Goal: Contribute content: Contribute content

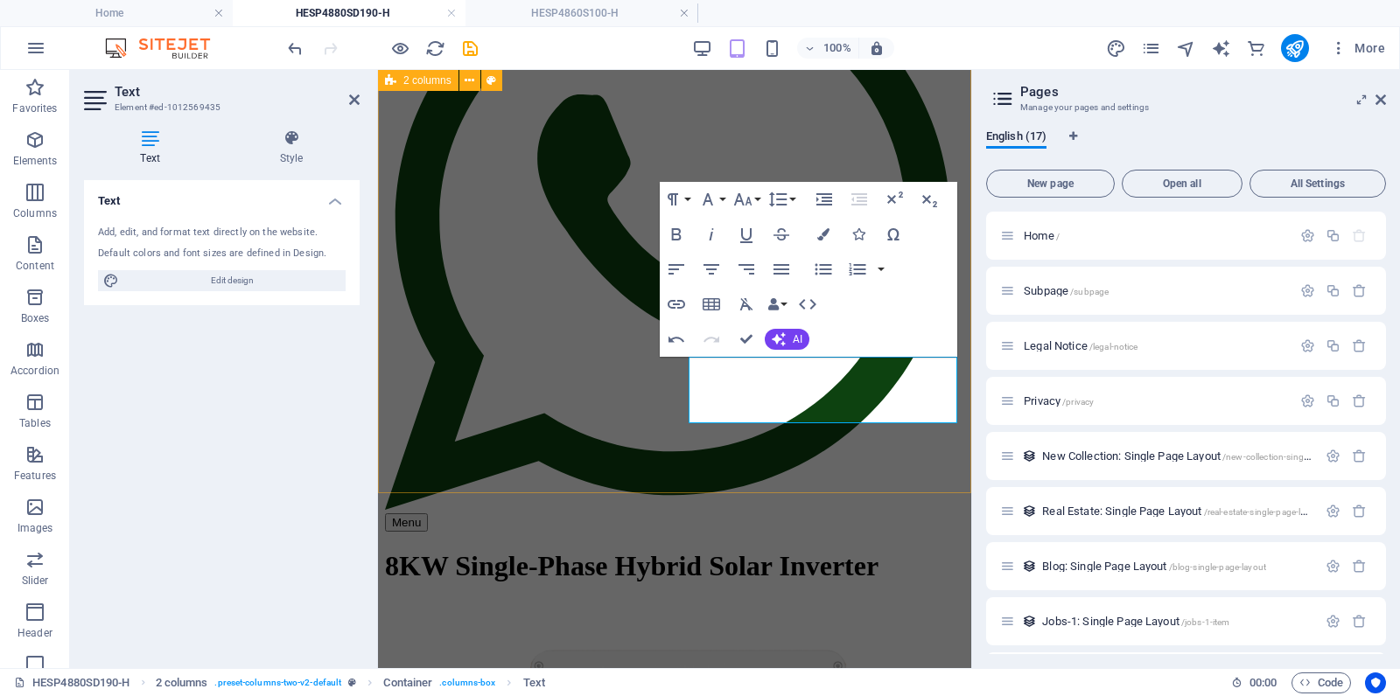
scroll to position [422, 0]
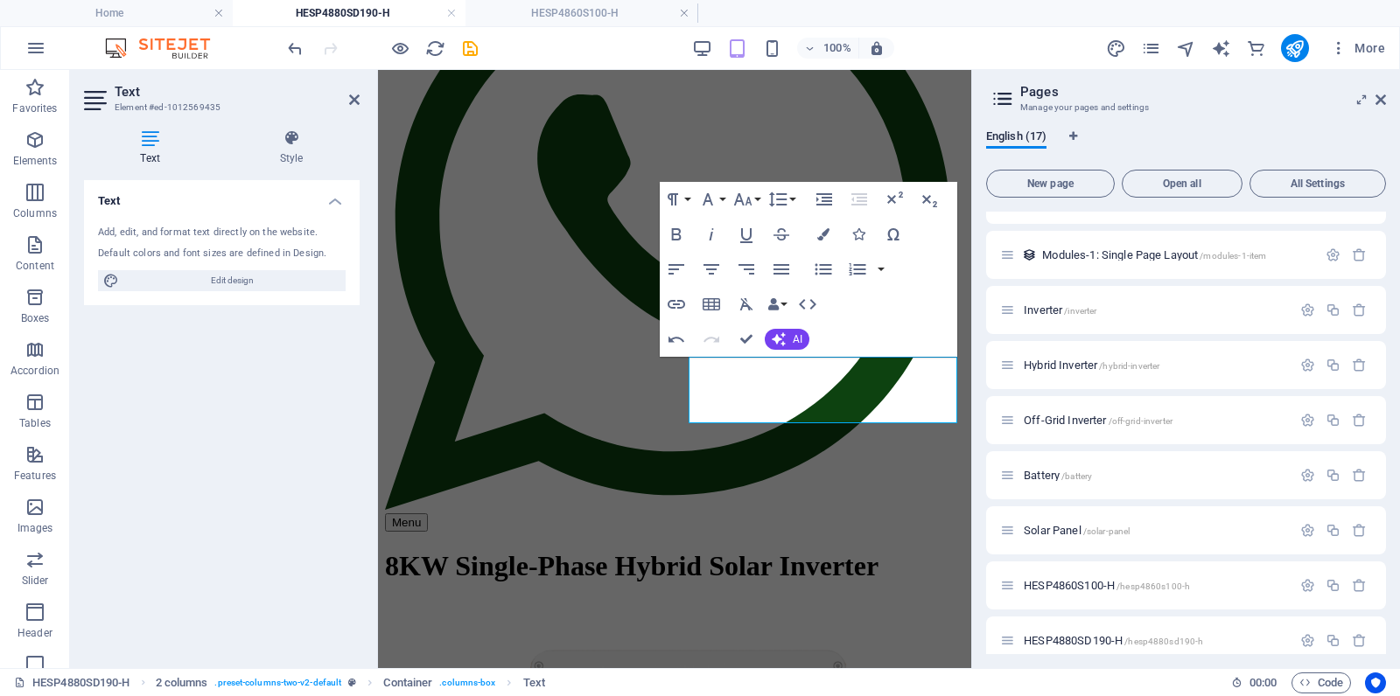
click at [290, 374] on div "Text Add, edit, and format text directly on the website. Default colors and fon…" at bounding box center [222, 417] width 276 height 474
click at [351, 96] on icon at bounding box center [354, 100] width 10 height 14
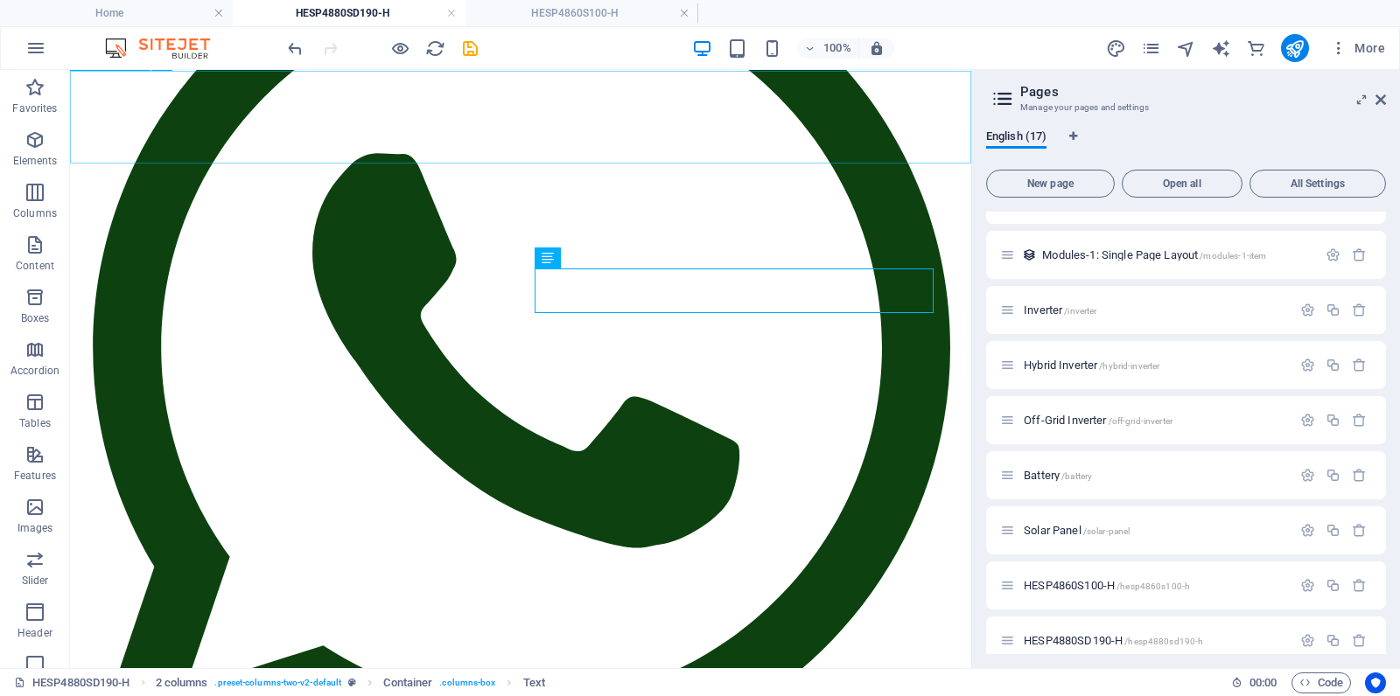
scroll to position [313, 0]
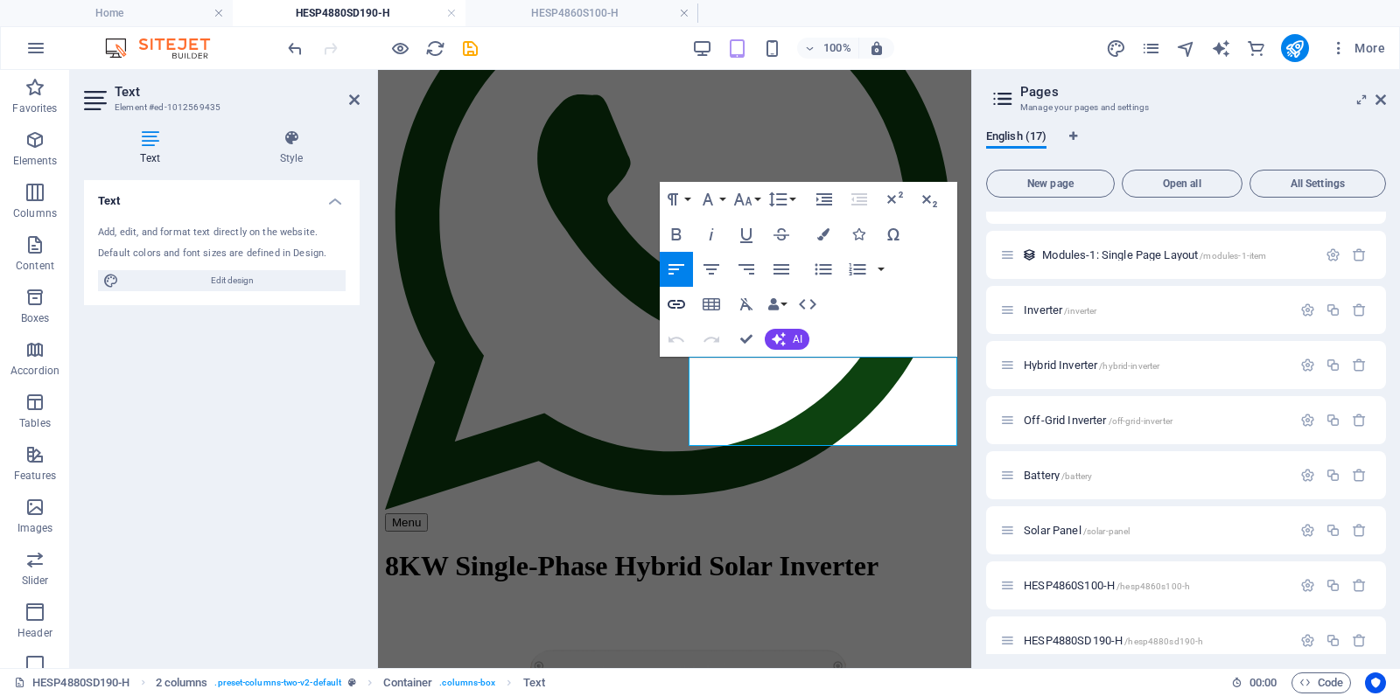
click at [674, 303] on icon "button" at bounding box center [676, 304] width 21 height 21
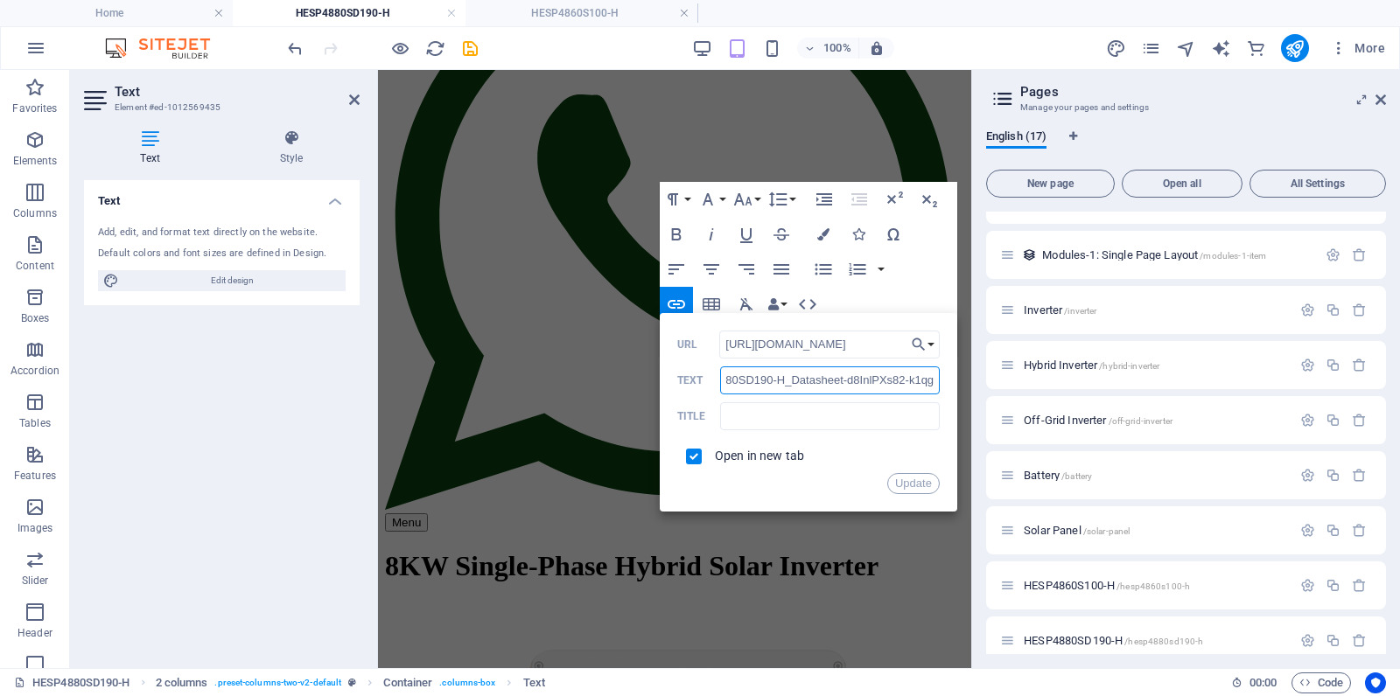
scroll to position [0, 118]
drag, startPoint x: 890, startPoint y: 381, endPoint x: 936, endPoint y: 383, distance: 46.4
click at [936, 383] on input "HESP4880SD190-H_Datasheet-d8InlPXs82-k1qg7QPmG2A.pdf" at bounding box center [829, 381] width 219 height 28
drag, startPoint x: 835, startPoint y: 382, endPoint x: 838, endPoint y: 393, distance: 11.1
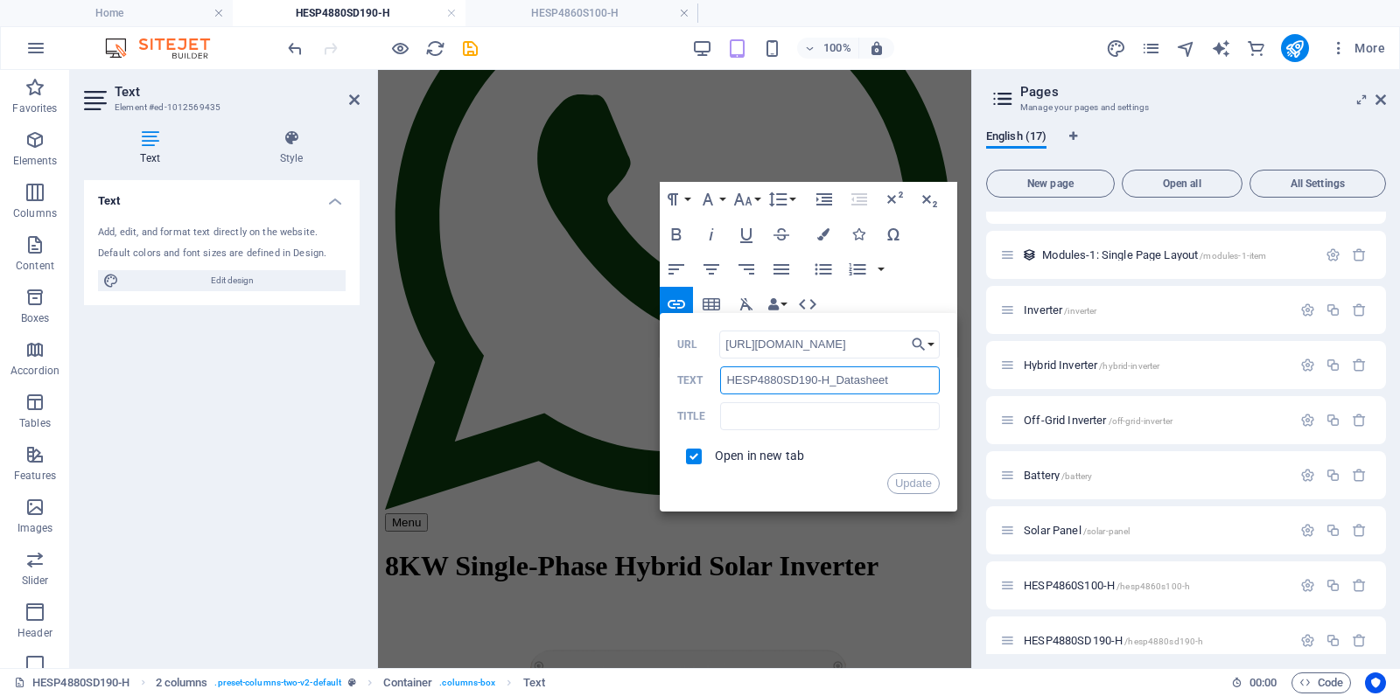
click at [836, 385] on input "HESP4880SD190-H_Datasheet" at bounding box center [829, 381] width 219 height 28
drag, startPoint x: 727, startPoint y: 375, endPoint x: 717, endPoint y: 376, distance: 10.5
click at [717, 376] on div "HESP4880SD190-H Datasheet Text" at bounding box center [808, 381] width 262 height 29
type input "HESP4880SD190-H Datasheet"
click at [804, 408] on input "text" at bounding box center [829, 416] width 219 height 28
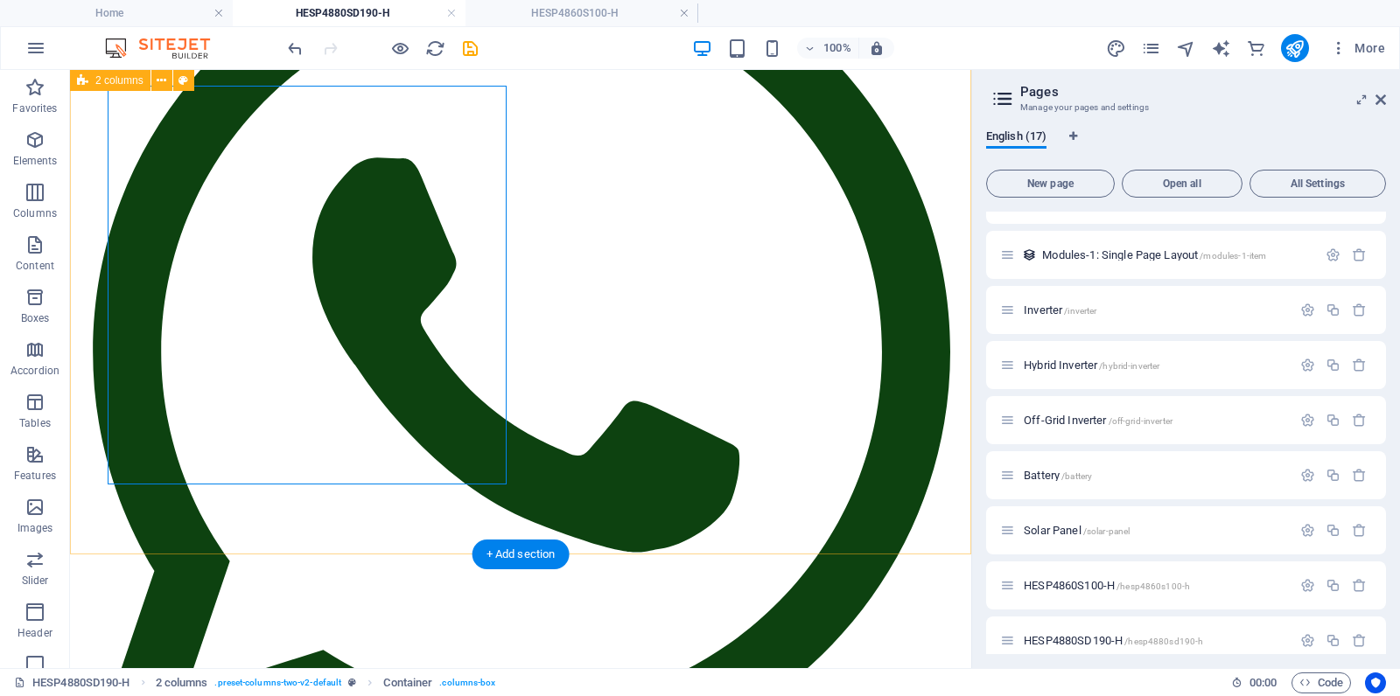
scroll to position [313, 0]
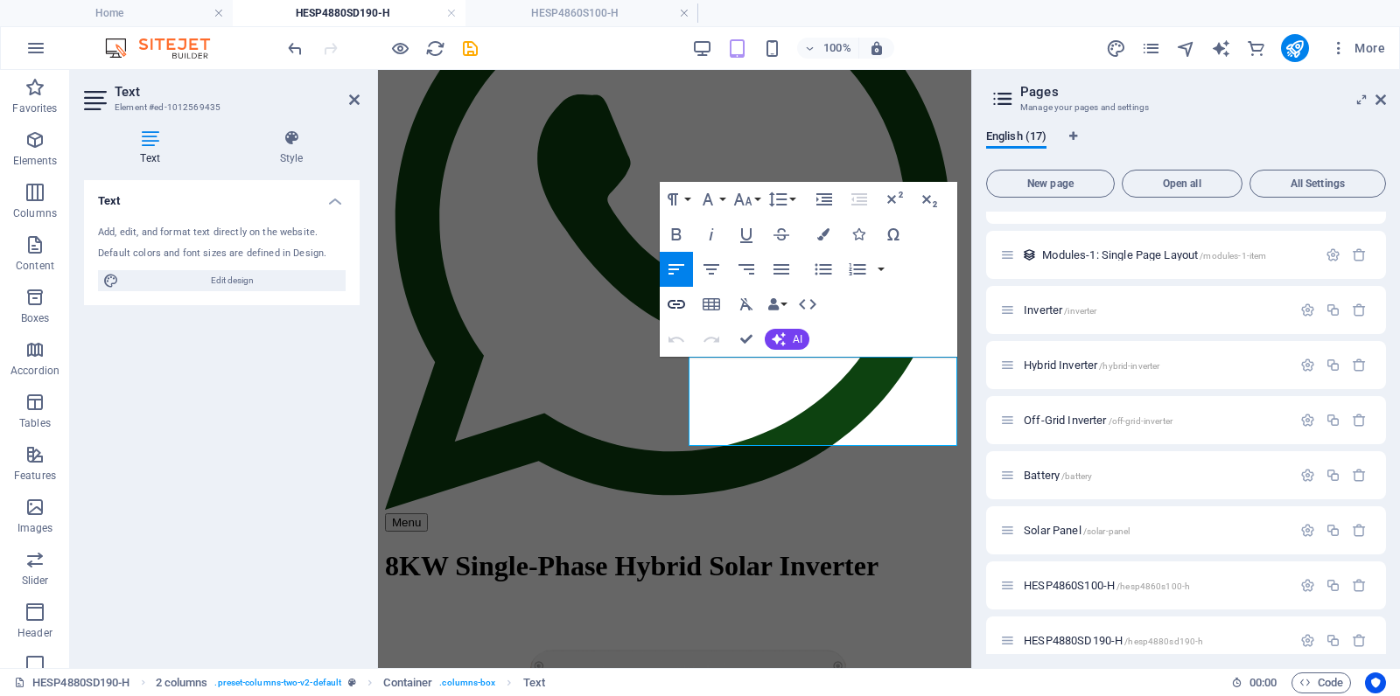
click at [675, 298] on icon "button" at bounding box center [676, 304] width 21 height 21
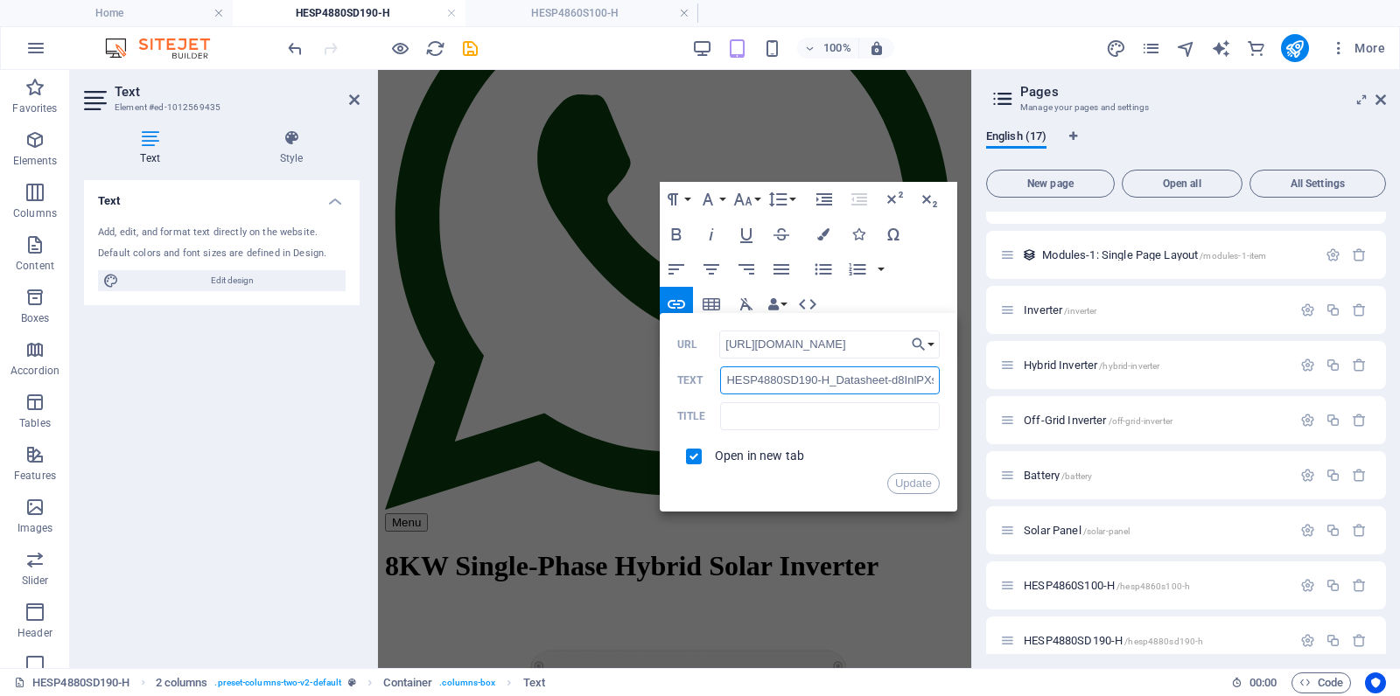
scroll to position [0, 0]
click at [836, 383] on input "HESP4880SD190-H_Datasheet-d8InlPXs82-k1qg7QPmG2A.pdf" at bounding box center [829, 381] width 219 height 28
type input "HESP4880SD190-H Datasheet"
click at [796, 410] on input "text" at bounding box center [829, 416] width 219 height 28
click at [910, 482] on button "Update" at bounding box center [913, 483] width 52 height 21
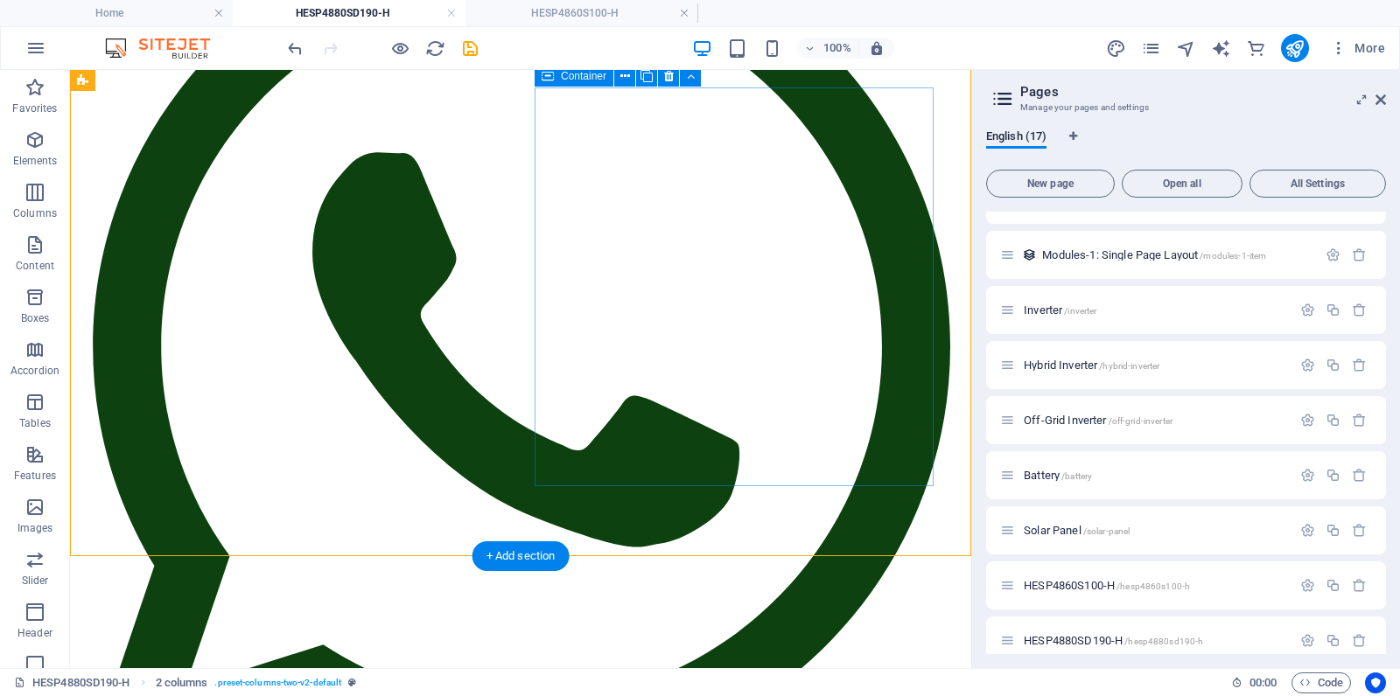
scroll to position [313, 0]
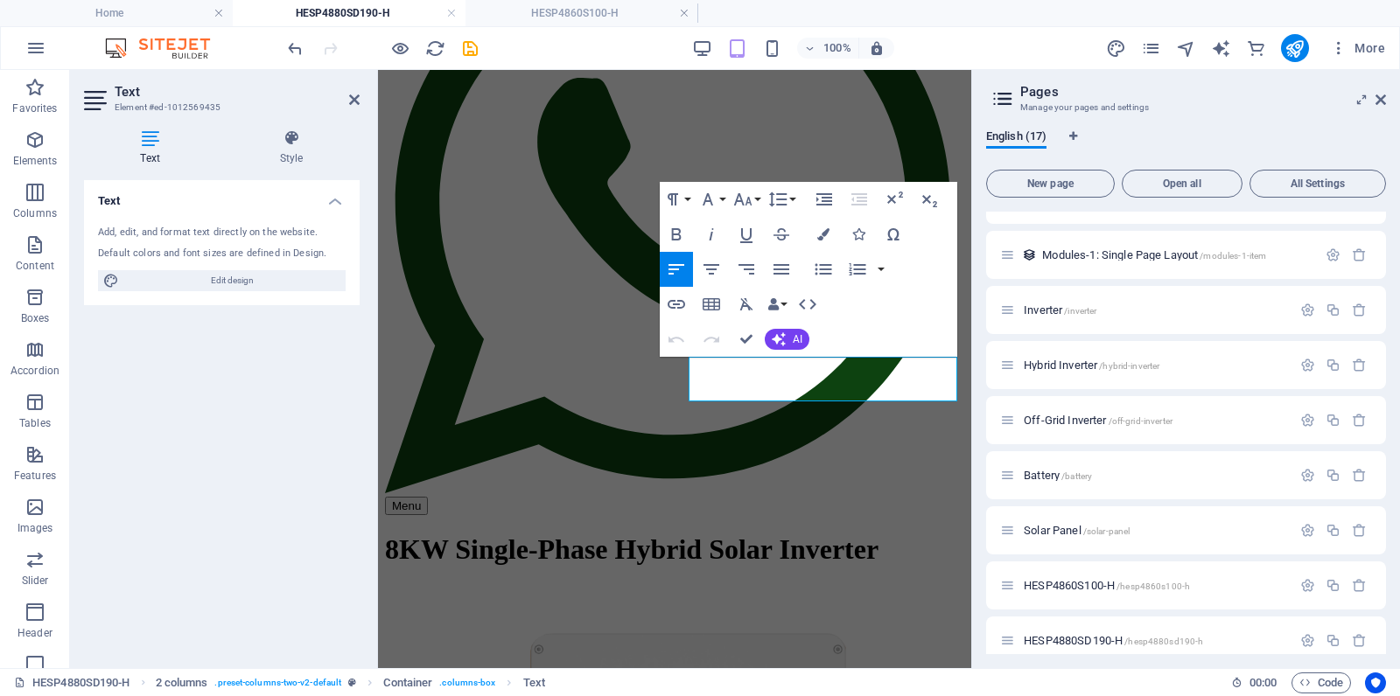
scroll to position [297, 0]
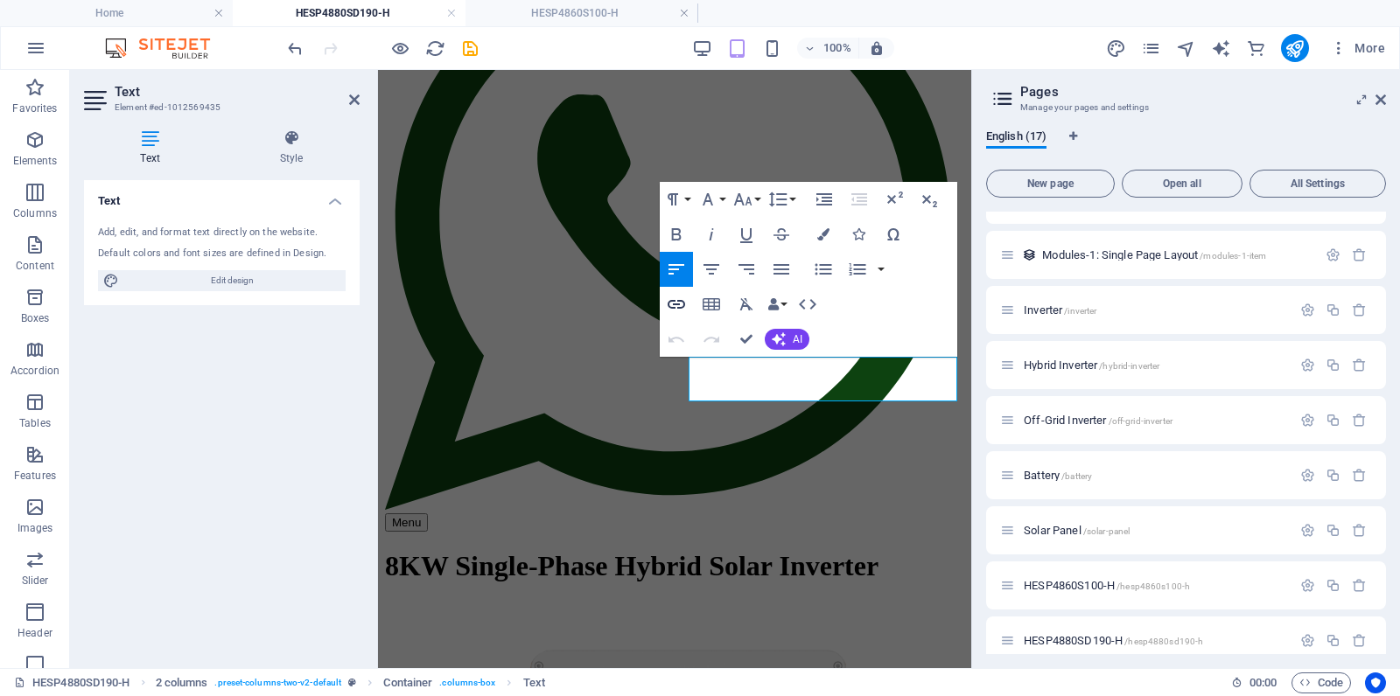
click at [680, 299] on icon "button" at bounding box center [676, 304] width 21 height 21
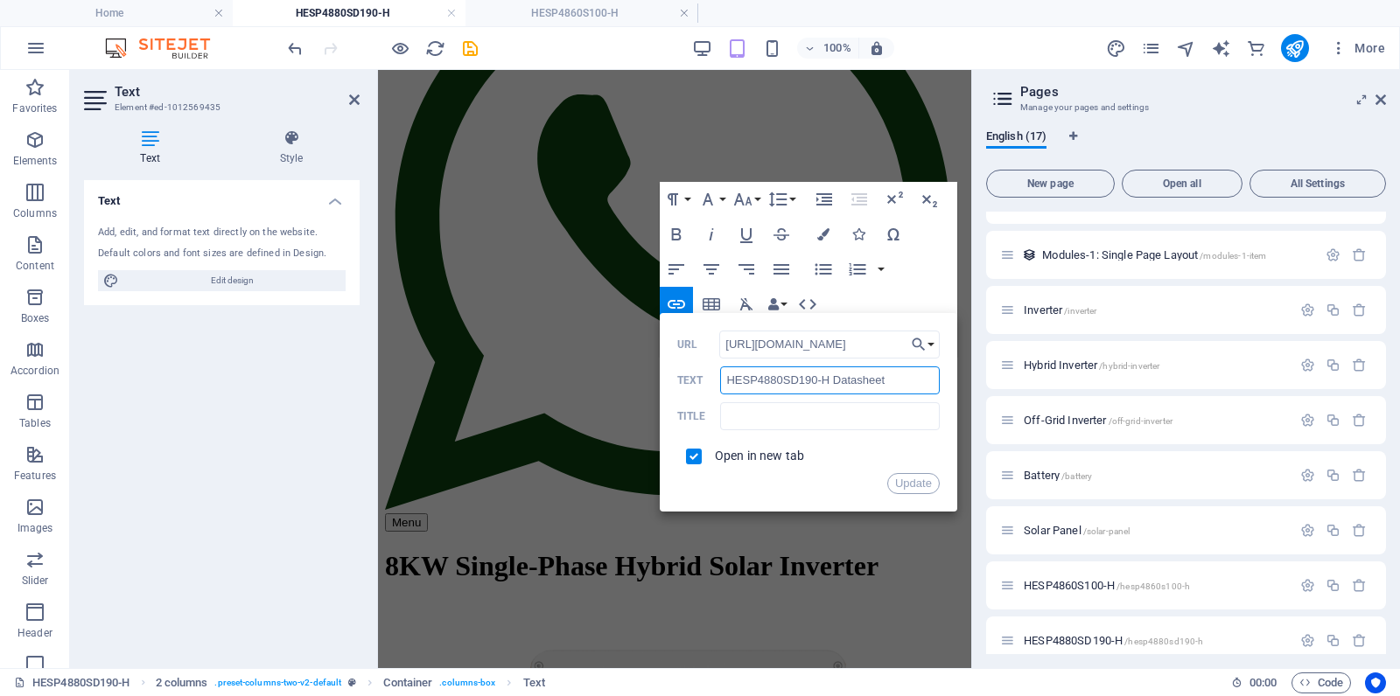
scroll to position [0, 0]
drag, startPoint x: 911, startPoint y: 381, endPoint x: 698, endPoint y: 371, distance: 212.9
click at [698, 371] on div "HESP4880SD190-H Datasheet Text" at bounding box center [808, 381] width 262 height 29
click at [822, 419] on input "text" at bounding box center [829, 416] width 219 height 28
click at [900, 482] on button "Update" at bounding box center [913, 483] width 52 height 21
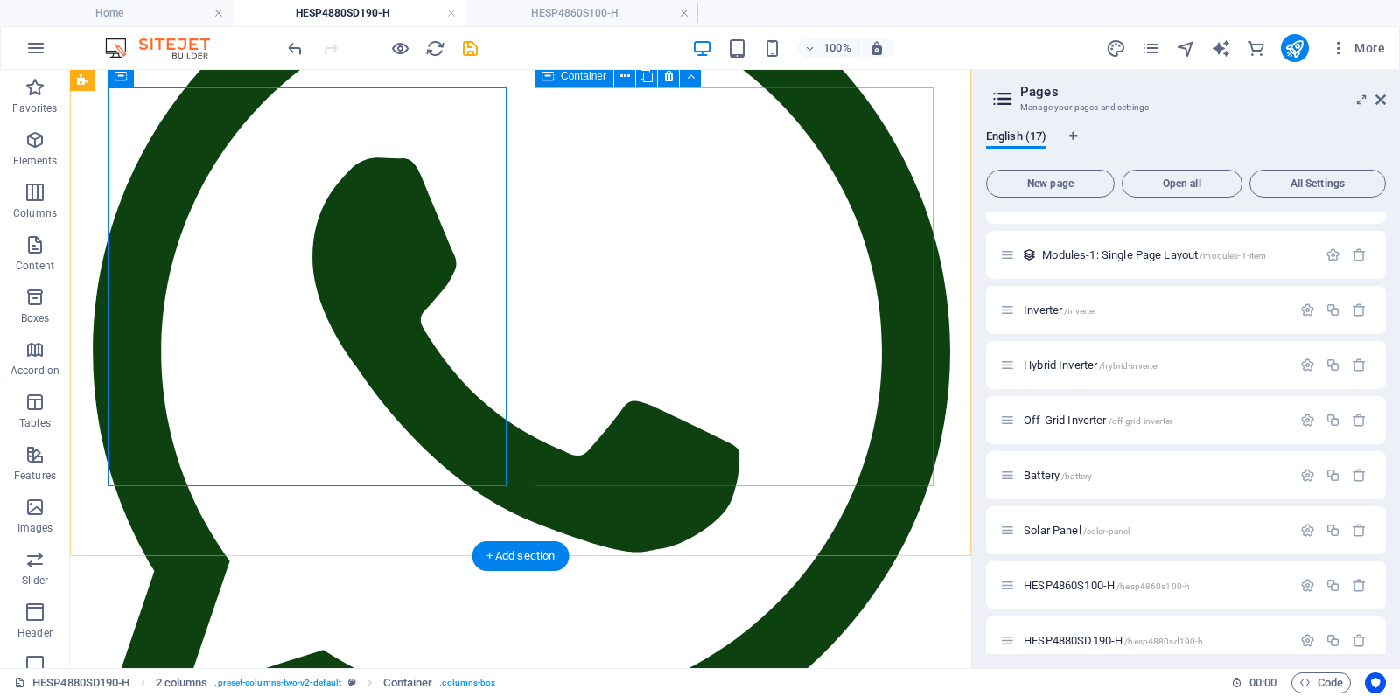
scroll to position [313, 0]
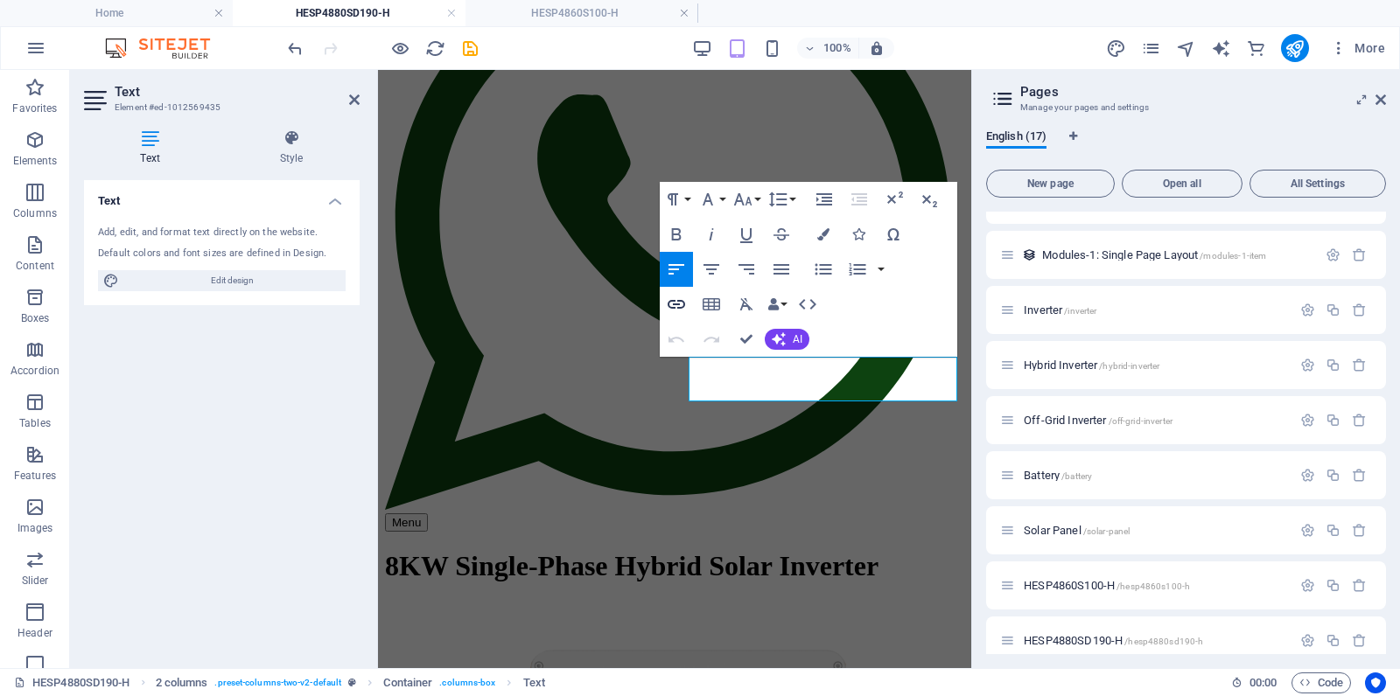
click at [679, 305] on icon "button" at bounding box center [676, 304] width 21 height 21
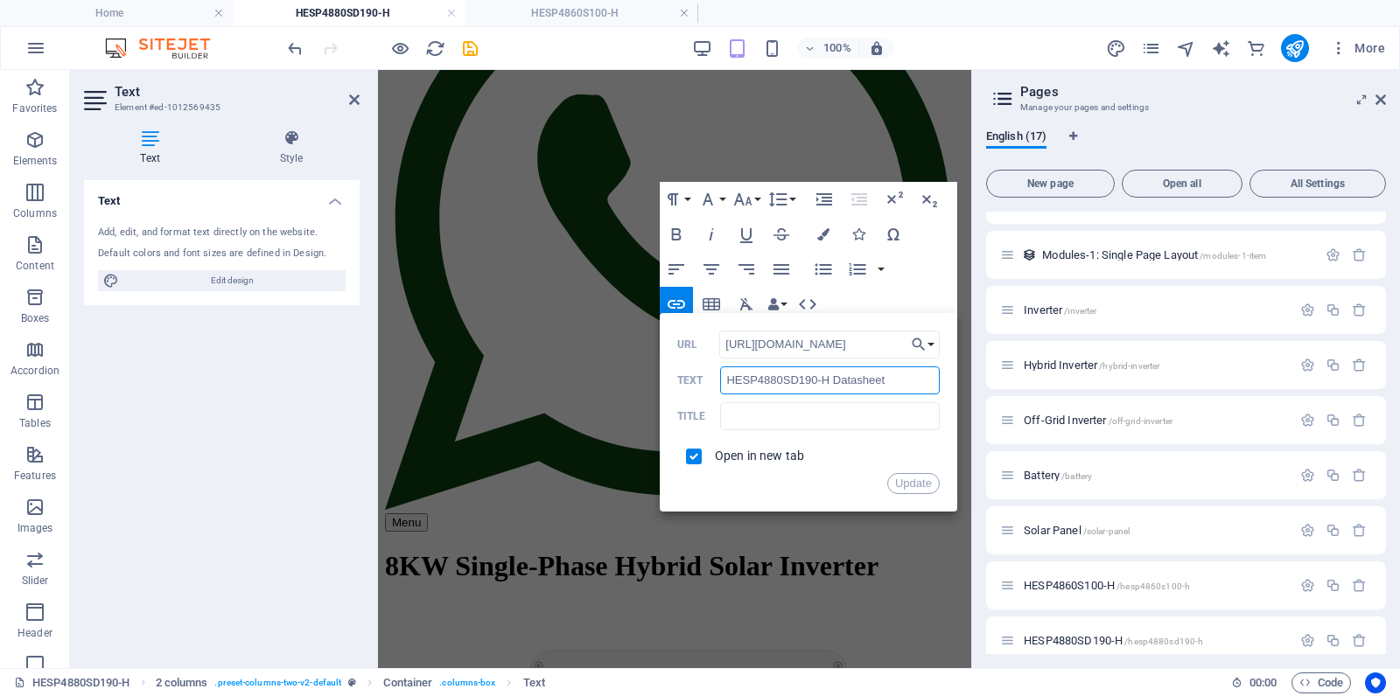
scroll to position [0, 0]
drag, startPoint x: 1288, startPoint y: 455, endPoint x: 637, endPoint y: 372, distance: 656.2
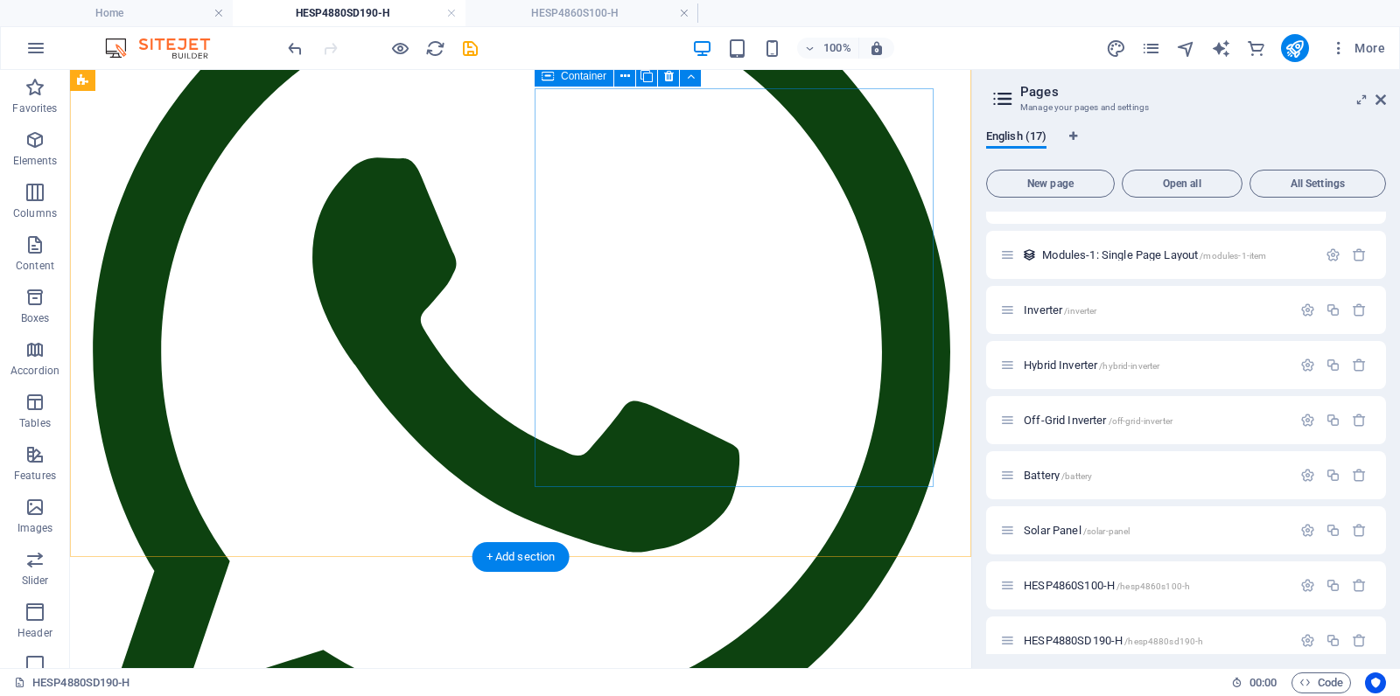
scroll to position [313, 0]
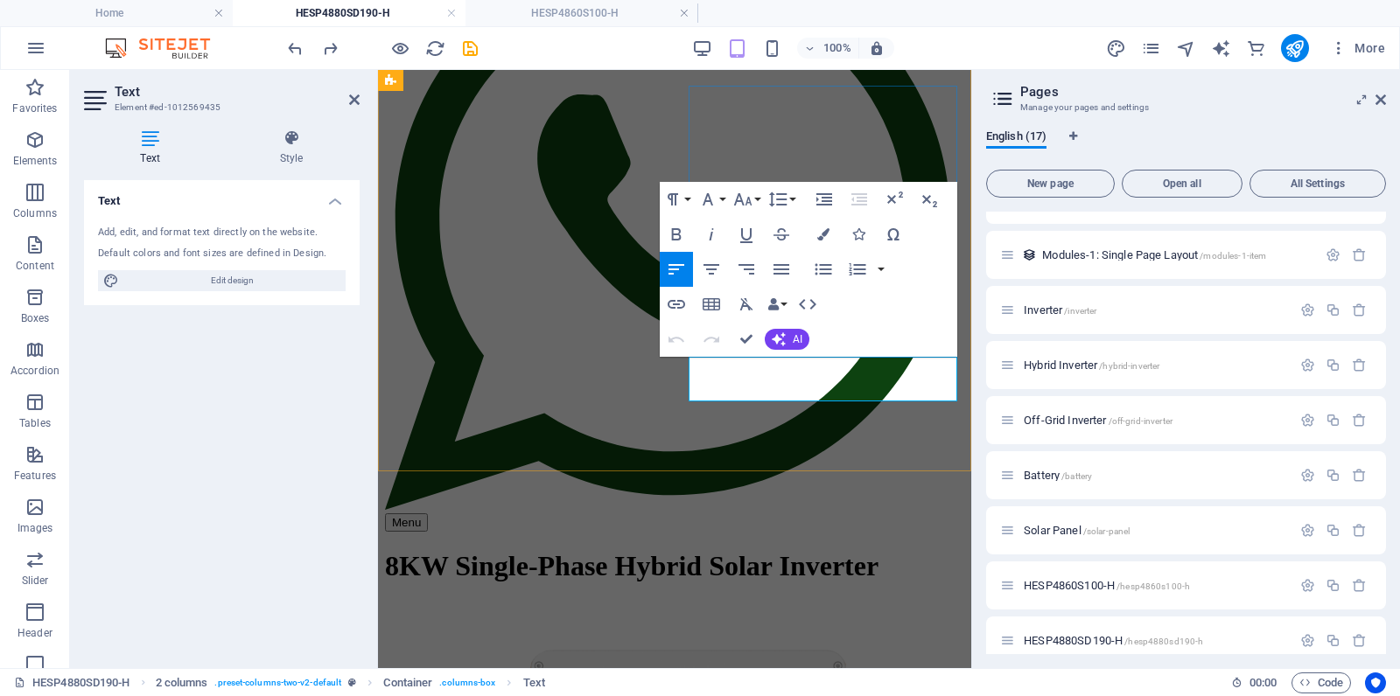
click at [681, 303] on icon "button" at bounding box center [676, 304] width 21 height 21
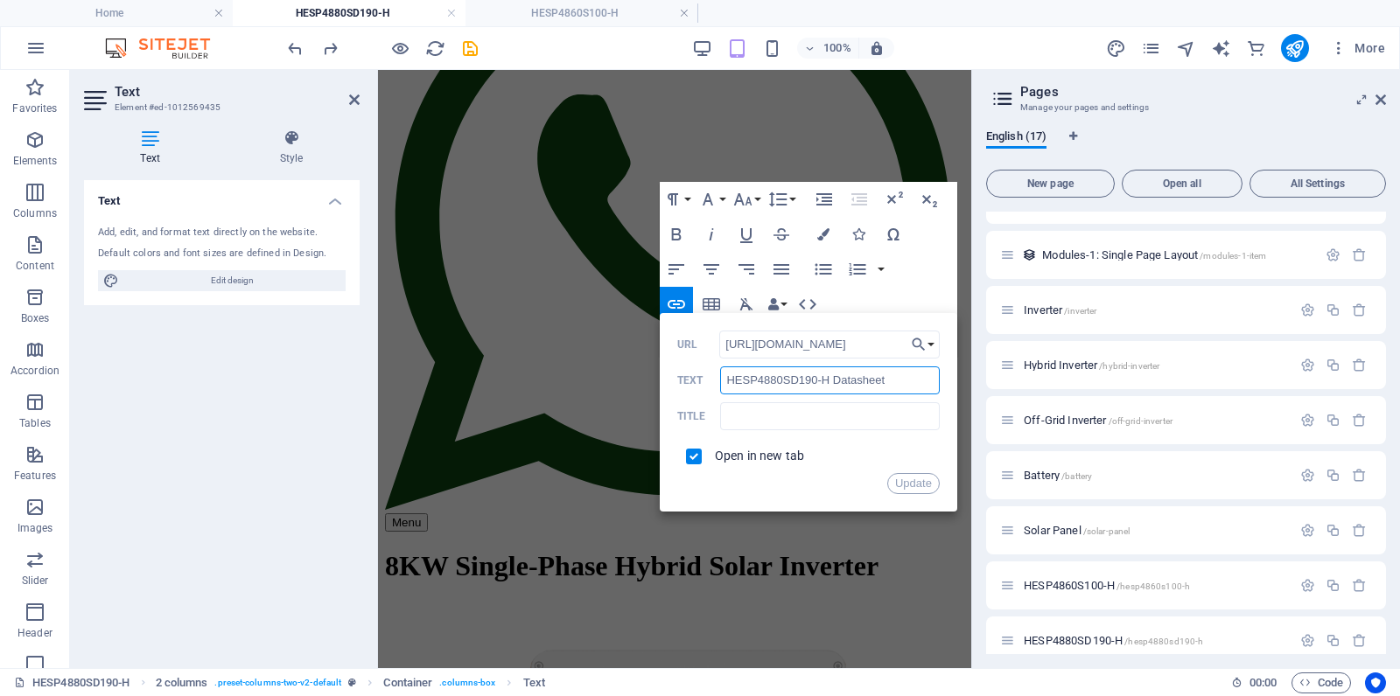
scroll to position [0, 0]
click at [913, 389] on input "HESP4880SD190-H Datasheet" at bounding box center [829, 381] width 219 height 28
type input "H"
click at [787, 419] on input "text" at bounding box center [829, 416] width 219 height 28
click at [901, 483] on button "Update" at bounding box center [913, 483] width 52 height 21
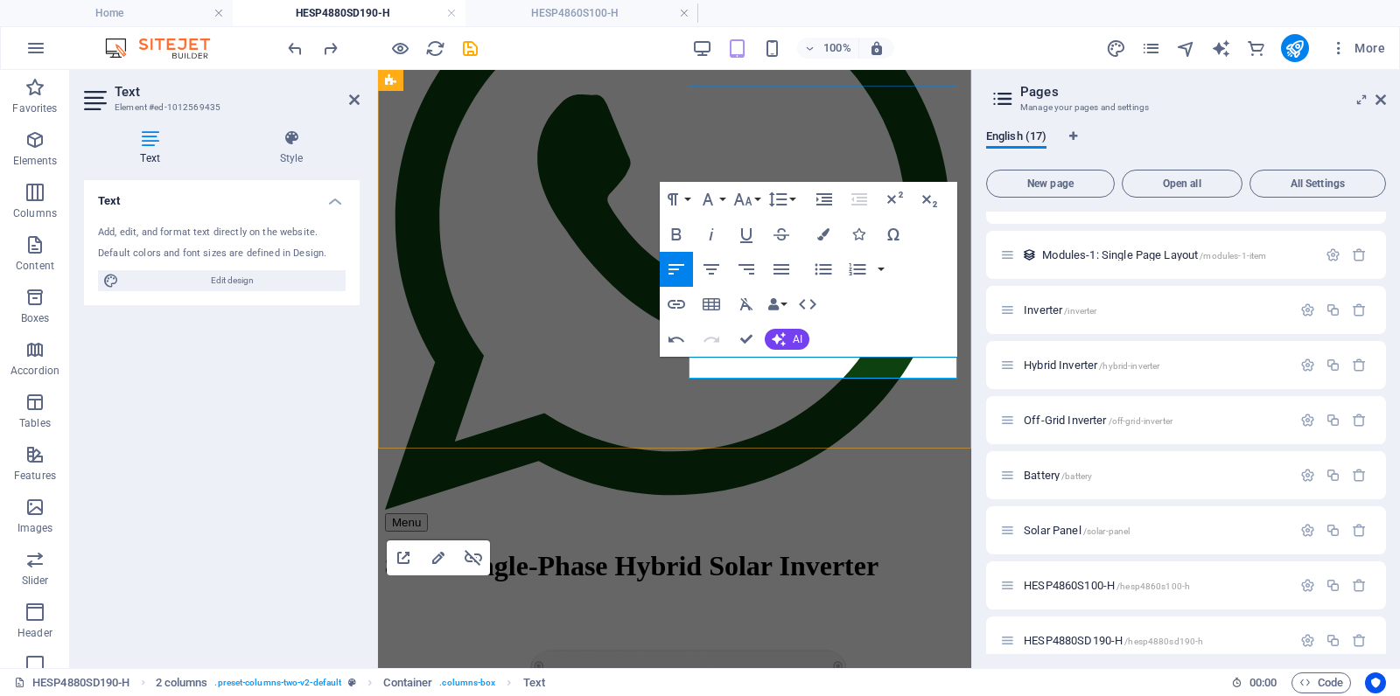
type input "[URL][DOMAIN_NAME]"
type input "Download Datasheet"
click at [677, 303] on icon "button" at bounding box center [676, 304] width 21 height 21
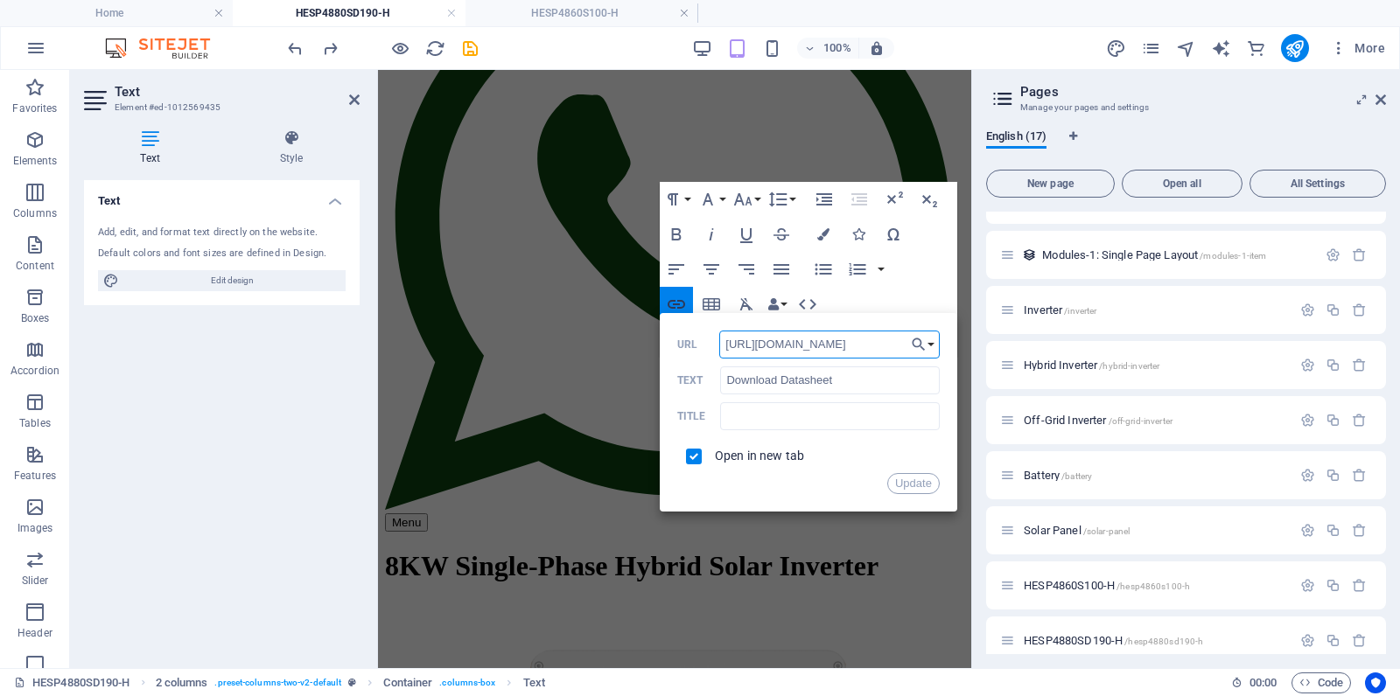
scroll to position [0, 433]
click at [914, 485] on button "Update" at bounding box center [913, 483] width 52 height 21
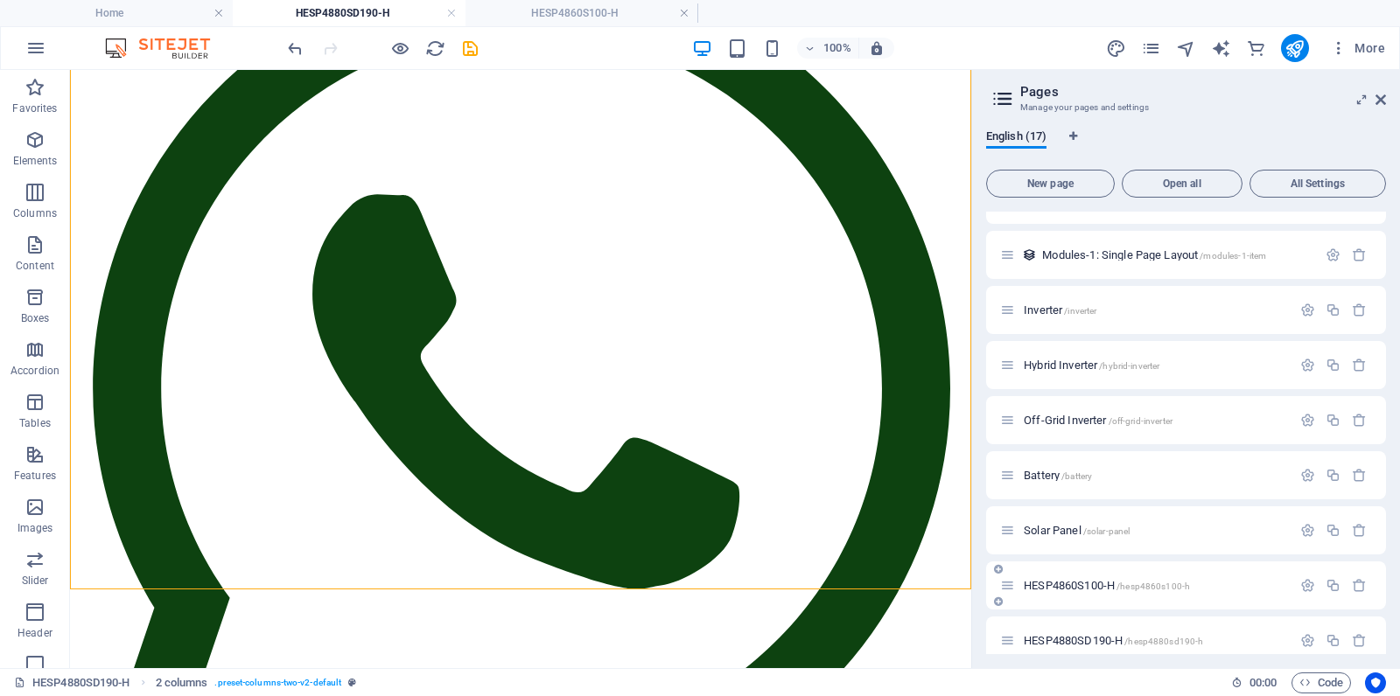
scroll to position [493, 0]
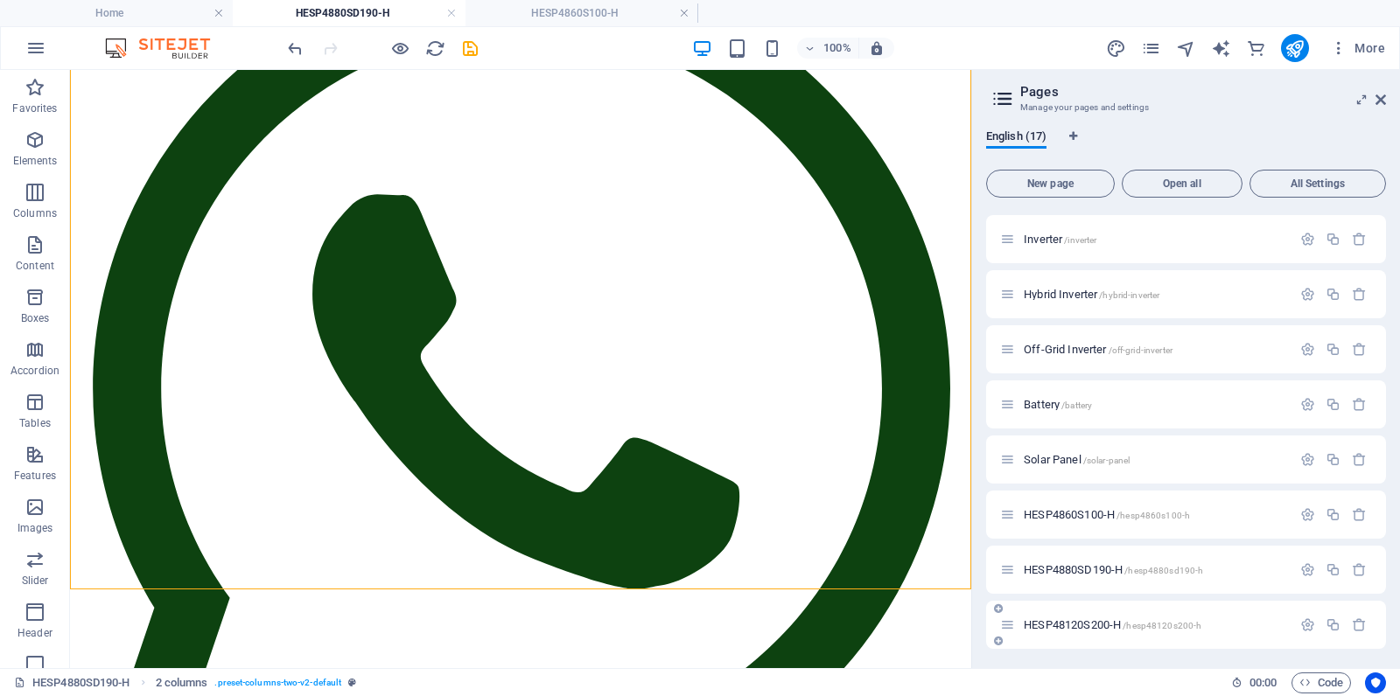
click at [1061, 619] on span "HESP48120S200-H /hesp48120s200-h" at bounding box center [1113, 625] width 178 height 13
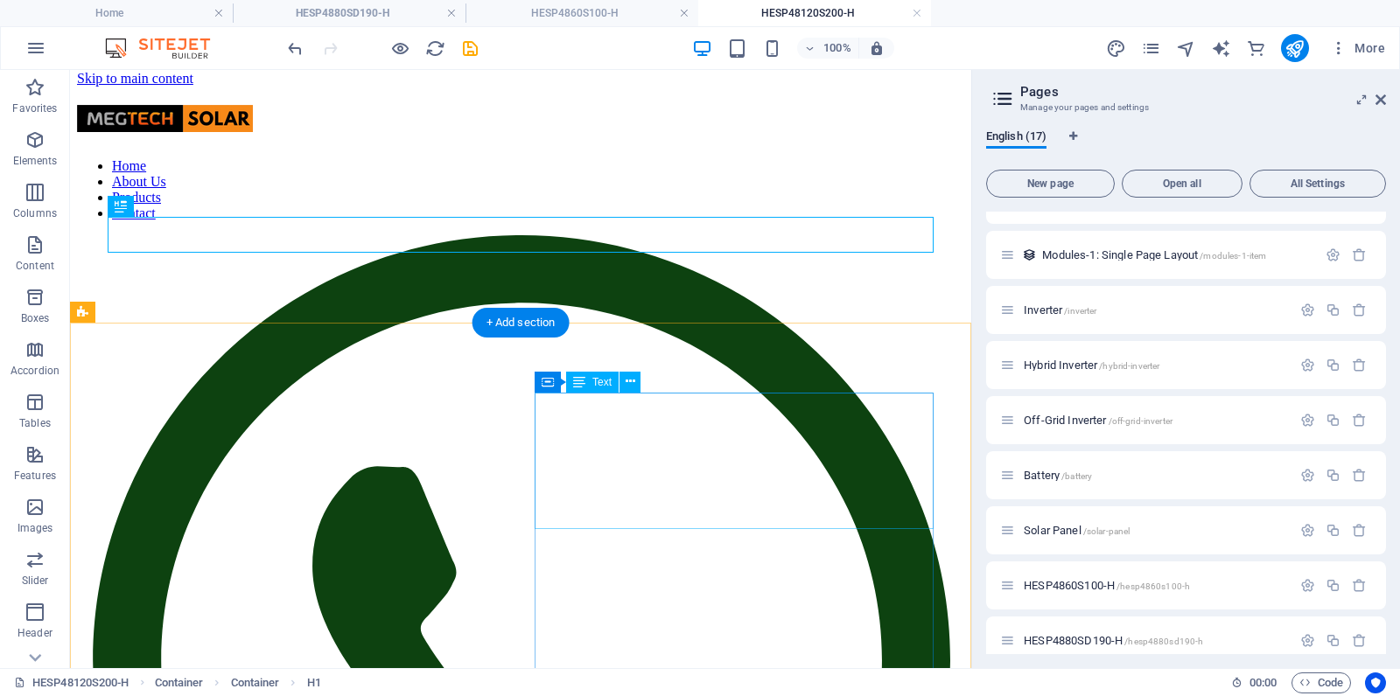
scroll to position [0, 0]
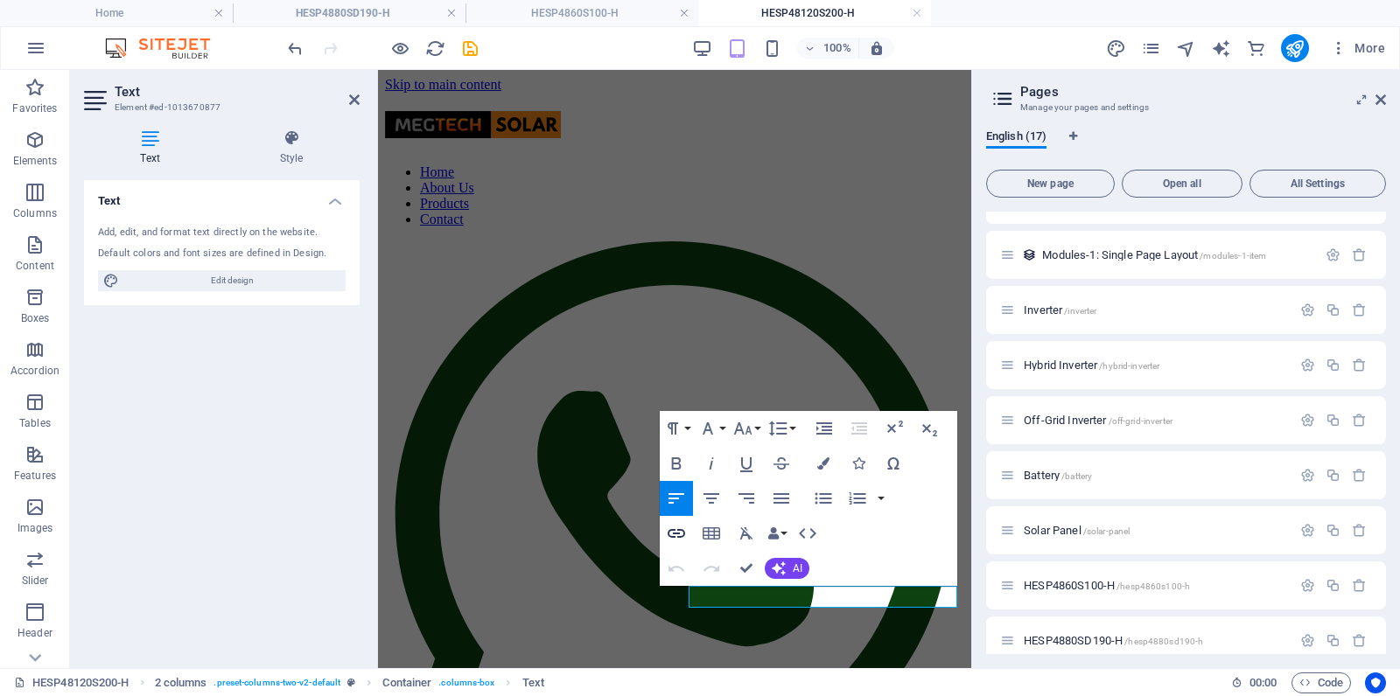
click at [675, 535] on icon "button" at bounding box center [676, 533] width 21 height 21
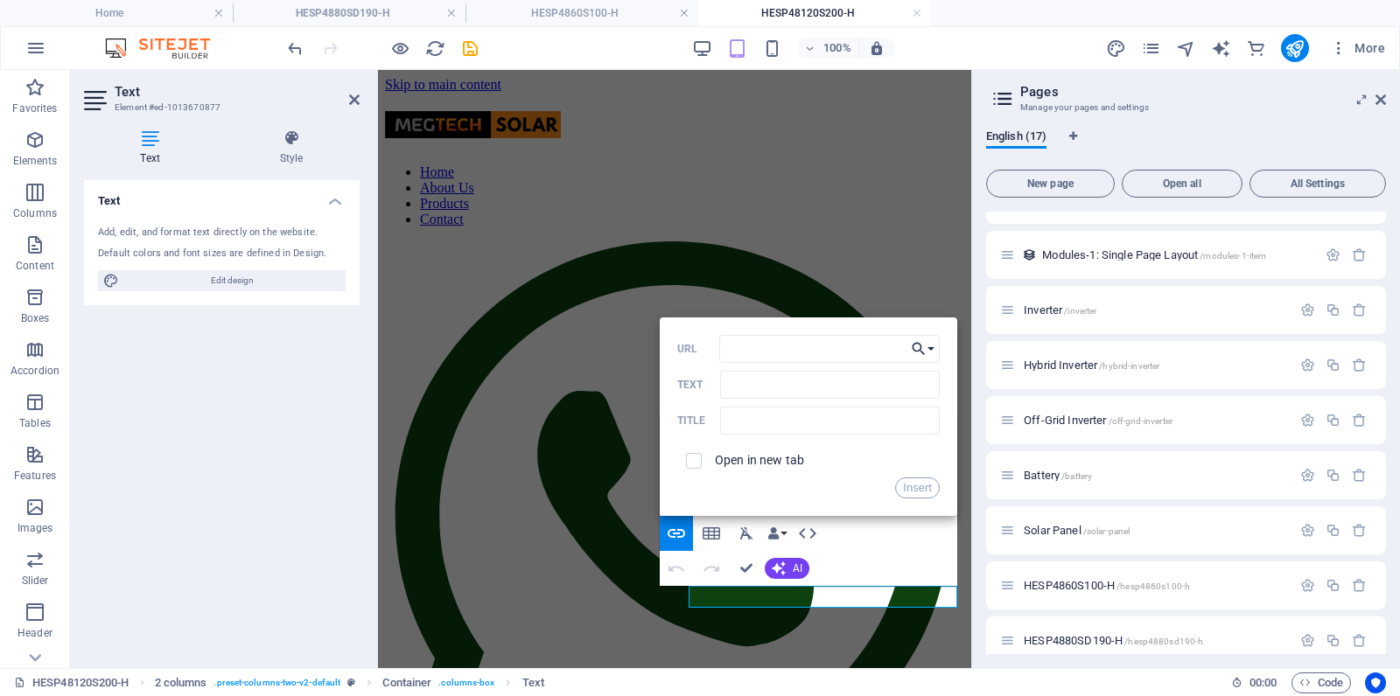
click at [930, 348] on button "Choose Link" at bounding box center [922, 349] width 33 height 28
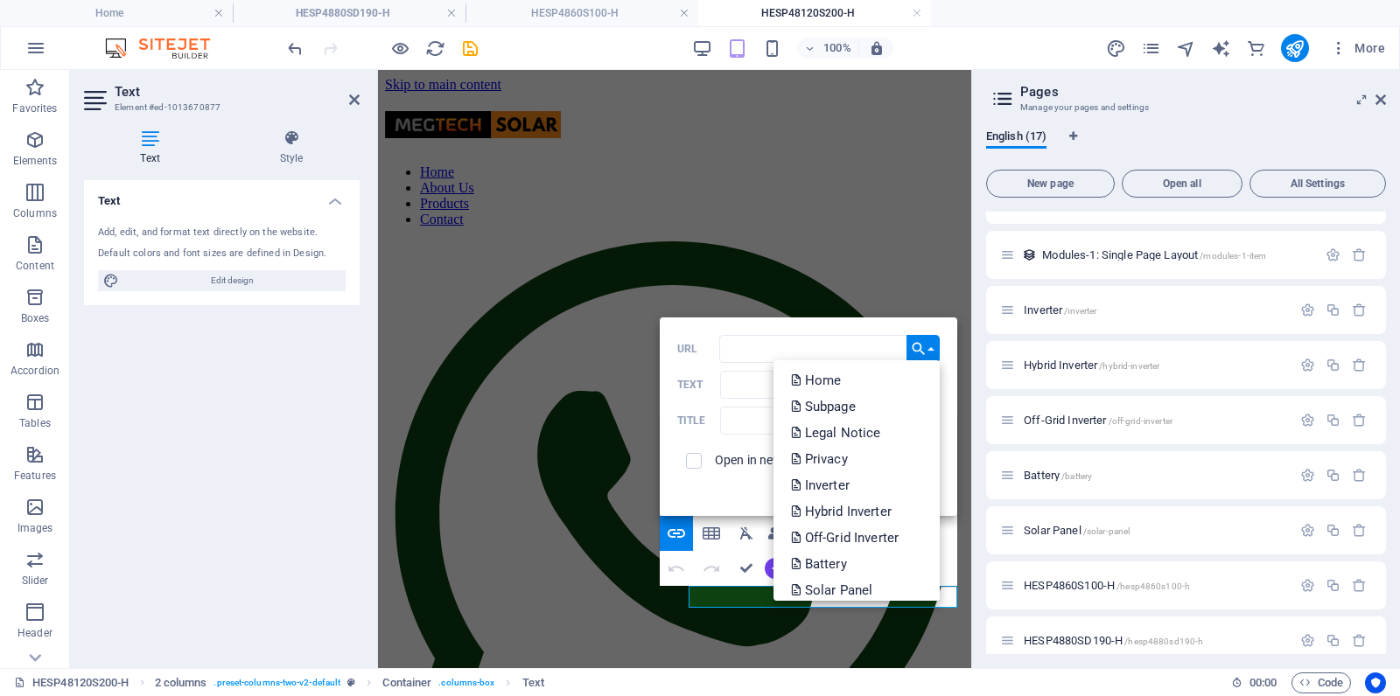
scroll to position [115, 0]
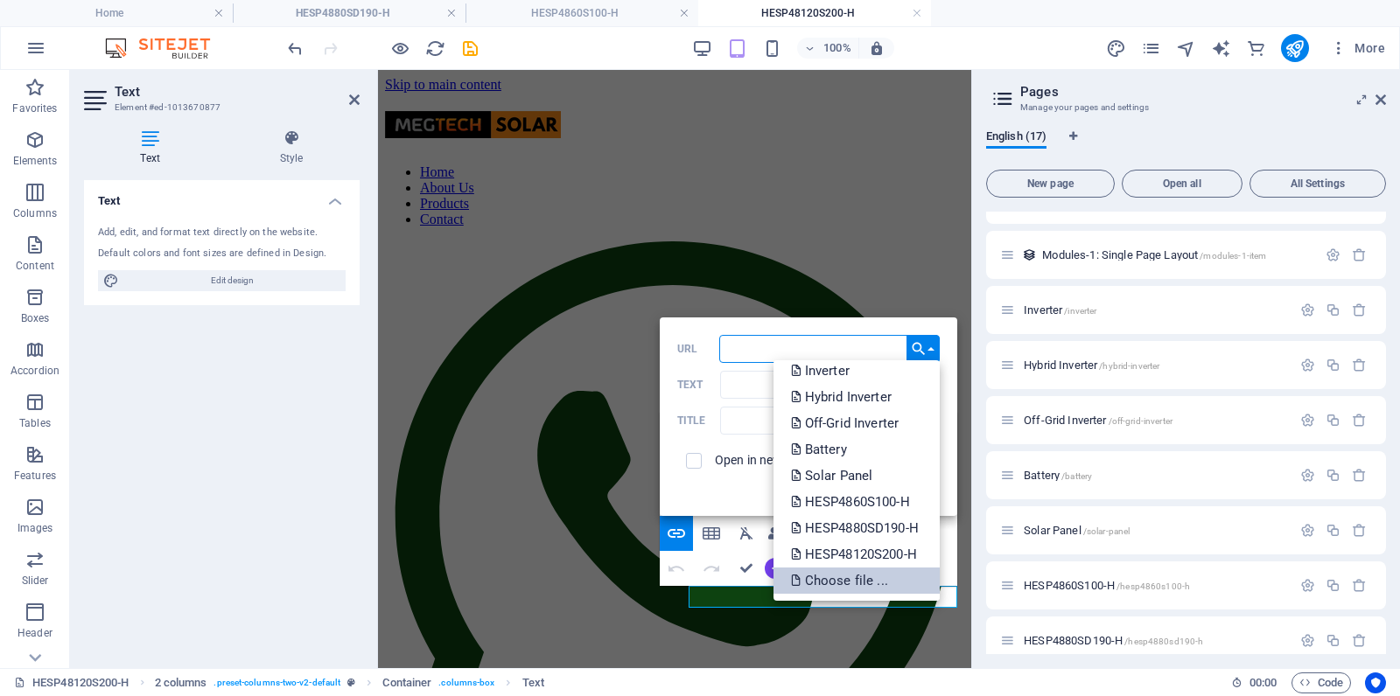
click at [839, 575] on p "Choose file ..." at bounding box center [841, 581] width 101 height 26
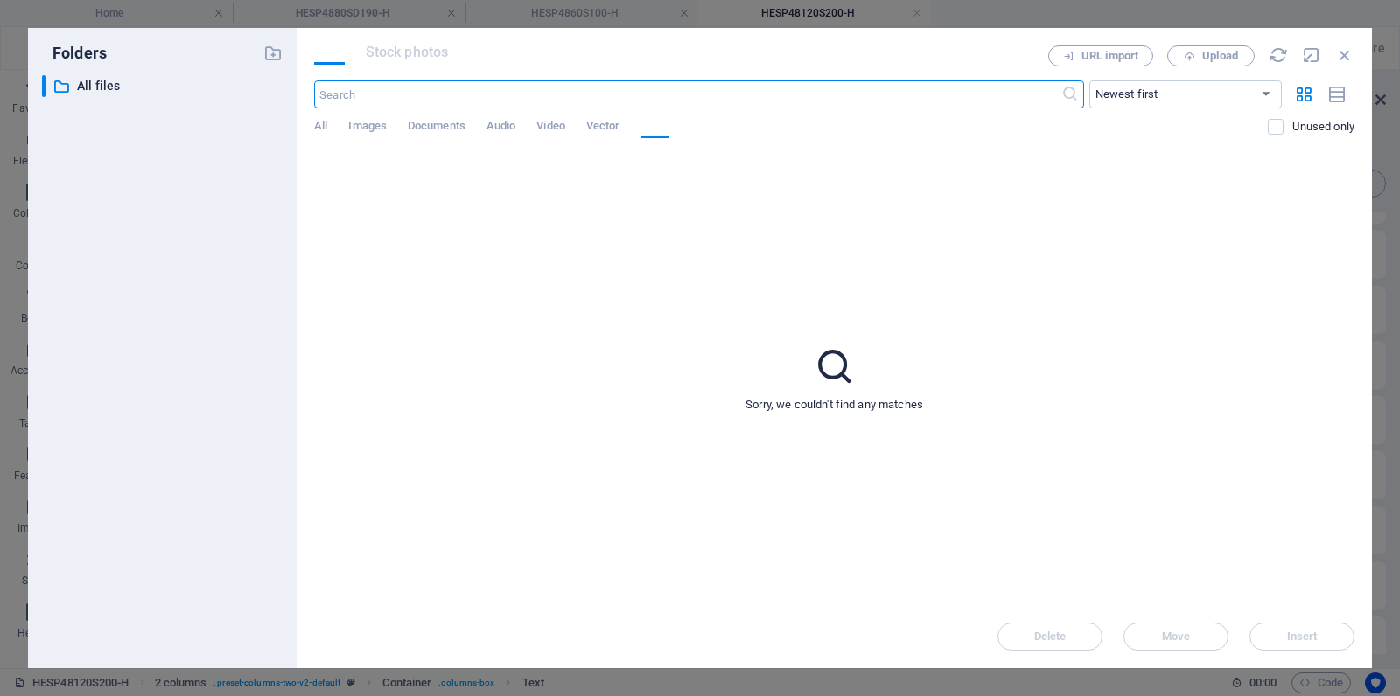
scroll to position [603, 0]
click at [318, 127] on span "All" at bounding box center [320, 127] width 13 height 24
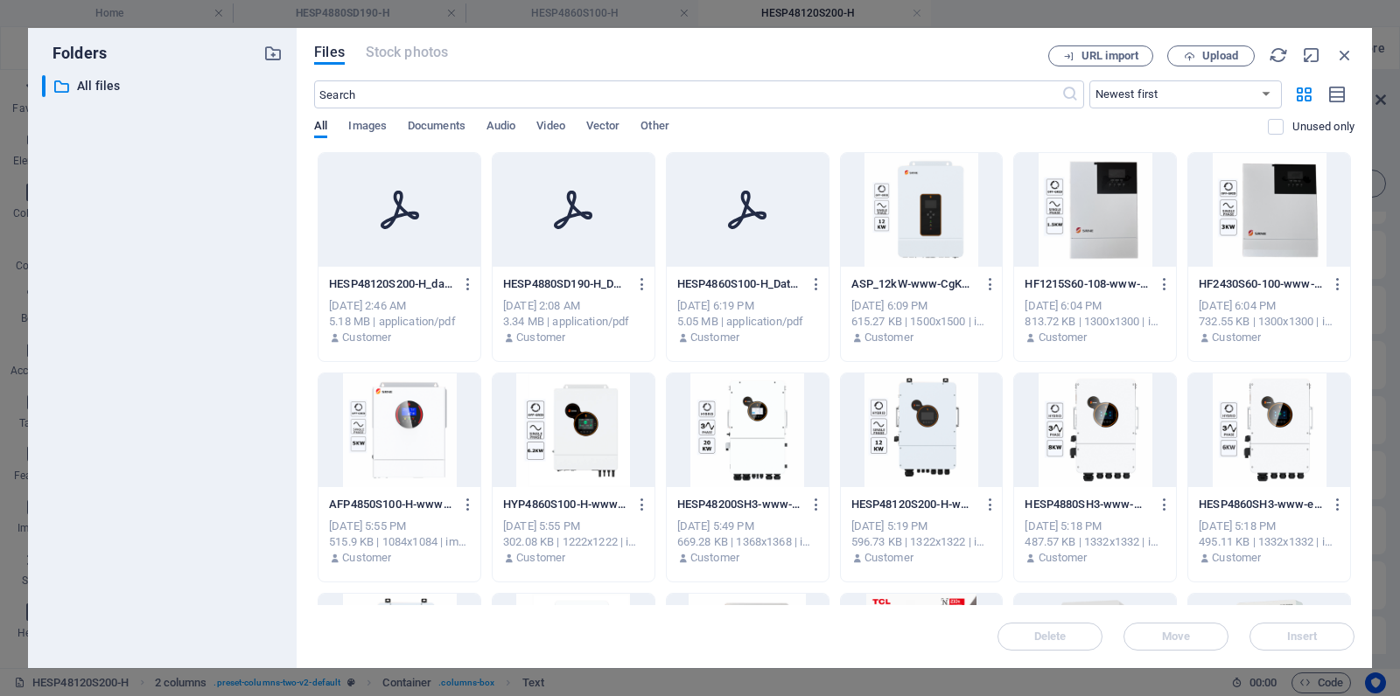
click at [415, 220] on icon at bounding box center [400, 210] width 42 height 42
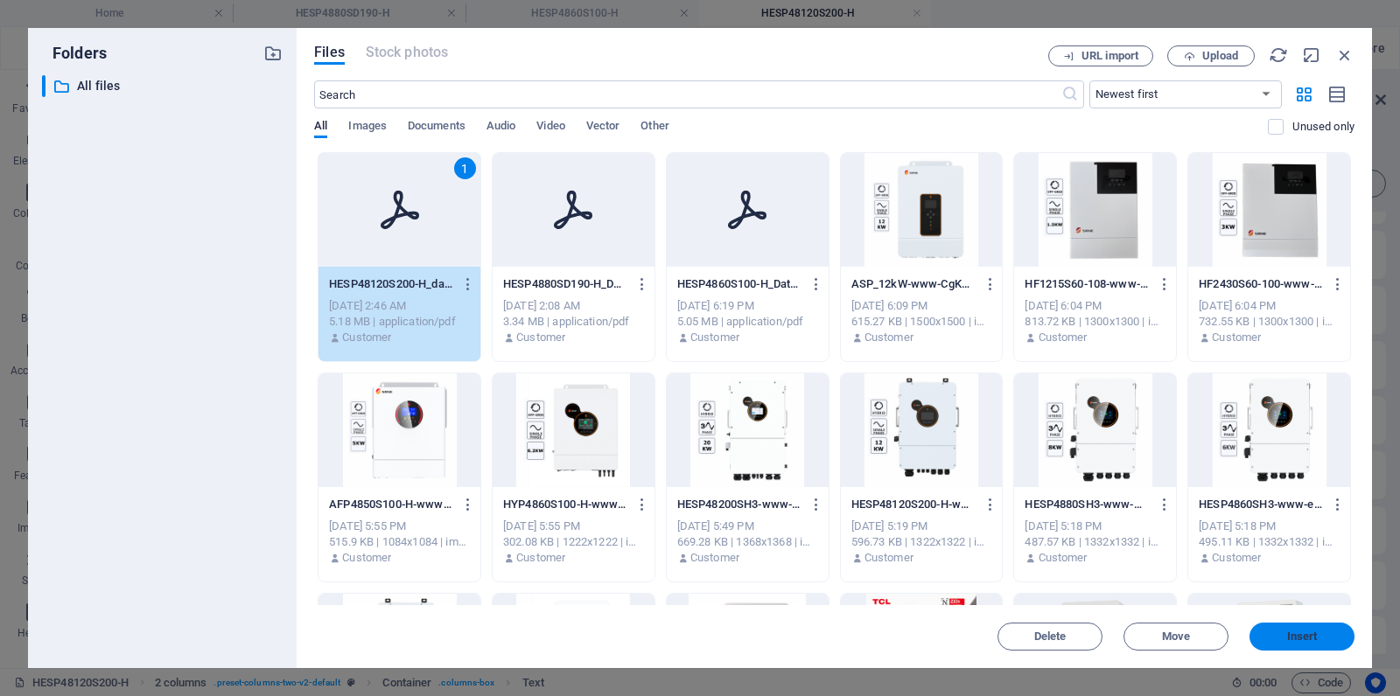
click at [1290, 633] on span "Insert" at bounding box center [1302, 637] width 31 height 10
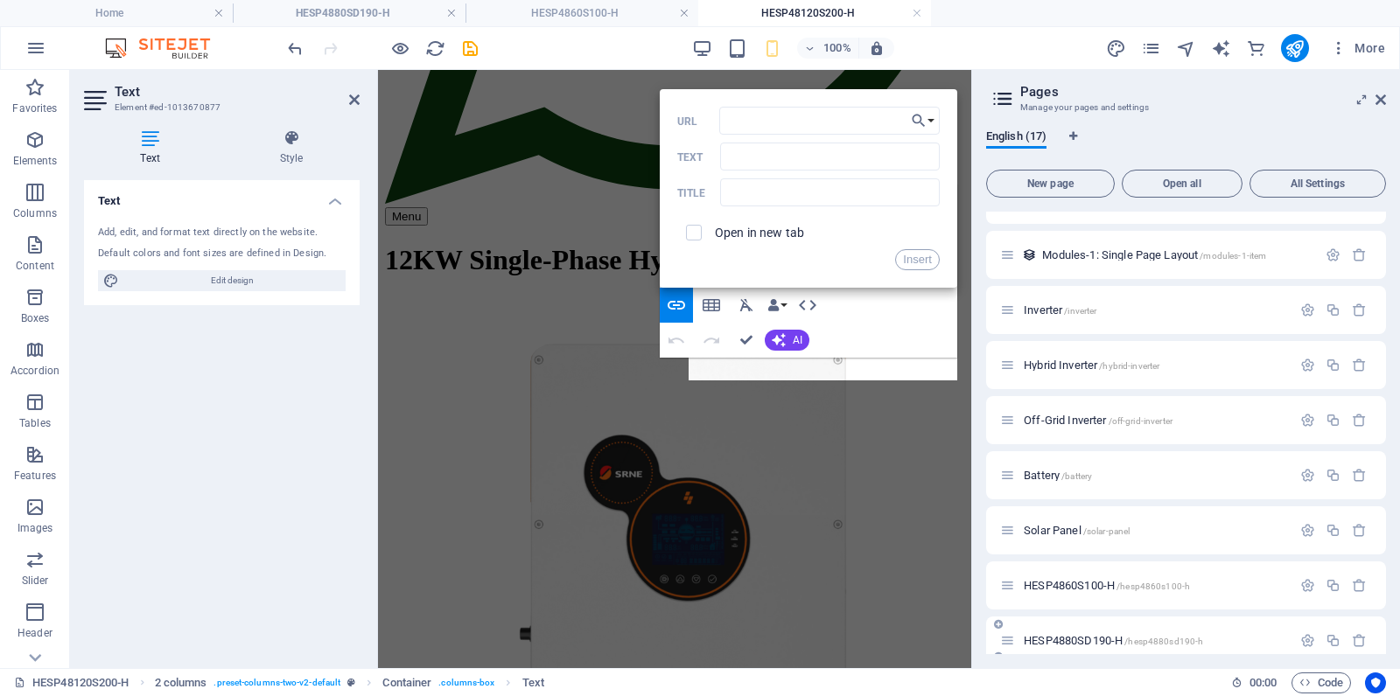
scroll to position [227, 0]
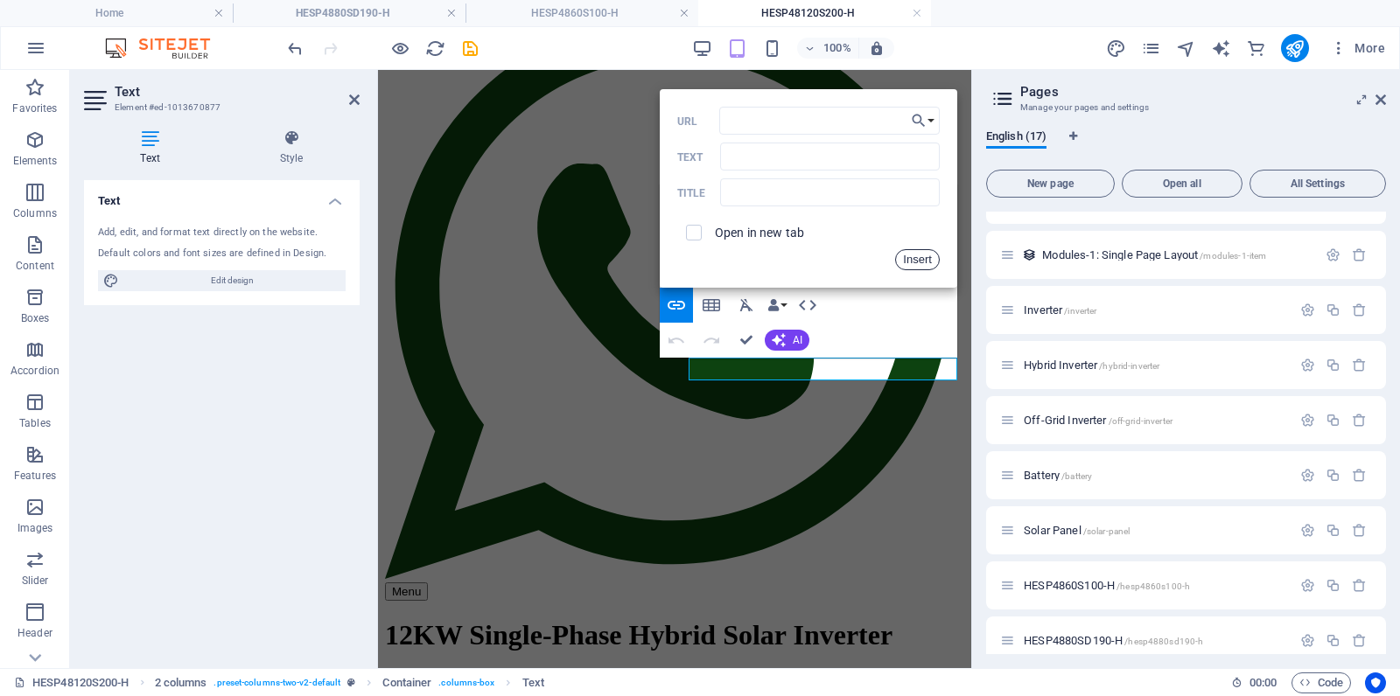
click at [922, 261] on button "Insert" at bounding box center [917, 259] width 45 height 21
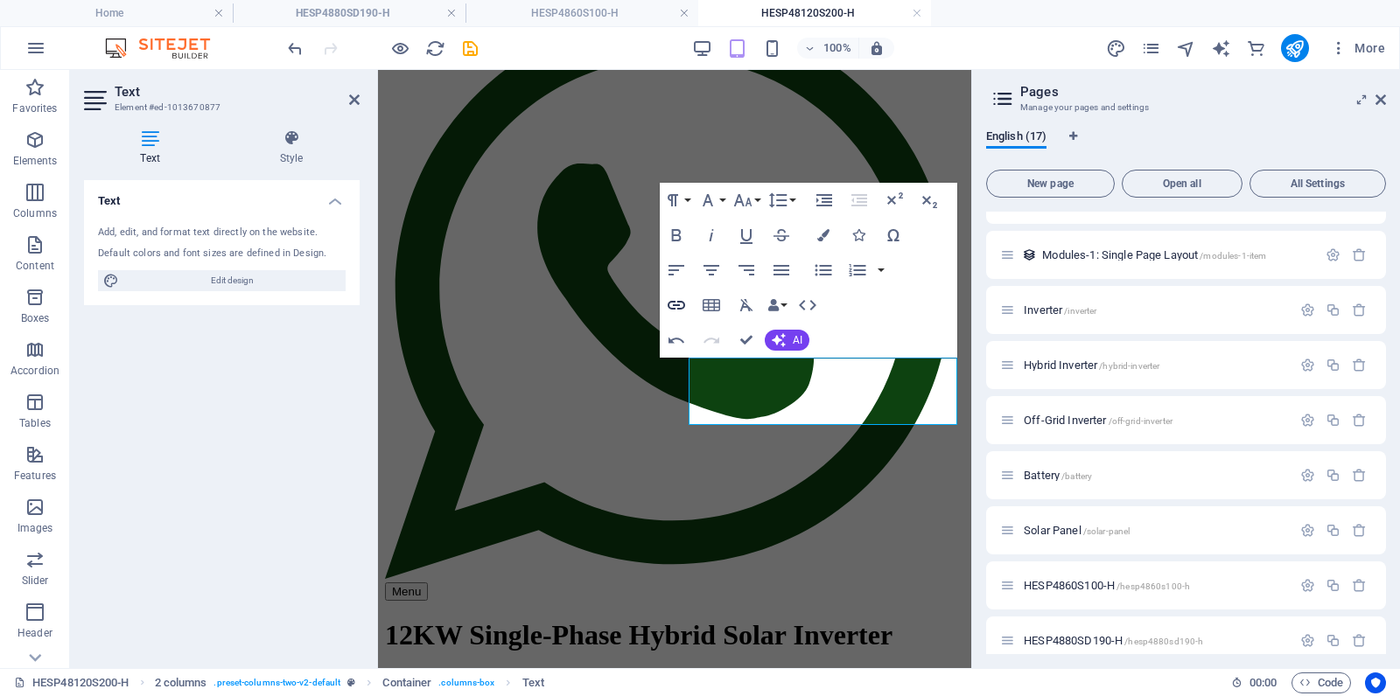
type input "[URL][DOMAIN_NAME]"
type input "HESP48120S200-H_datasheet-qjXkfwRFbJRatWtOsC1VbA.pdf"
checkbox input "true"
click at [675, 311] on icon "button" at bounding box center [676, 305] width 21 height 21
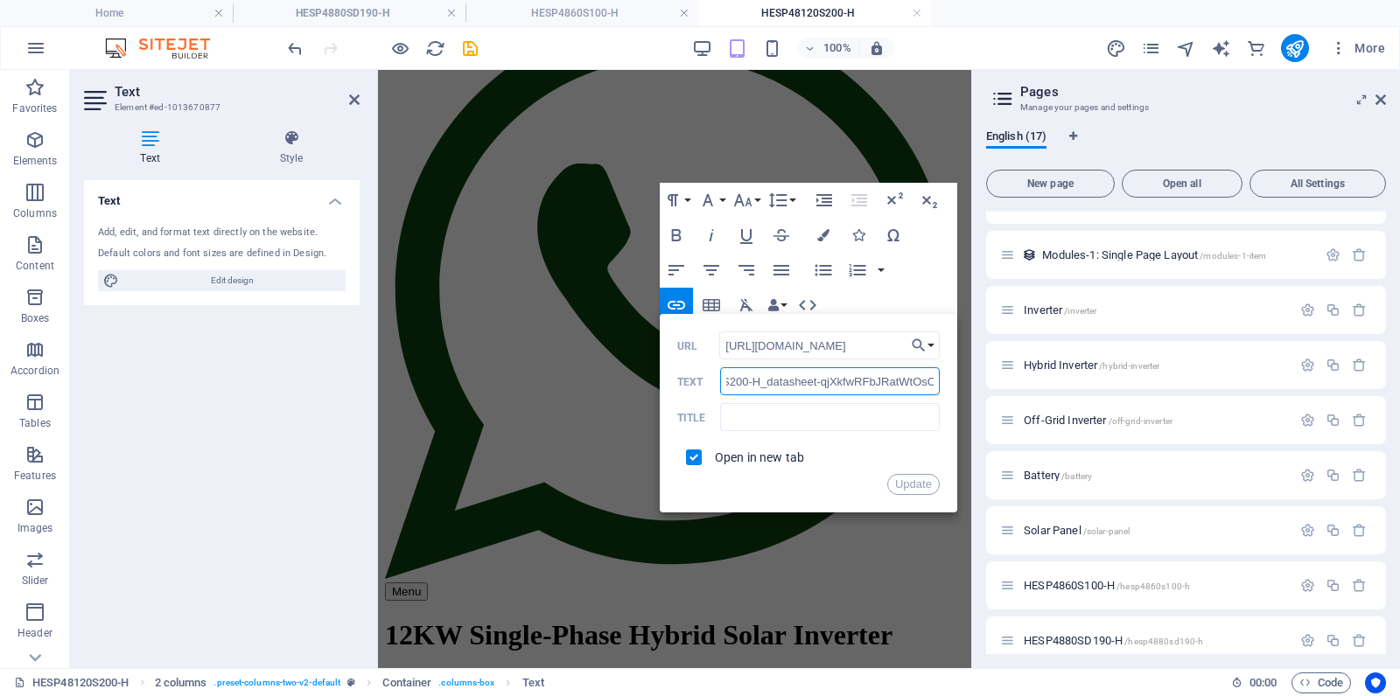
scroll to position [0, 115]
drag, startPoint x: 729, startPoint y: 382, endPoint x: 944, endPoint y: 378, distance: 215.3
click at [944, 378] on div "Back Choose Link Home Subpage Legal Notice Privacy Inverter Hybrid Inverter Off…" at bounding box center [808, 413] width 297 height 199
click at [766, 406] on input "text" at bounding box center [829, 417] width 219 height 28
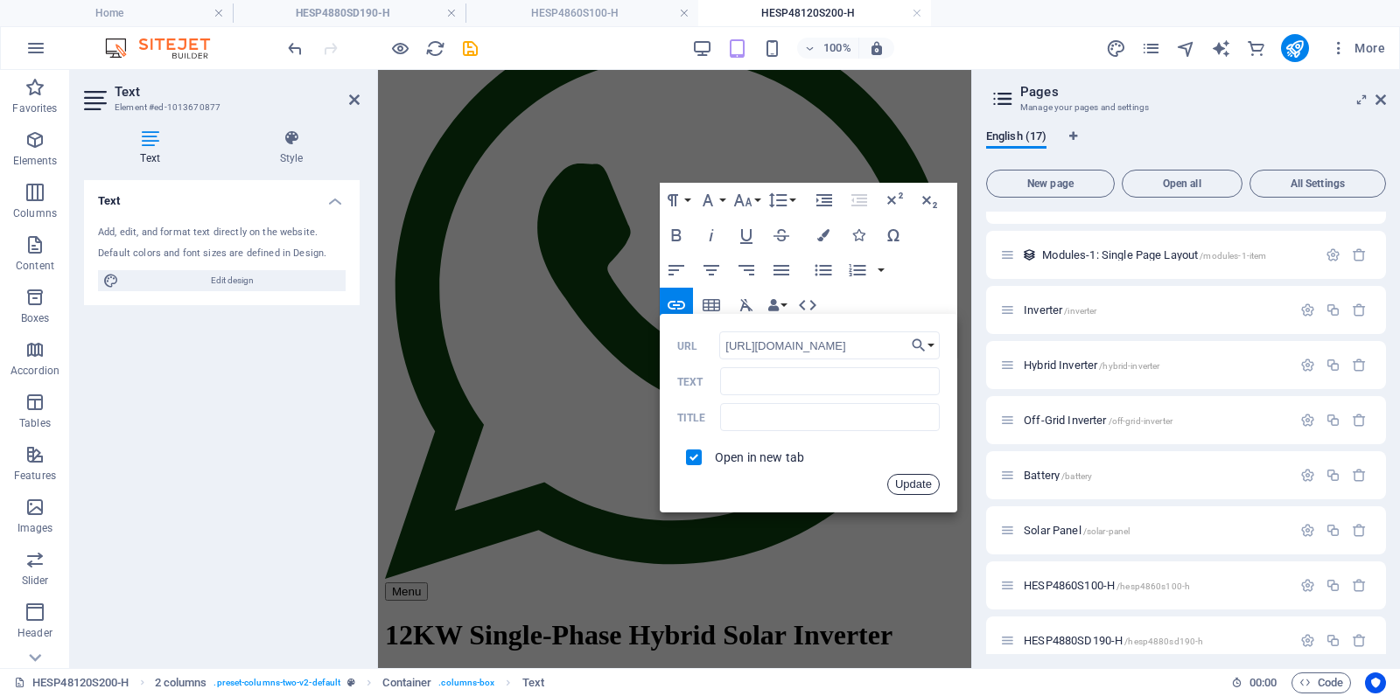
click at [907, 483] on button "Update" at bounding box center [913, 484] width 52 height 21
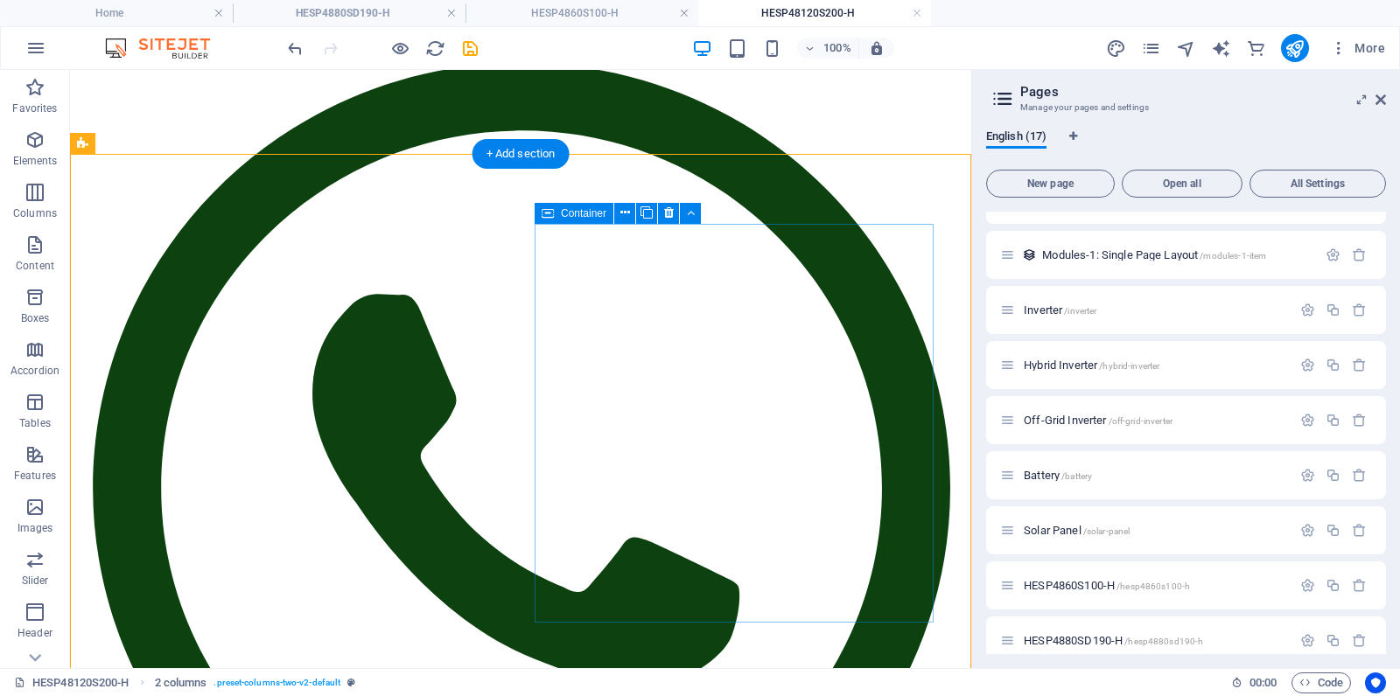
scroll to position [178, 0]
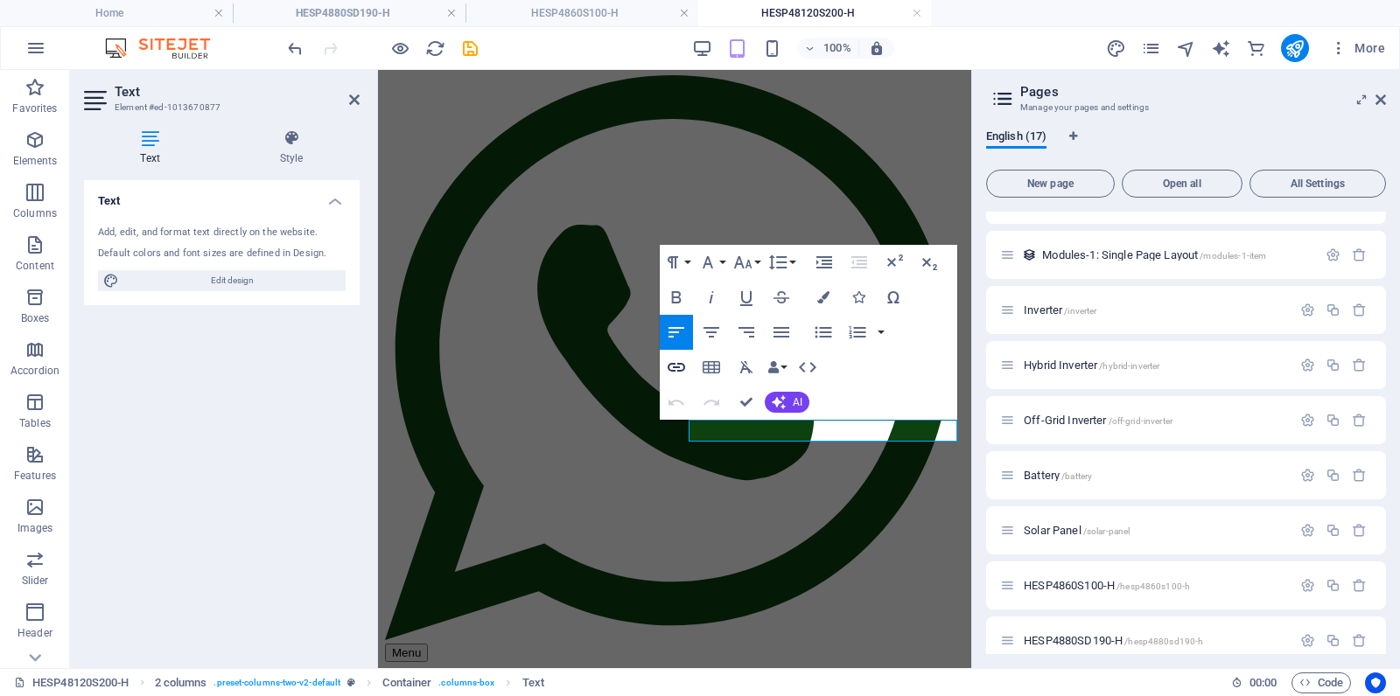
click at [681, 362] on icon "button" at bounding box center [676, 367] width 21 height 21
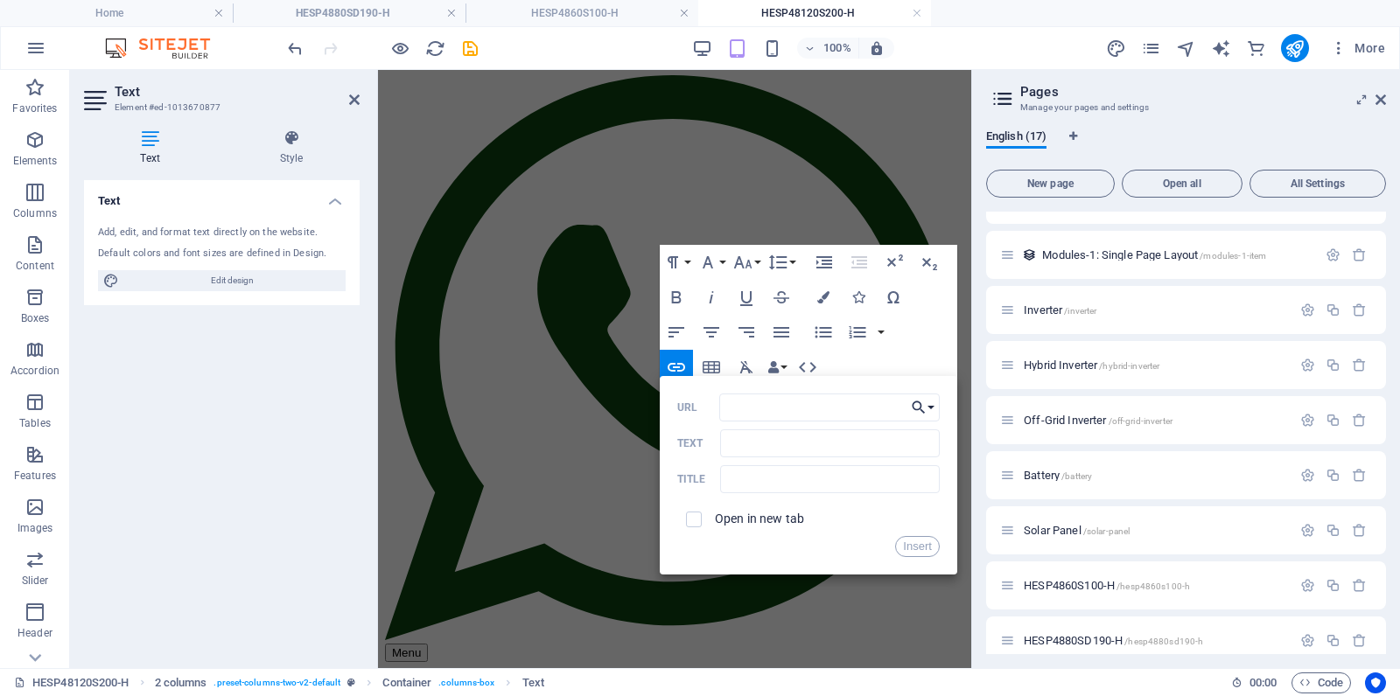
click at [928, 405] on button "Choose Link" at bounding box center [922, 408] width 33 height 28
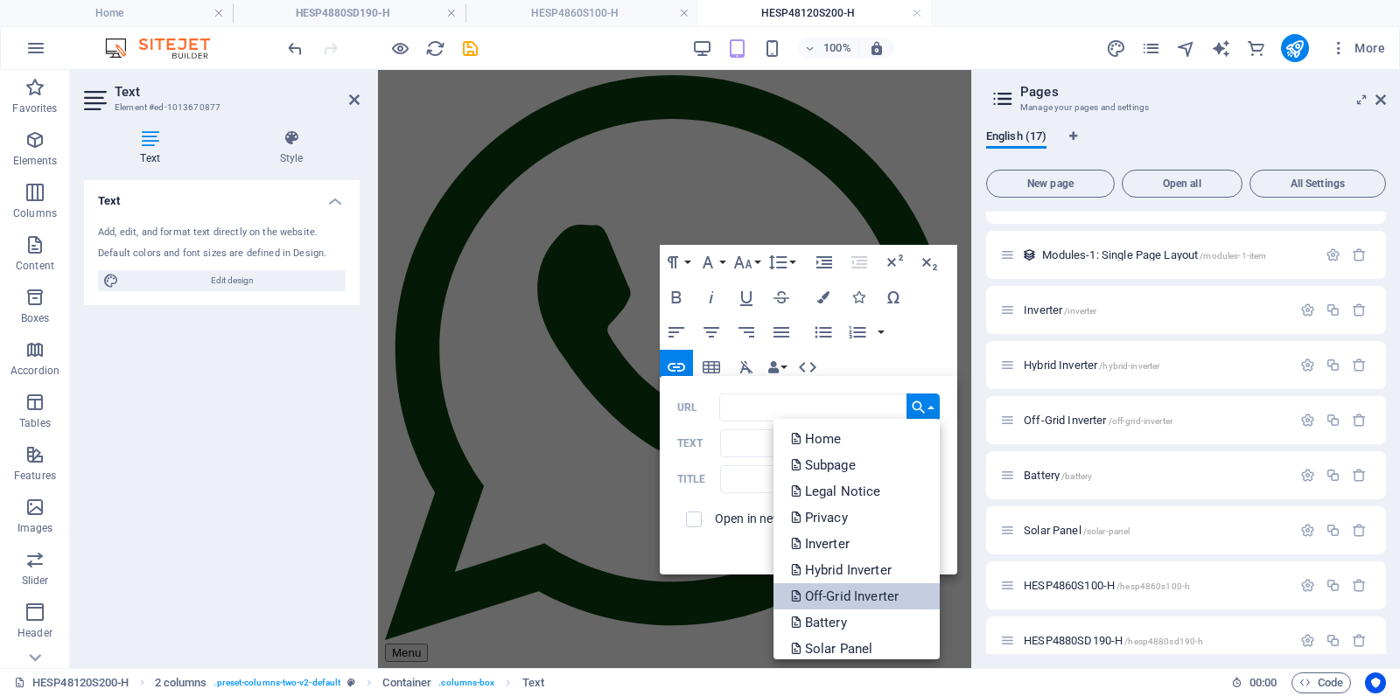
scroll to position [114, 0]
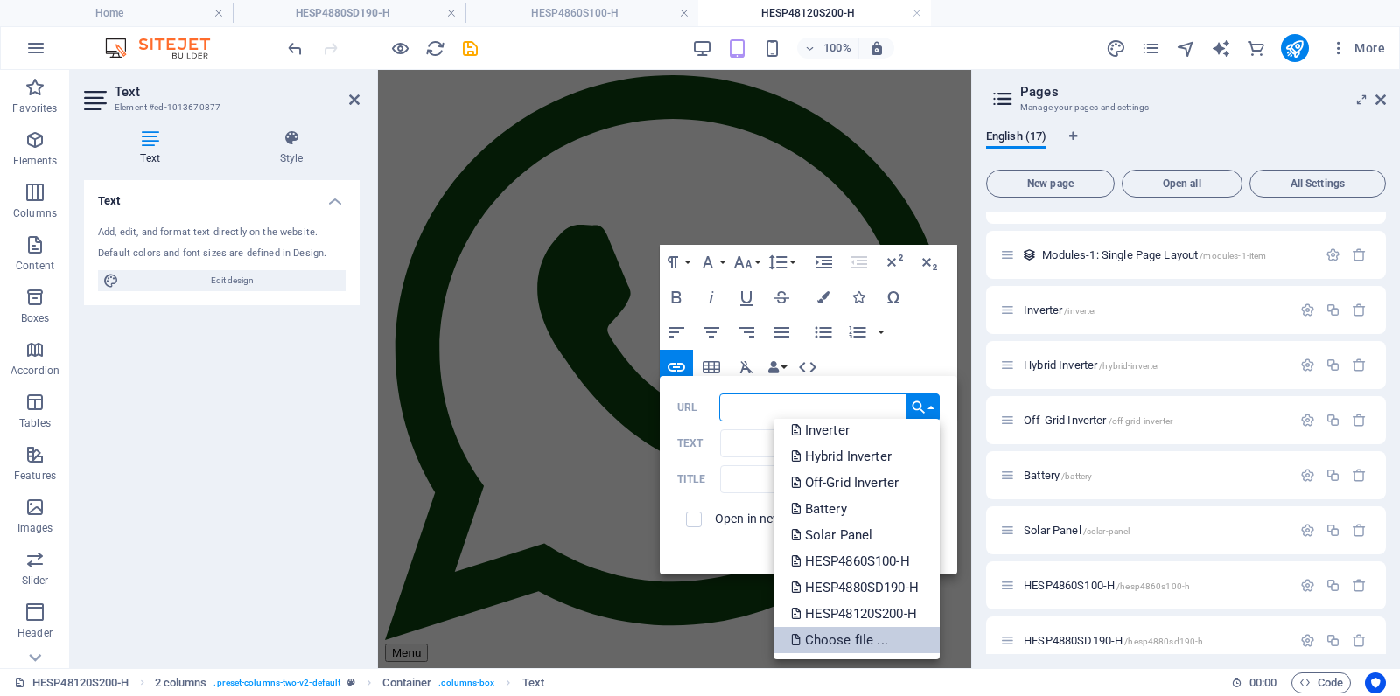
click at [837, 646] on p "Choose file ..." at bounding box center [841, 640] width 101 height 26
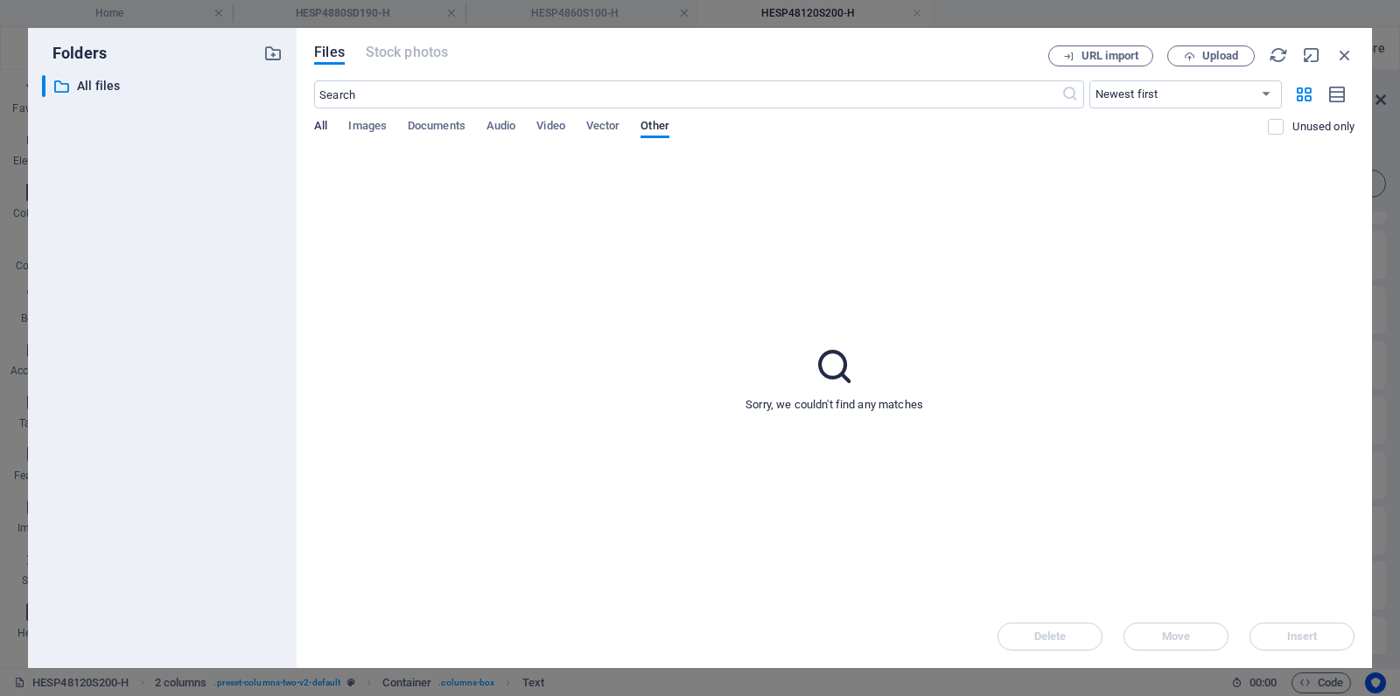
click at [323, 129] on span "All" at bounding box center [320, 127] width 13 height 24
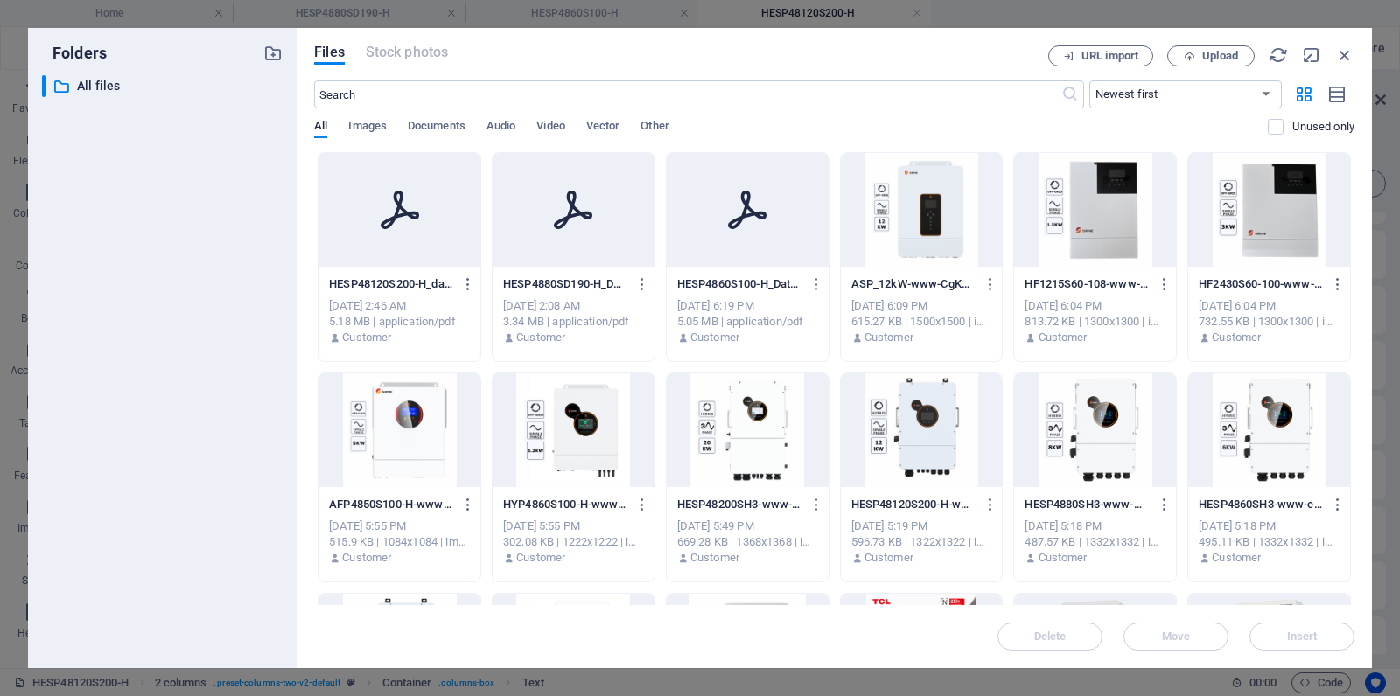
click at [376, 214] on div at bounding box center [399, 210] width 162 height 114
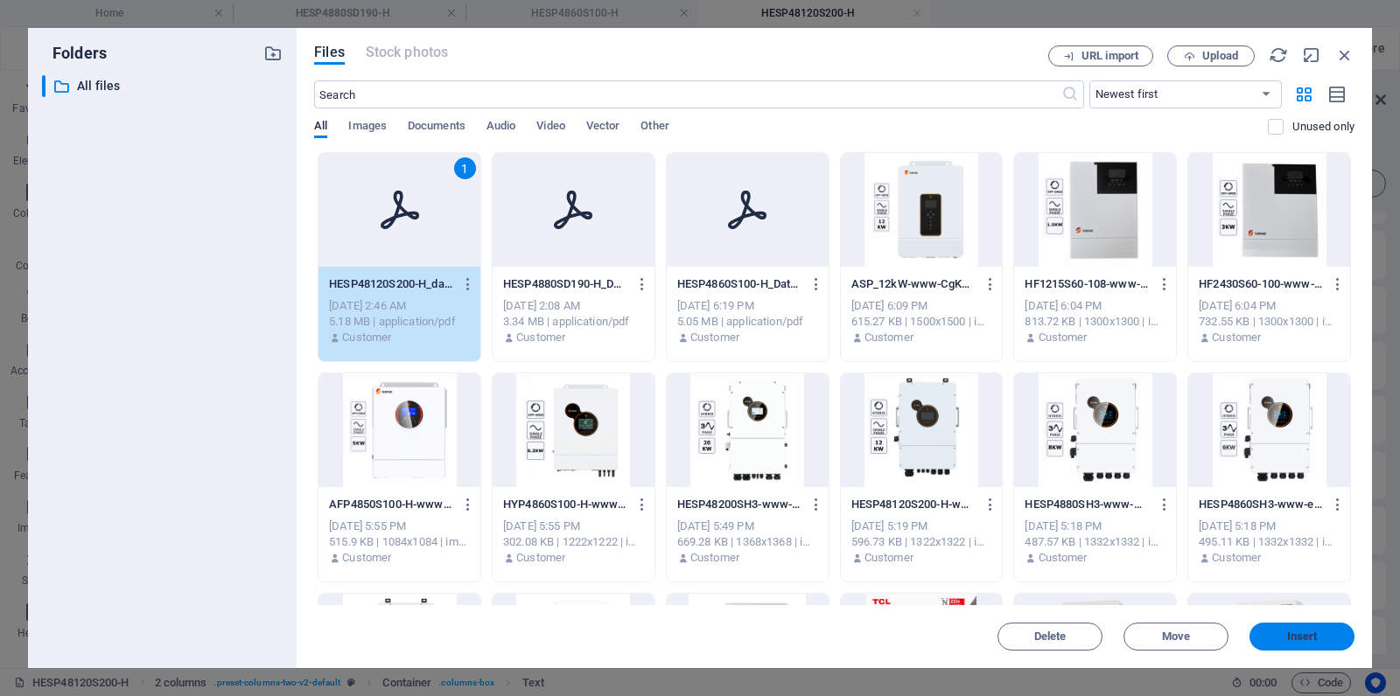
click at [1275, 632] on span "Insert" at bounding box center [1301, 637] width 91 height 10
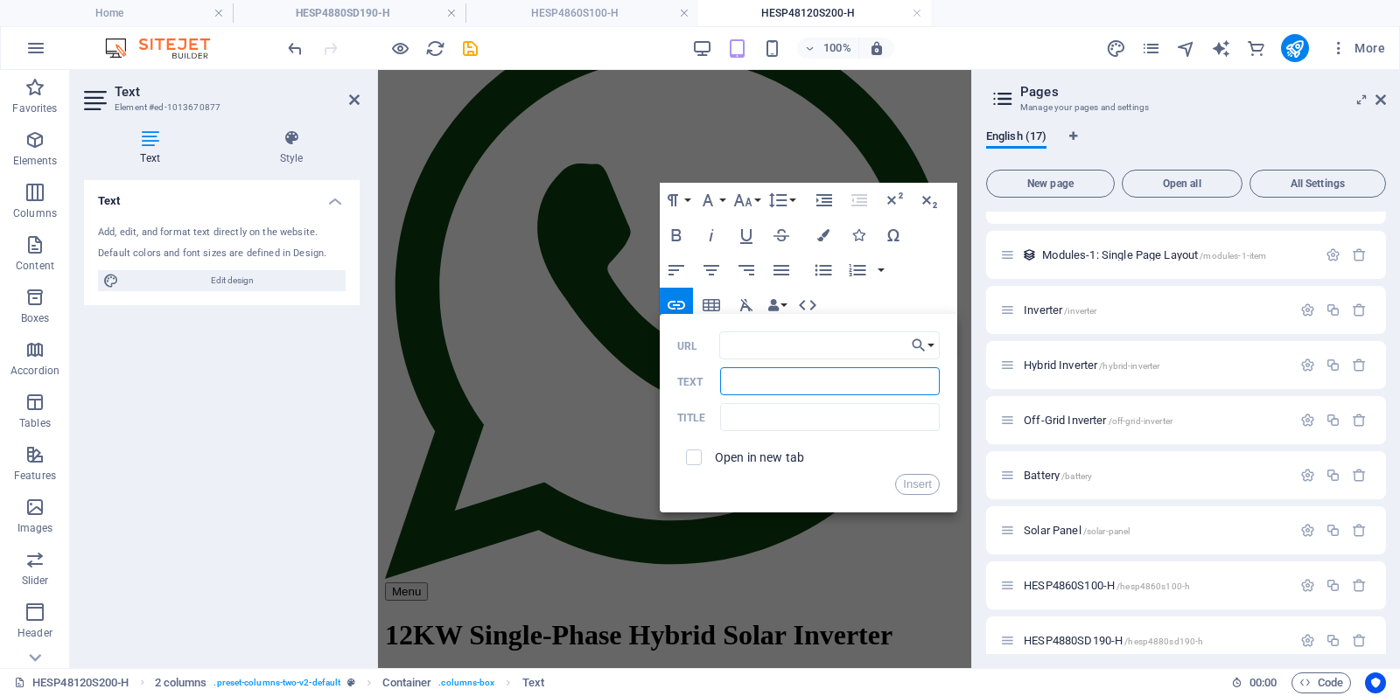
click at [830, 385] on input "Text" at bounding box center [829, 381] width 219 height 28
type input ">> Download Datasheet"
click at [833, 428] on input "text" at bounding box center [829, 417] width 219 height 28
click at [786, 424] on input "text" at bounding box center [829, 417] width 219 height 28
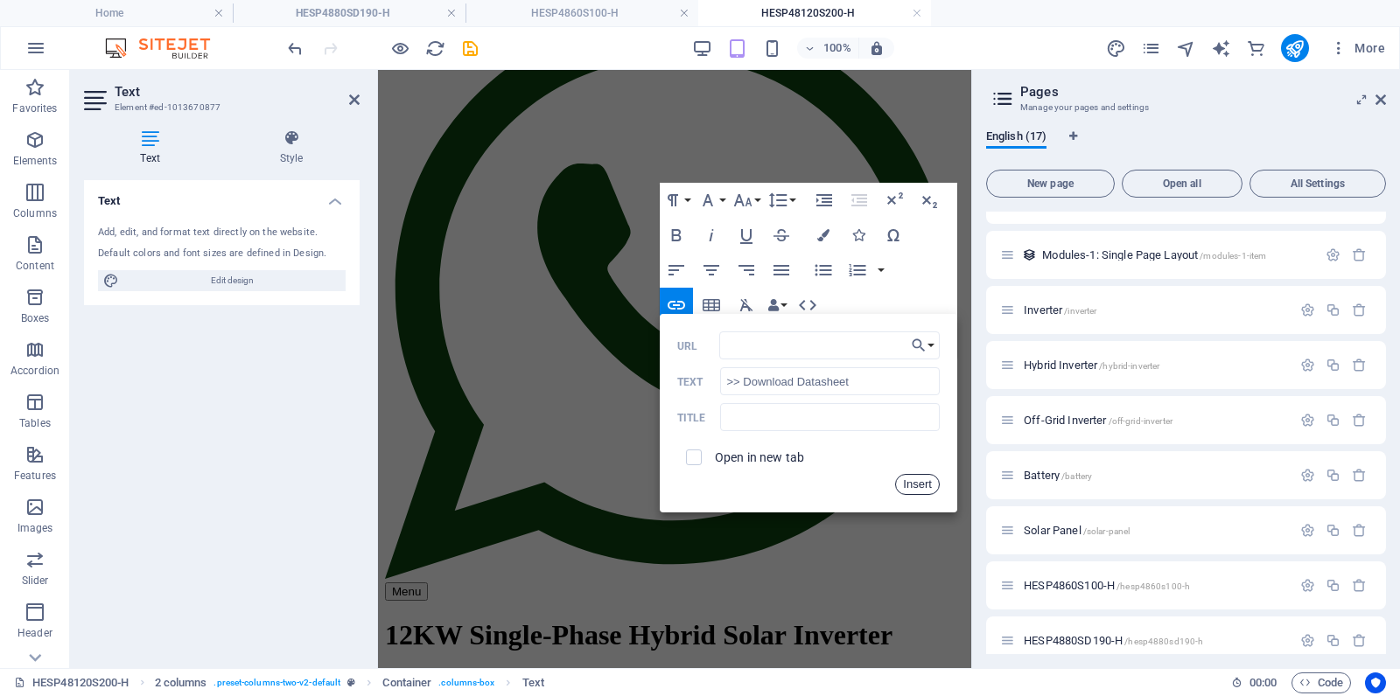
click at [918, 485] on button "Insert" at bounding box center [917, 484] width 45 height 21
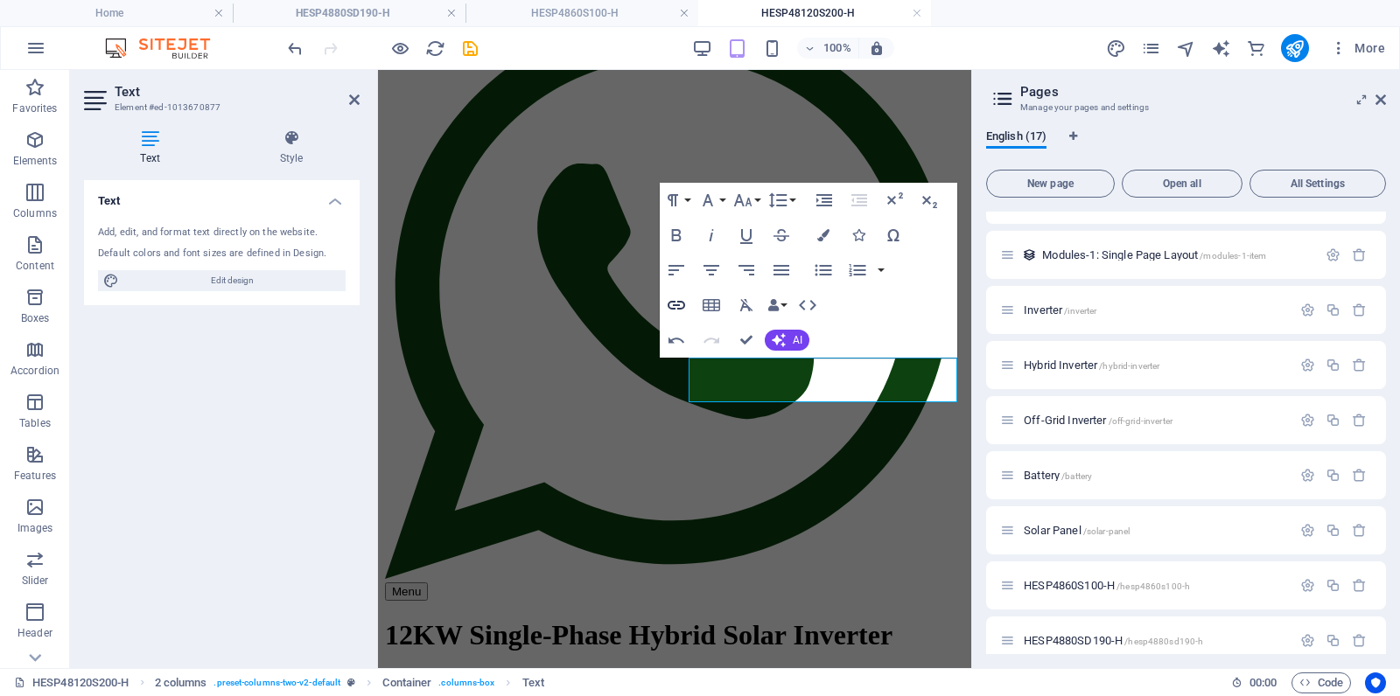
type input "[URL][DOMAIN_NAME]"
checkbox input "true"
click at [682, 306] on icon "button" at bounding box center [676, 305] width 17 height 9
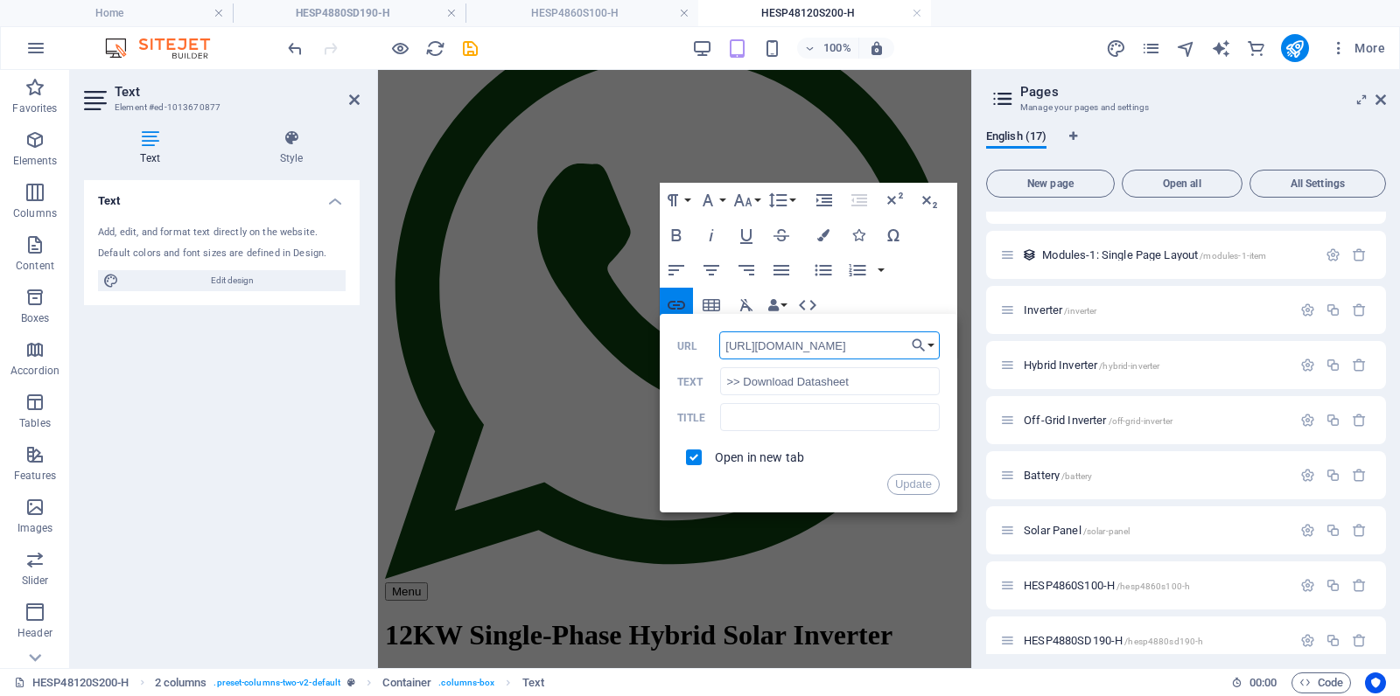
scroll to position [0, 426]
click at [870, 381] on input ">> Download Datasheet" at bounding box center [829, 381] width 219 height 28
drag, startPoint x: 870, startPoint y: 382, endPoint x: 770, endPoint y: 385, distance: 99.8
click at [770, 384] on input ">> Download Datasheet" at bounding box center [829, 381] width 219 height 28
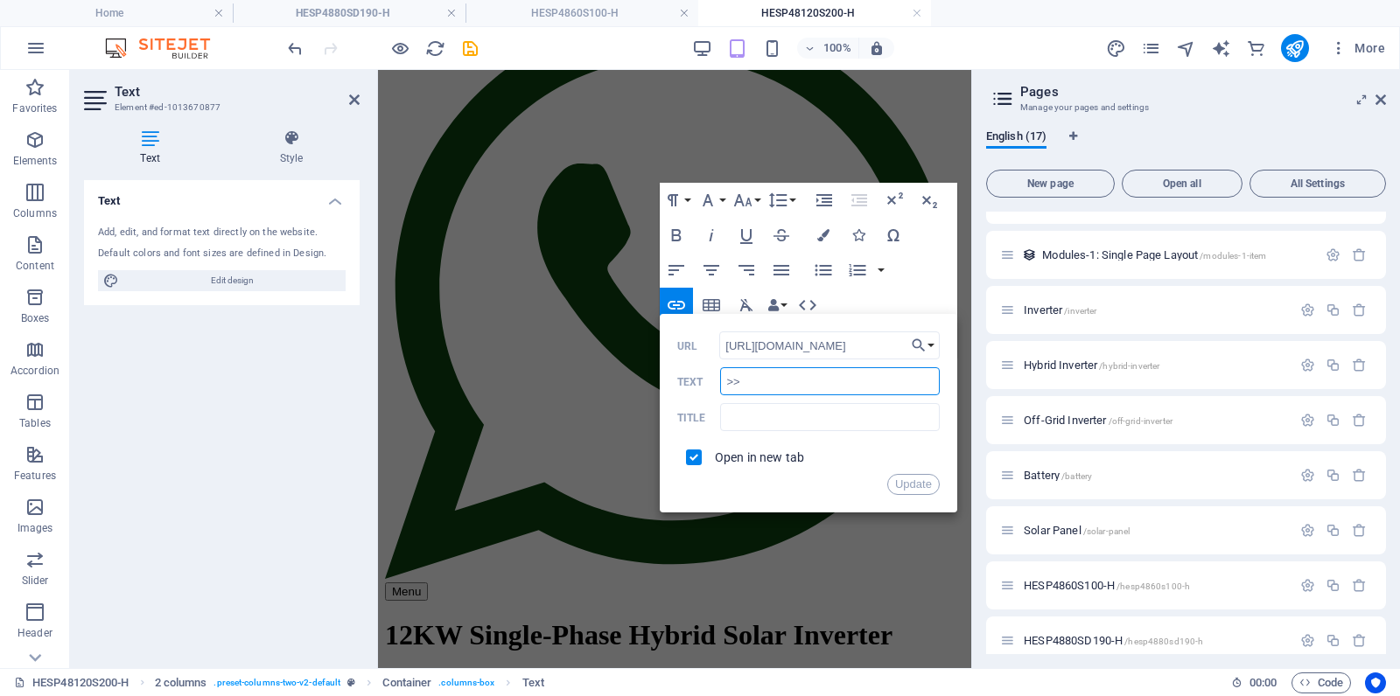
type input ">"
click at [775, 411] on input "text" at bounding box center [829, 417] width 219 height 28
click at [843, 374] on input "Text" at bounding box center [829, 381] width 219 height 28
click at [752, 375] on input "Text" at bounding box center [829, 381] width 219 height 28
click at [747, 416] on input "text" at bounding box center [829, 417] width 219 height 28
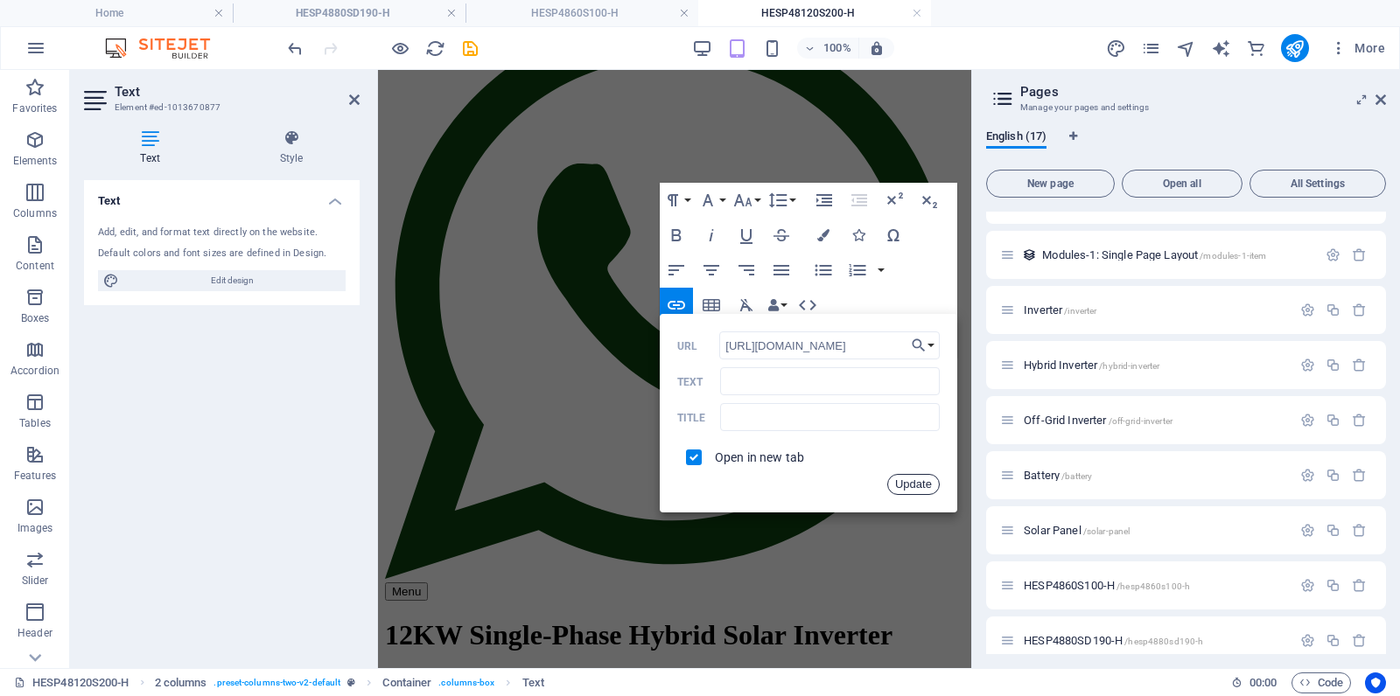
click at [920, 486] on button "Update" at bounding box center [913, 484] width 52 height 21
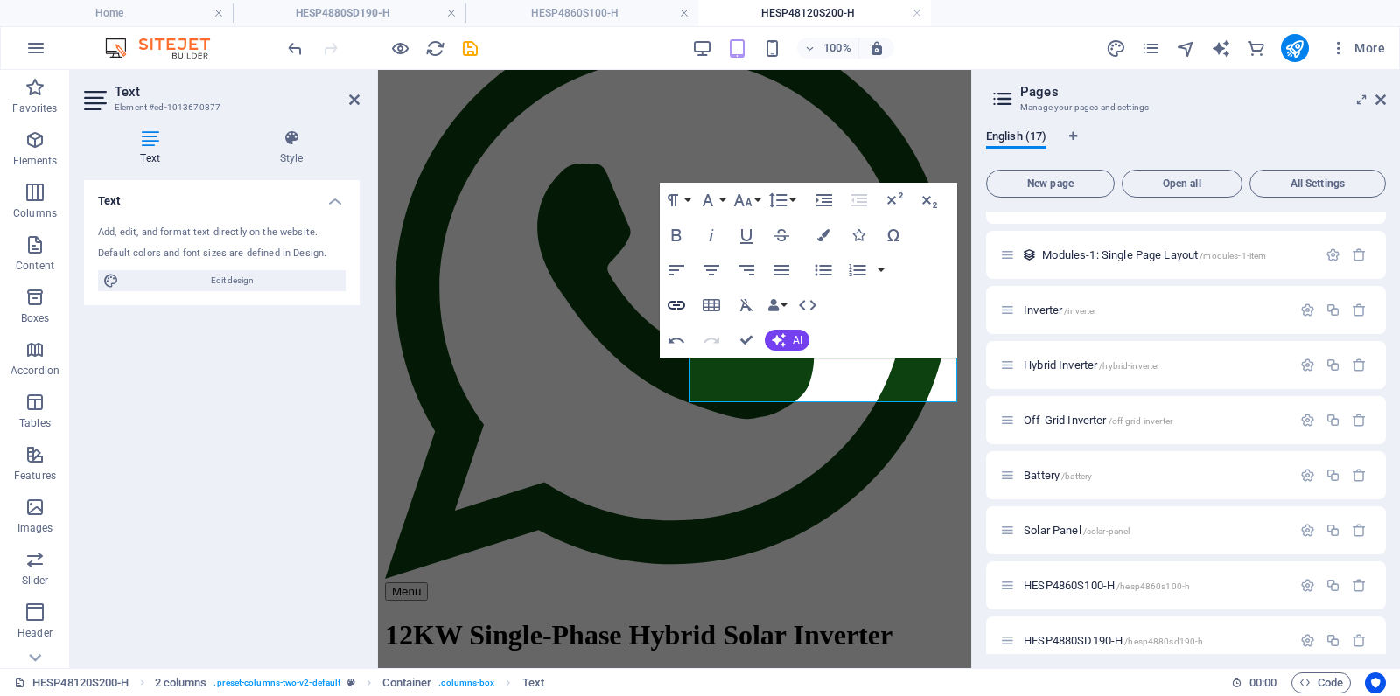
type input ">> Download Datasheet"
click at [678, 302] on icon "button" at bounding box center [676, 305] width 17 height 9
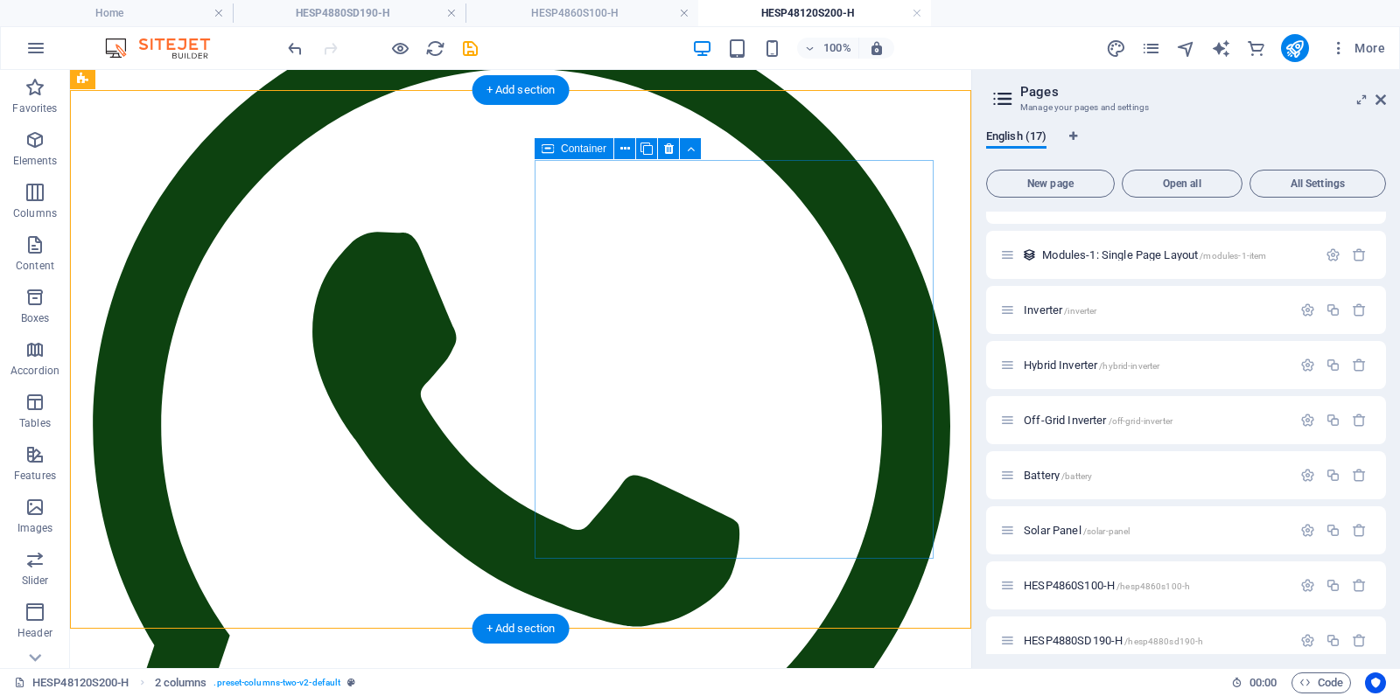
scroll to position [239, 0]
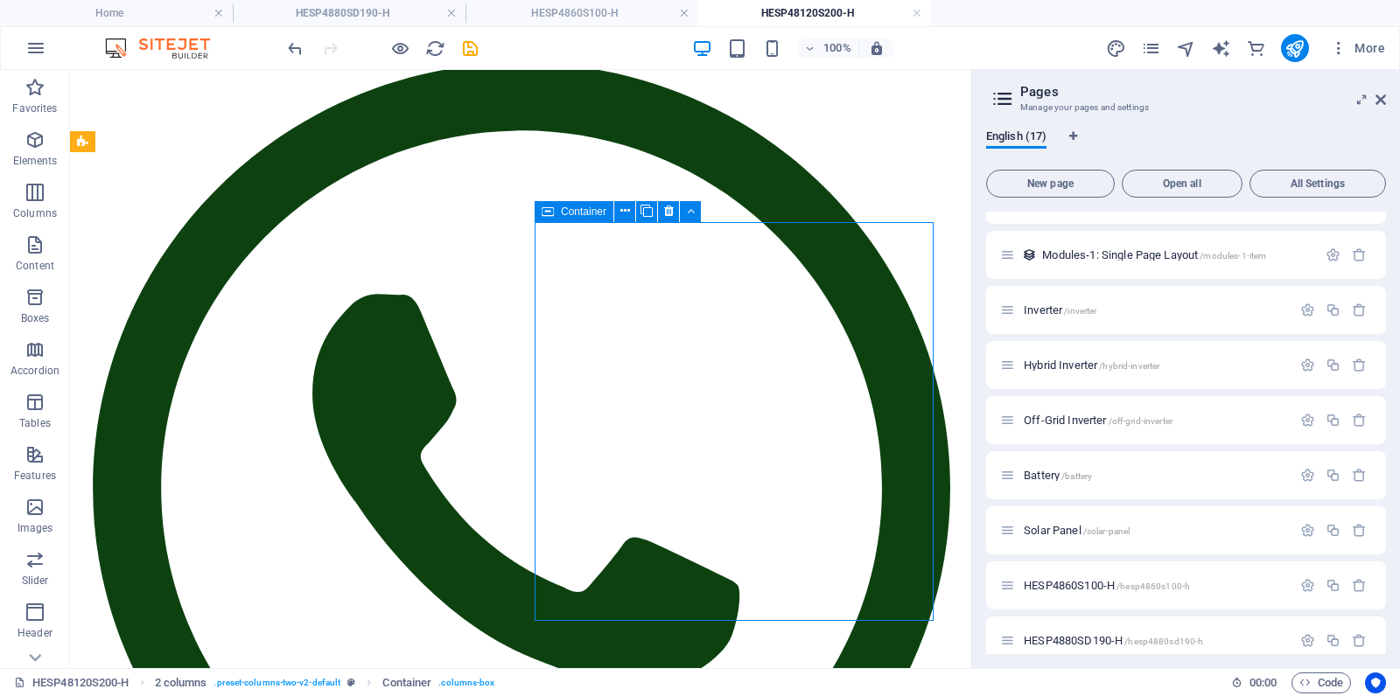
scroll to position [178, 0]
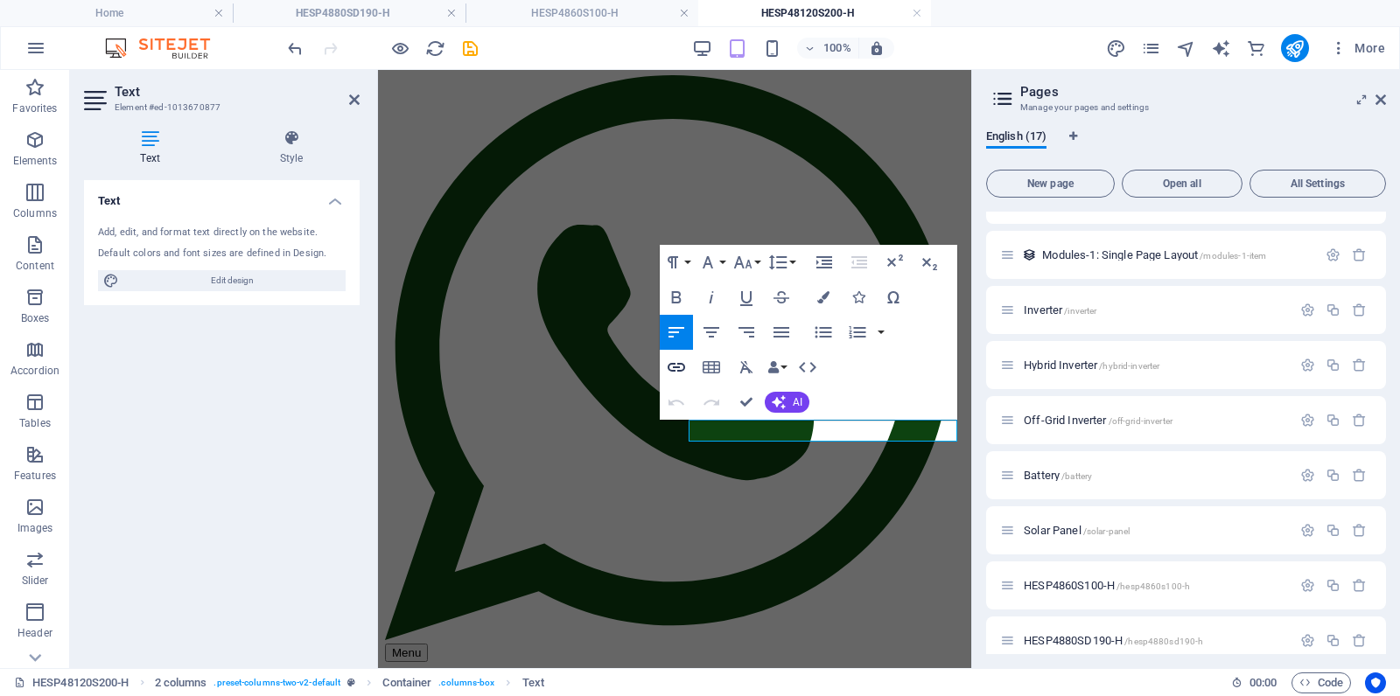
click at [672, 366] on icon "button" at bounding box center [676, 367] width 21 height 21
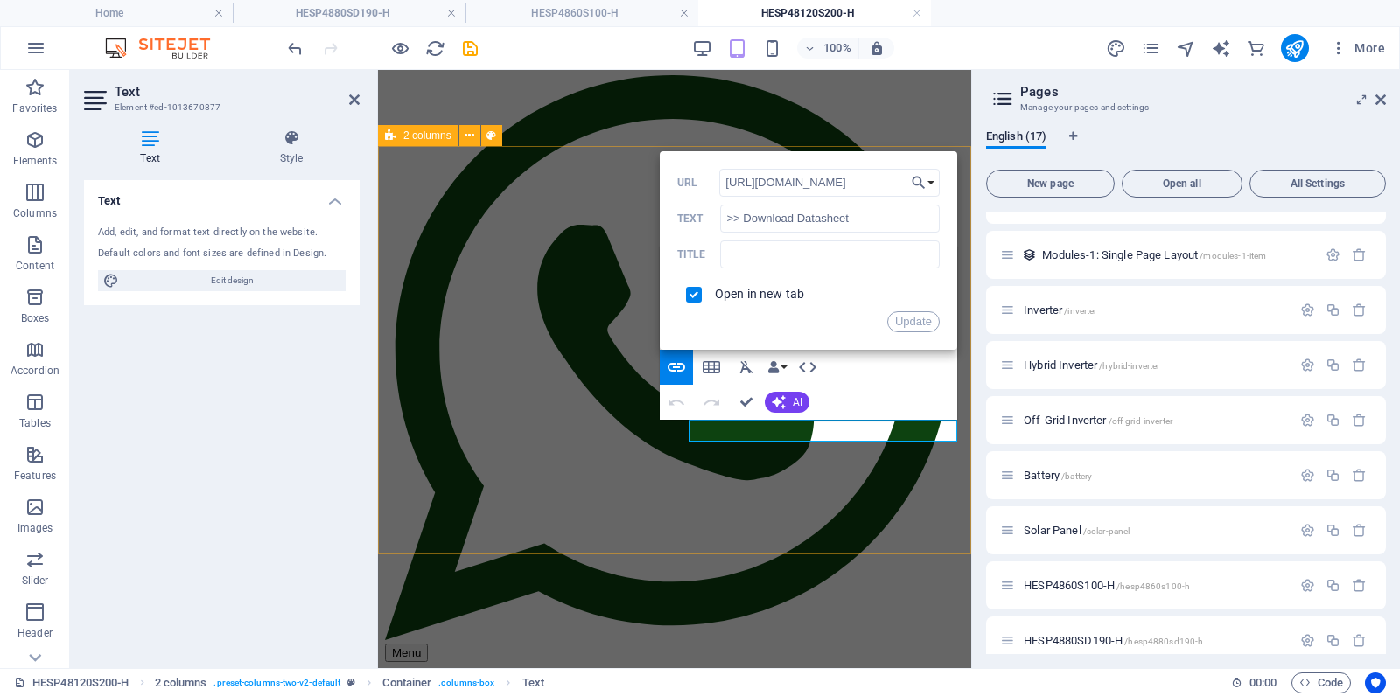
scroll to position [0, 0]
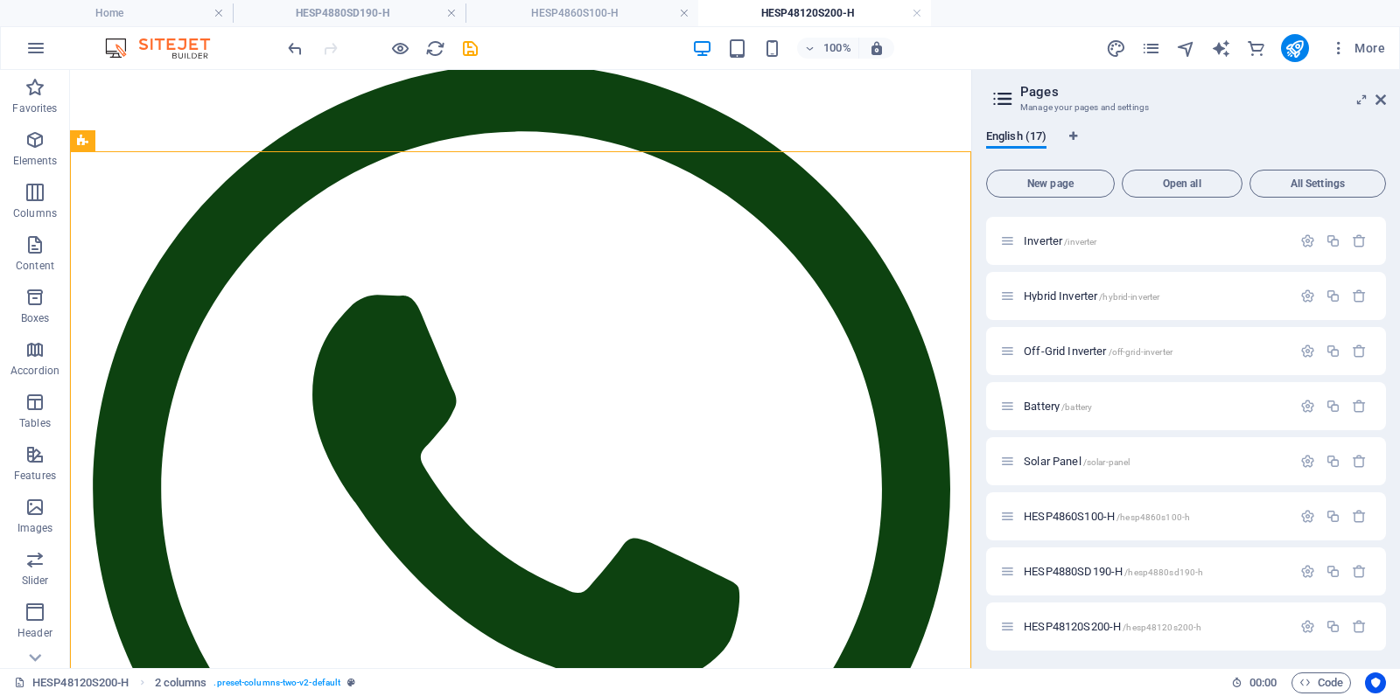
scroll to position [493, 0]
click at [1068, 569] on span "HESP4880SD190-H /hesp4880sd190-h" at bounding box center [1113, 569] width 179 height 13
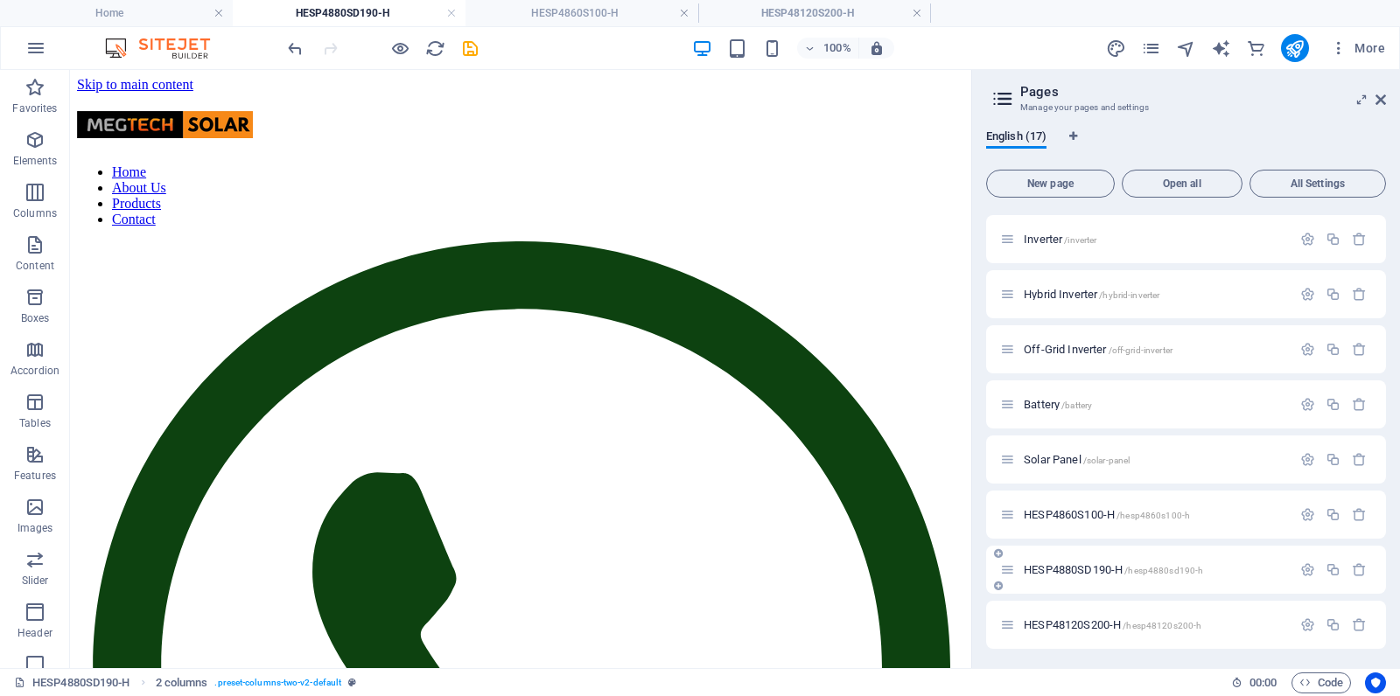
scroll to position [278, 0]
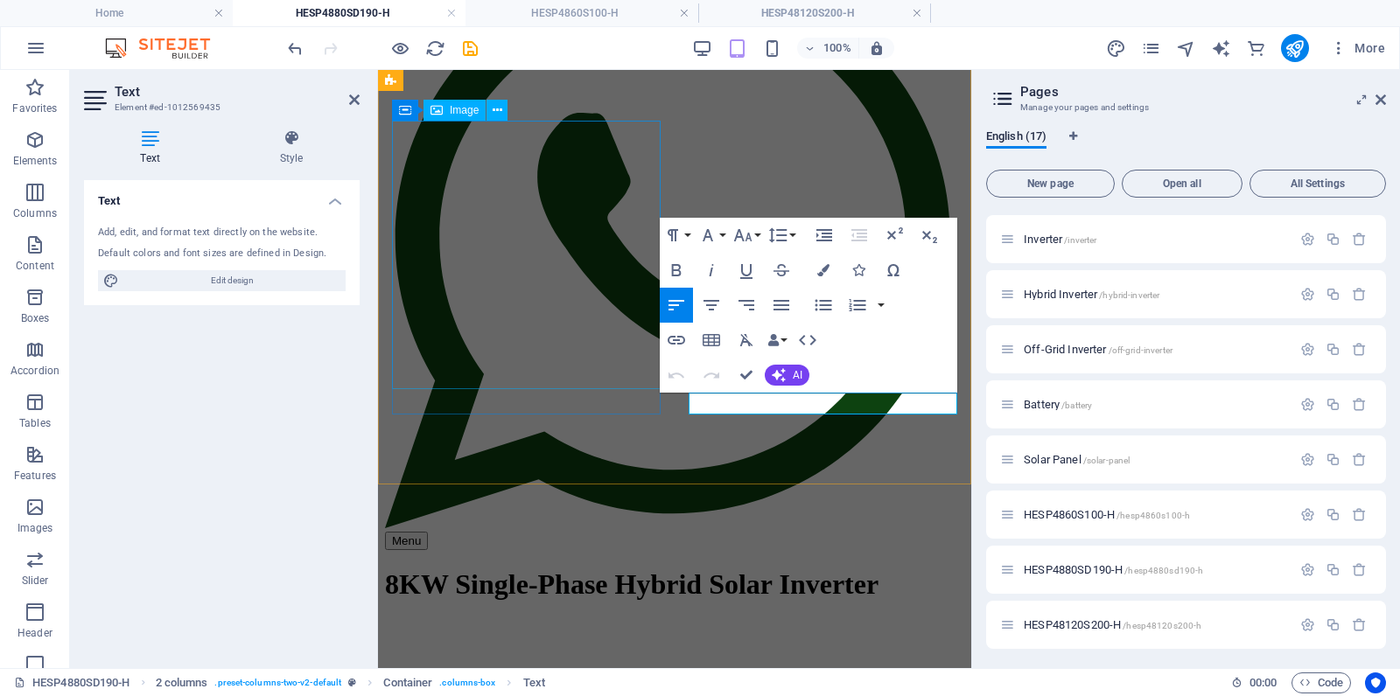
scroll to position [261, 0]
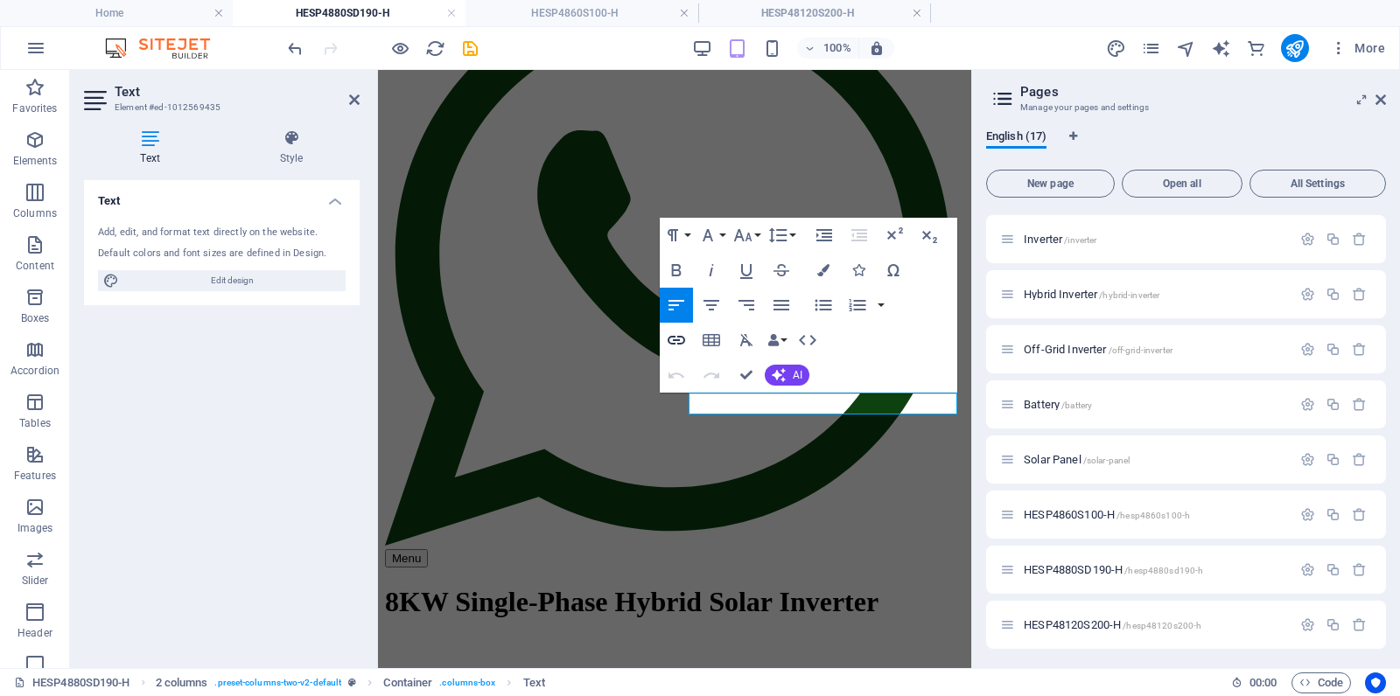
click at [683, 343] on icon "button" at bounding box center [676, 340] width 21 height 21
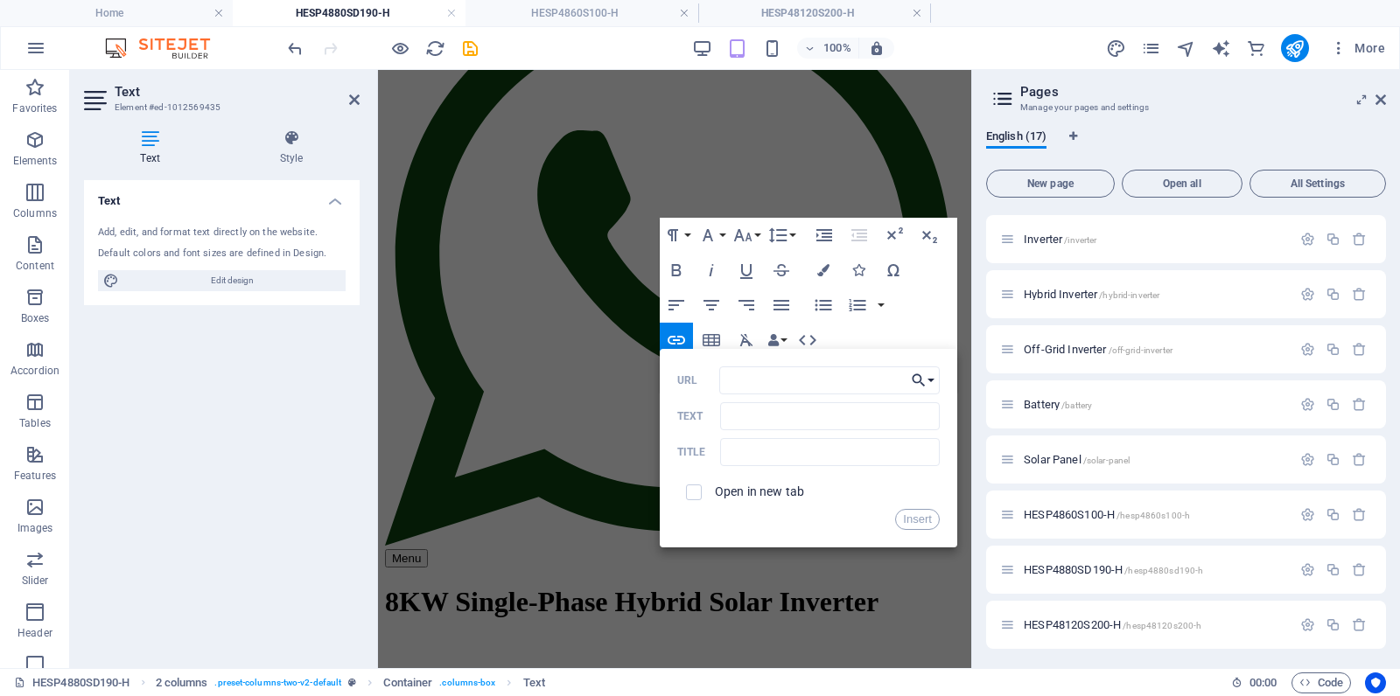
click at [927, 380] on button "Choose Link" at bounding box center [922, 381] width 33 height 28
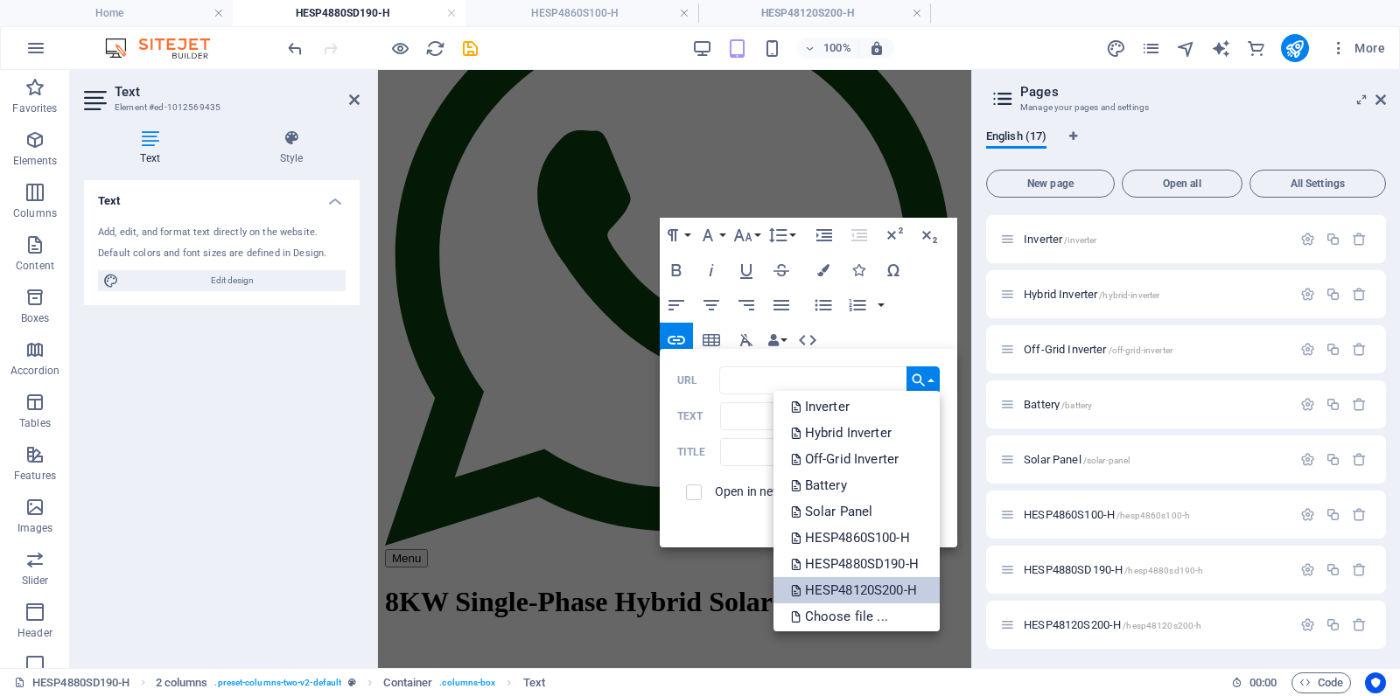
scroll to position [115, 0]
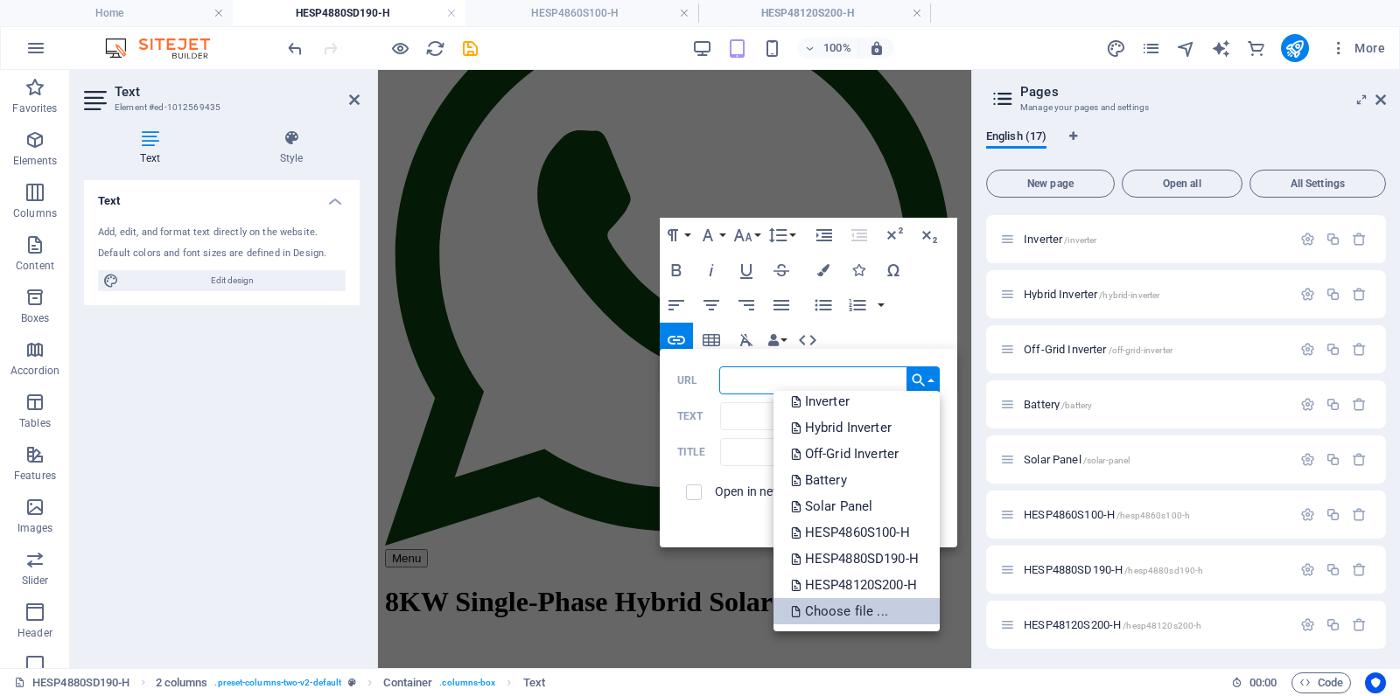
click at [839, 608] on p "Choose file ..." at bounding box center [841, 611] width 101 height 26
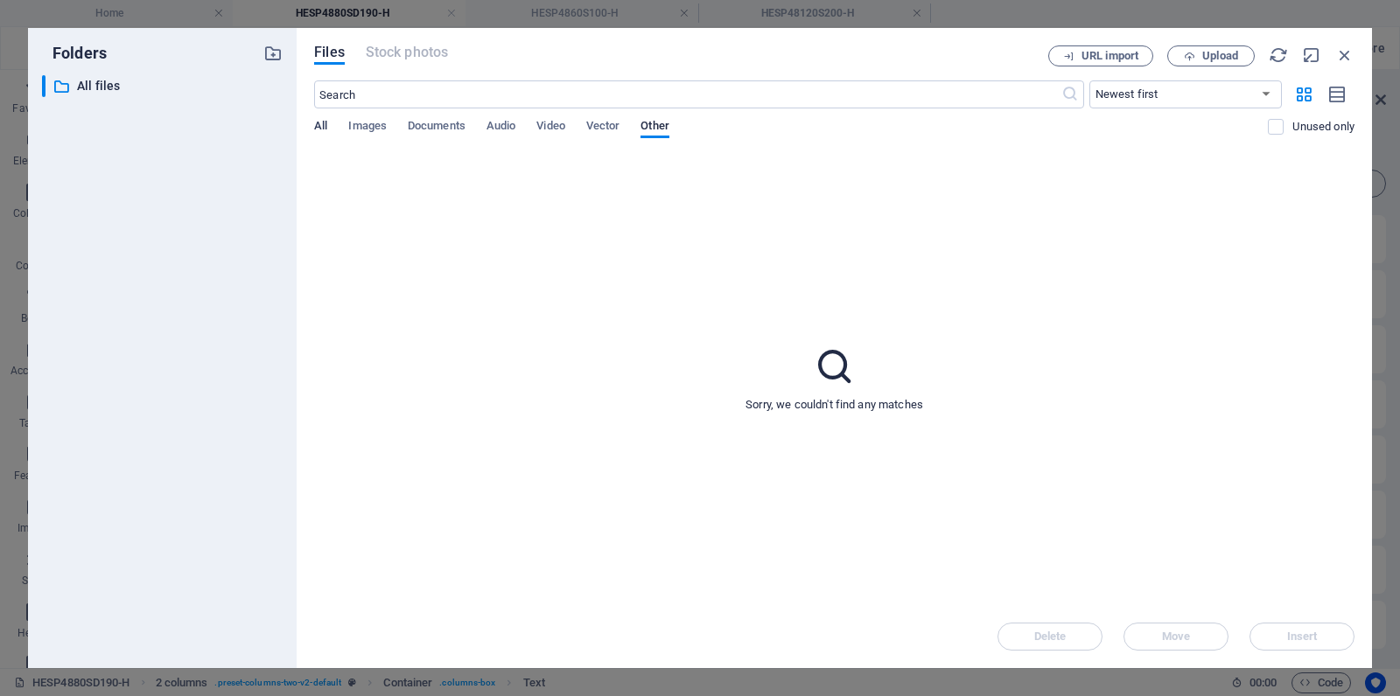
click at [321, 125] on span "All" at bounding box center [320, 127] width 13 height 24
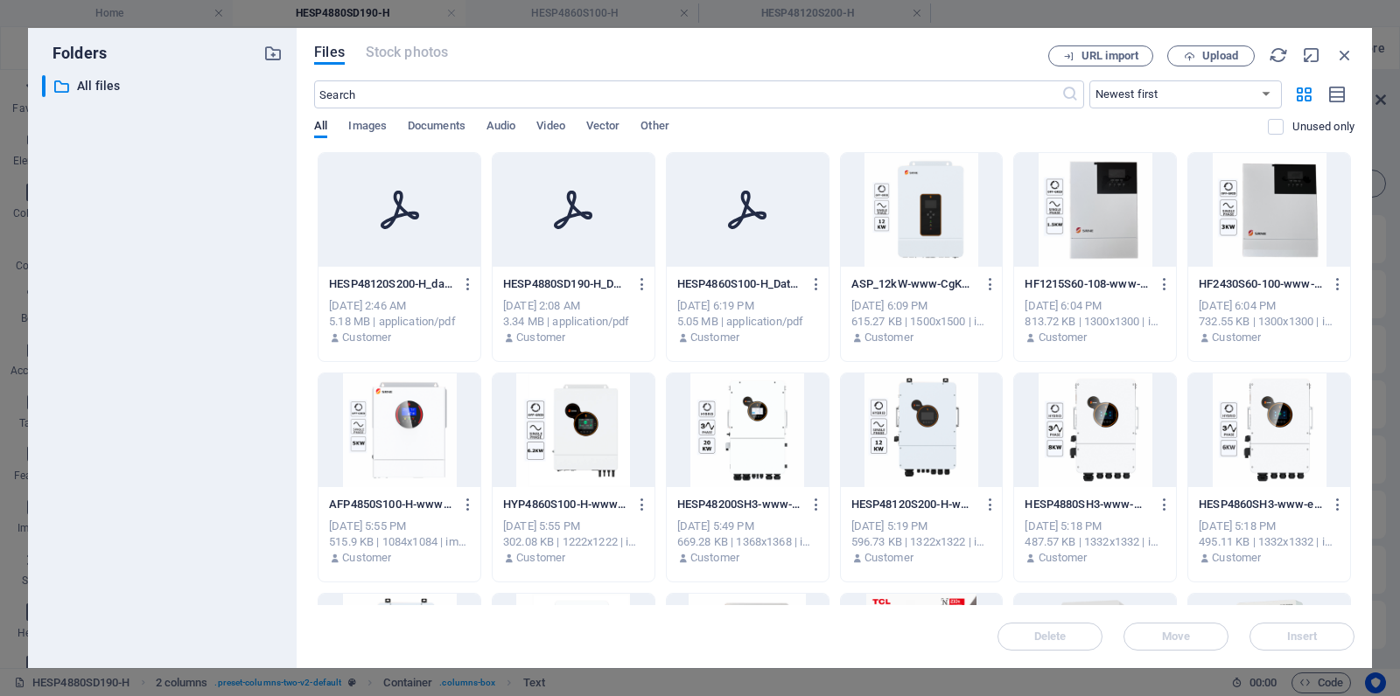
click at [578, 216] on icon at bounding box center [573, 210] width 42 height 42
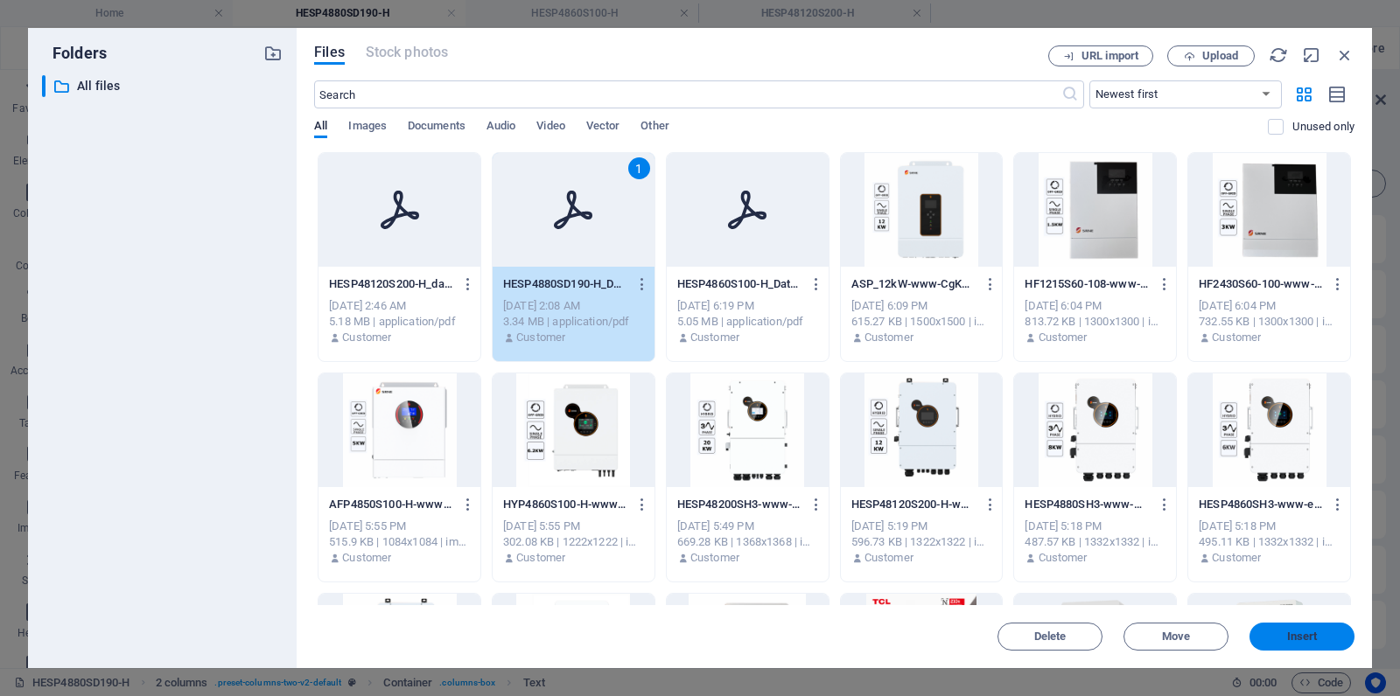
click at [1298, 635] on span "Insert" at bounding box center [1302, 637] width 31 height 10
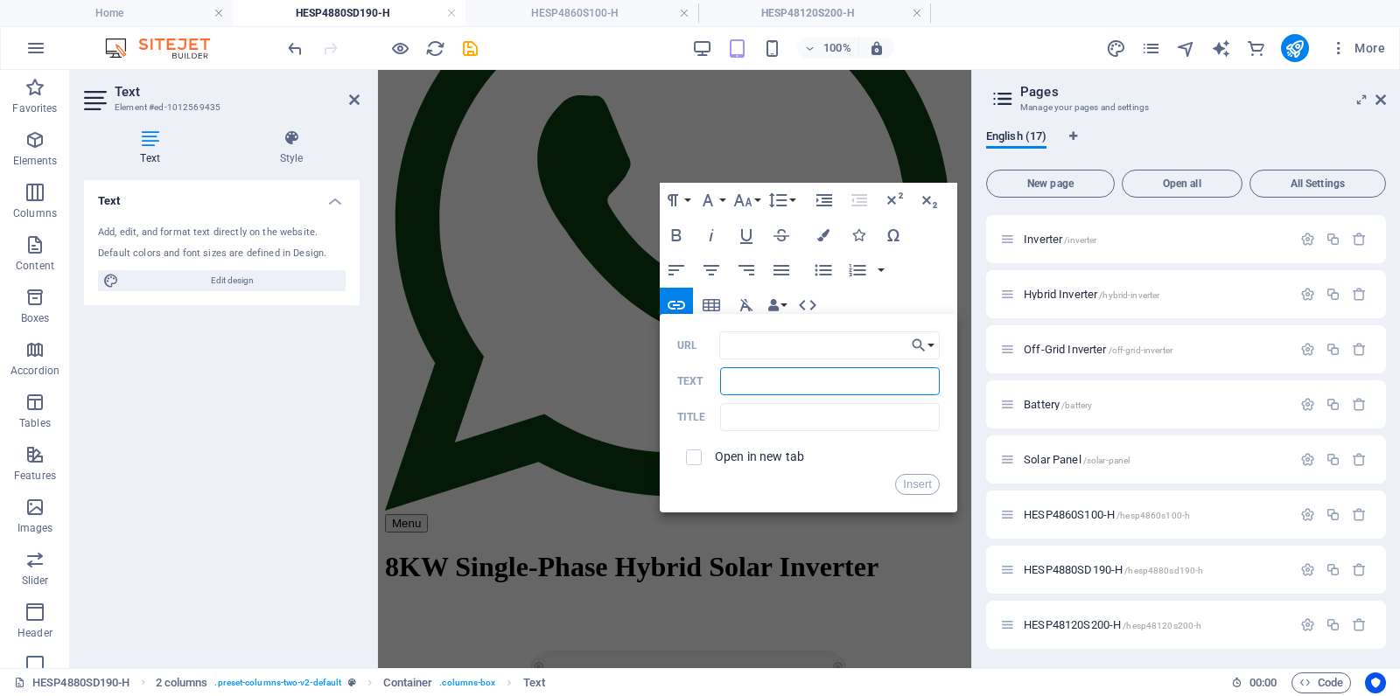
click at [836, 381] on input "Text" at bounding box center [829, 381] width 219 height 28
click at [784, 416] on input "text" at bounding box center [829, 417] width 219 height 28
click at [924, 485] on button "Insert" at bounding box center [917, 484] width 45 height 21
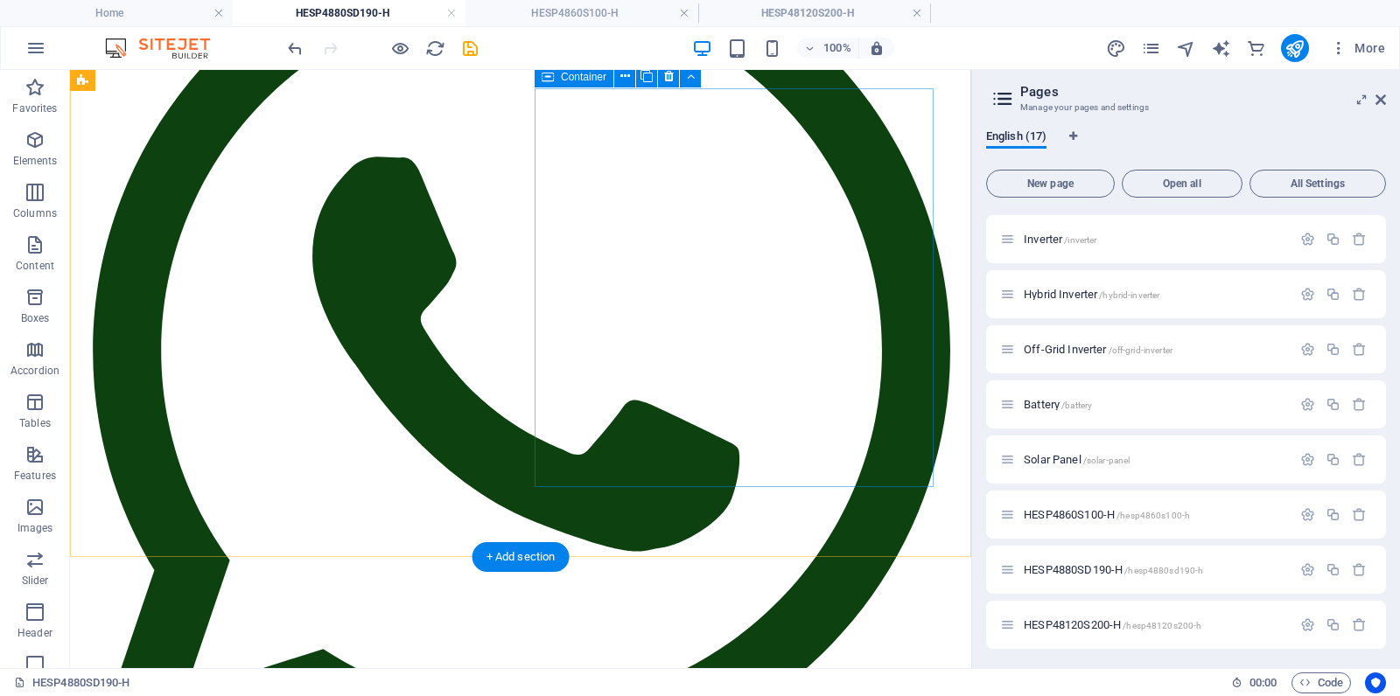
scroll to position [312, 0]
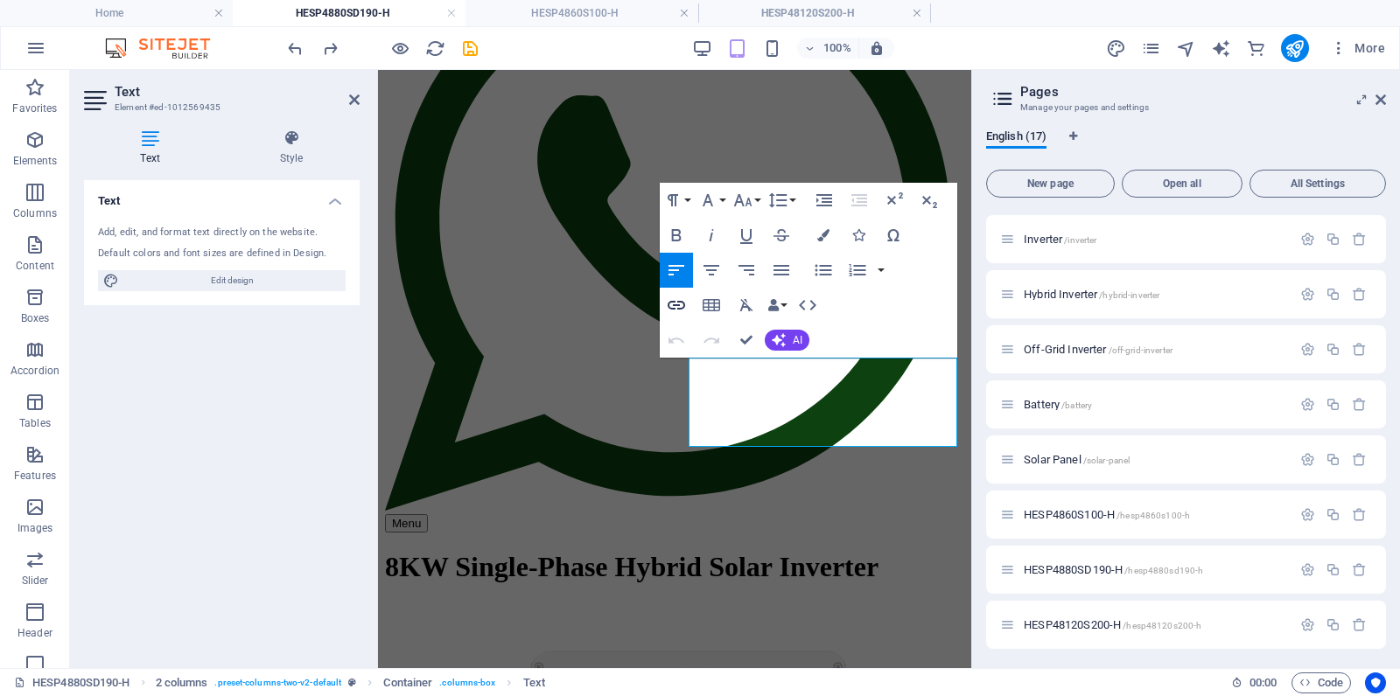
click at [675, 308] on icon "button" at bounding box center [676, 305] width 17 height 9
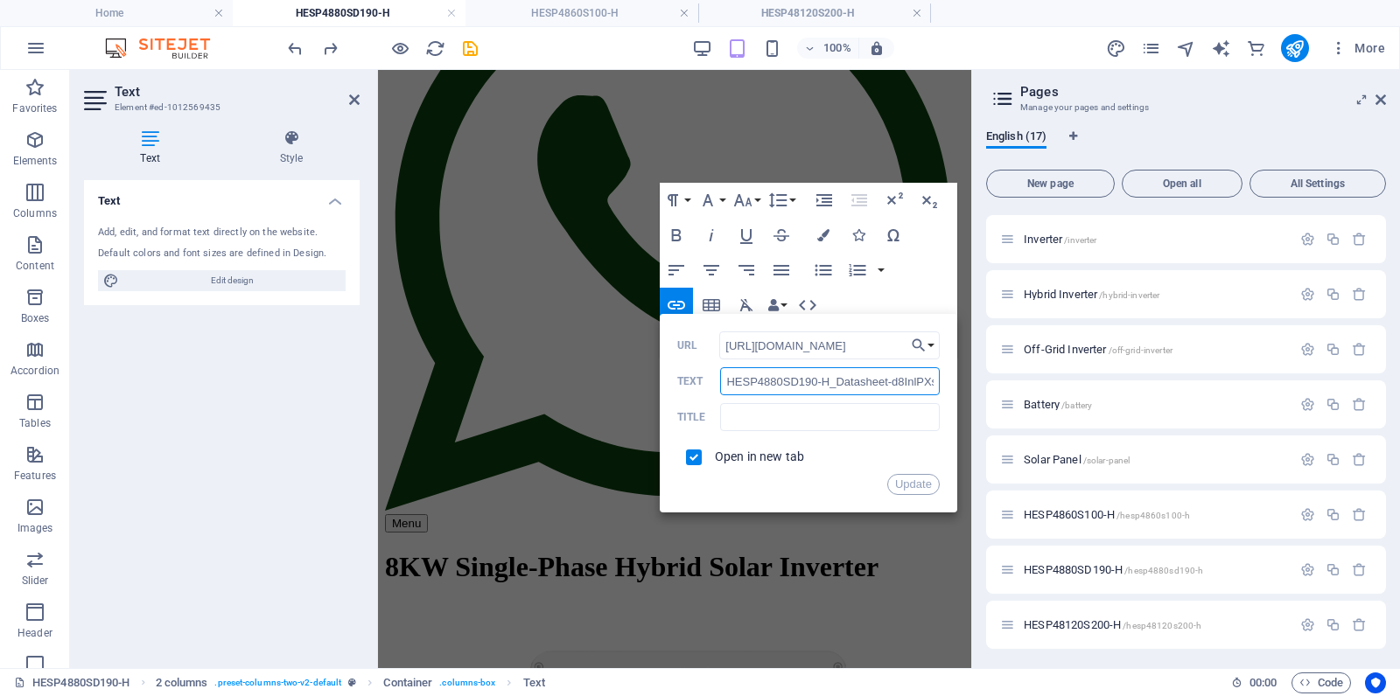
drag, startPoint x: 865, startPoint y: 383, endPoint x: 787, endPoint y: 381, distance: 77.9
click at [787, 381] on input "HESP4880SD190-H_Datasheet-d8InlPXs82-k1qg7QPmG2A.pdf" at bounding box center [829, 381] width 219 height 28
drag, startPoint x: 831, startPoint y: 385, endPoint x: 727, endPoint y: 383, distance: 104.1
click at [727, 383] on input "HESP4880Sheet-d8InlPXs82-k1qg7QPmG2A.pdf" at bounding box center [829, 381] width 219 height 28
type input "nlPXs82-k1qg7QPmG2A.pdf"
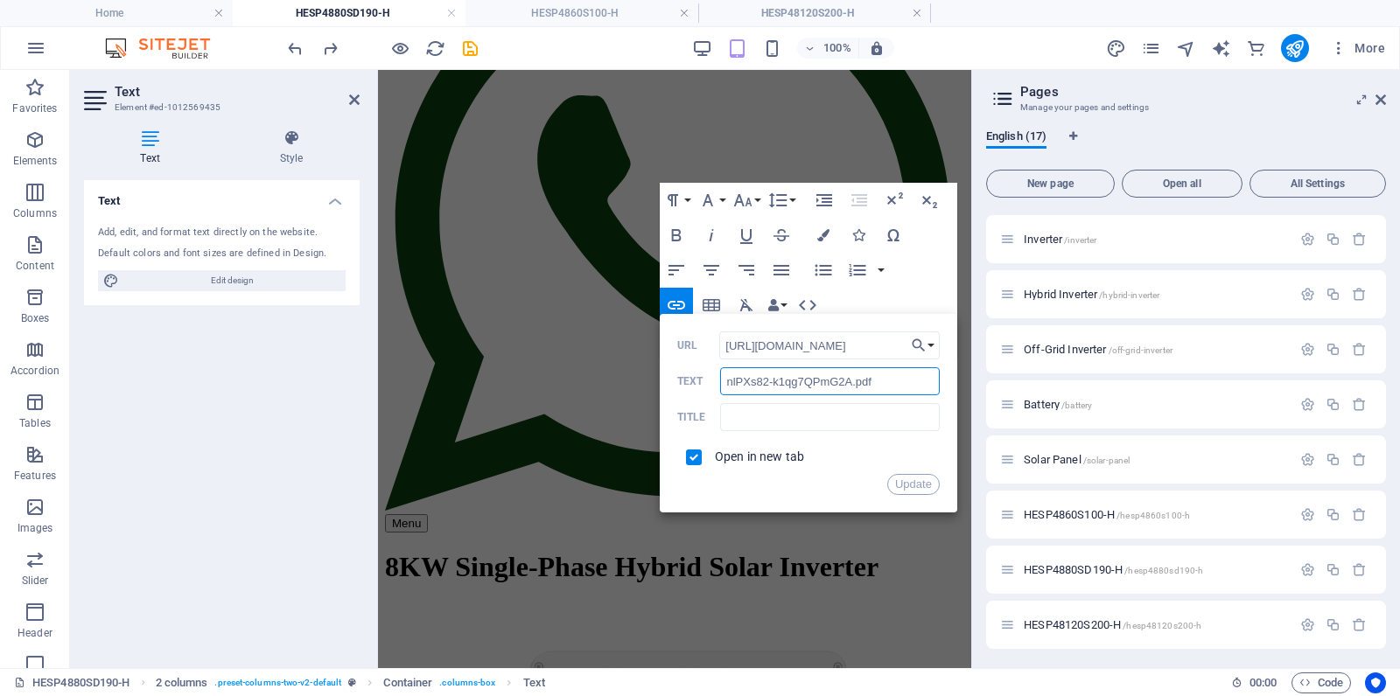
drag, startPoint x: 877, startPoint y: 381, endPoint x: 697, endPoint y: 381, distance: 179.4
click at [697, 381] on div "nlPXs82-k1qg7QPmG2A.pdf Text" at bounding box center [808, 381] width 262 height 29
click at [821, 388] on input "Text" at bounding box center [829, 381] width 219 height 28
click at [789, 415] on input "text" at bounding box center [829, 417] width 219 height 28
click at [909, 488] on button "Update" at bounding box center [913, 484] width 52 height 21
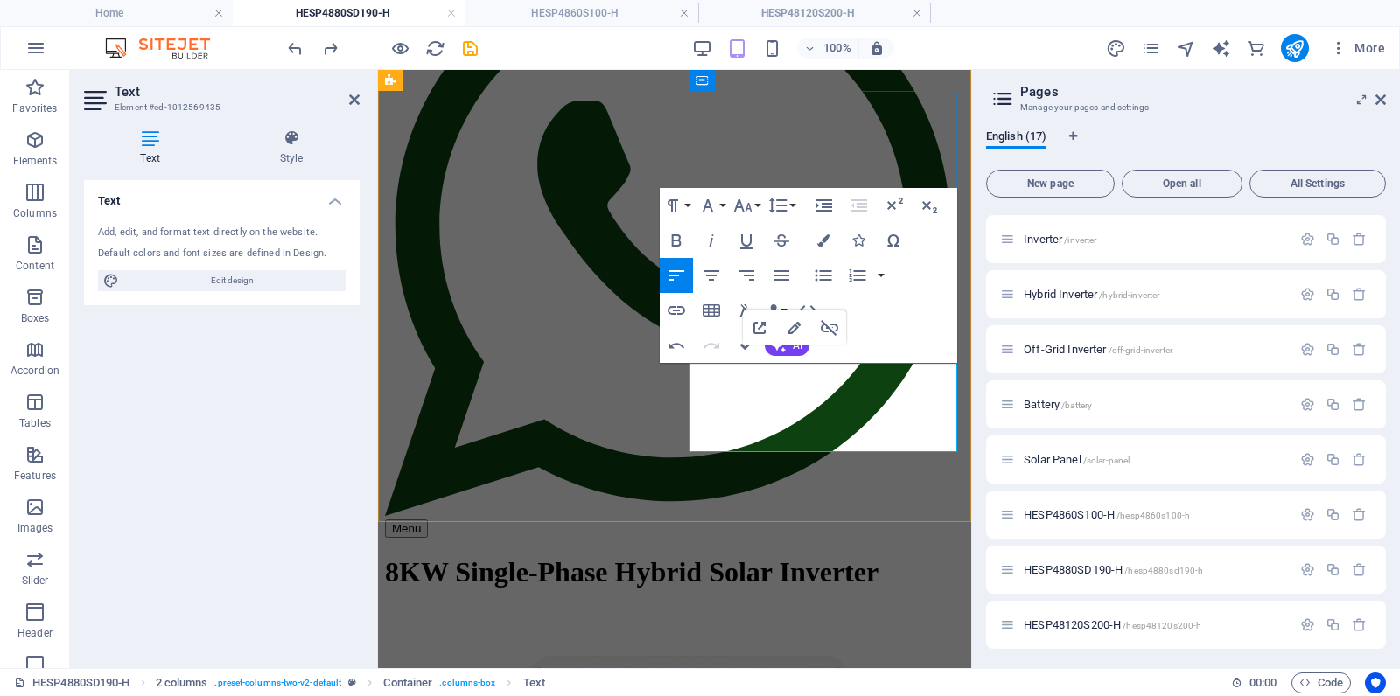
scroll to position [293, 0]
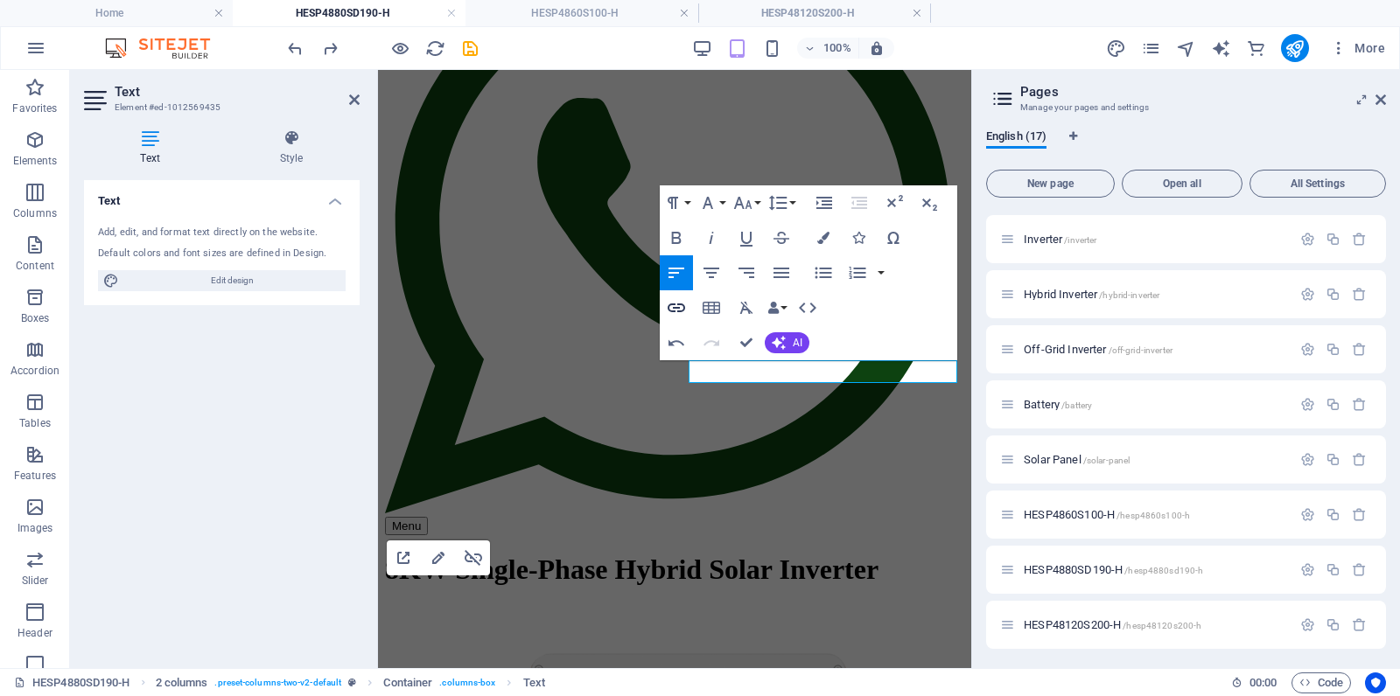
type input "​"
click at [675, 310] on icon "button" at bounding box center [676, 307] width 21 height 21
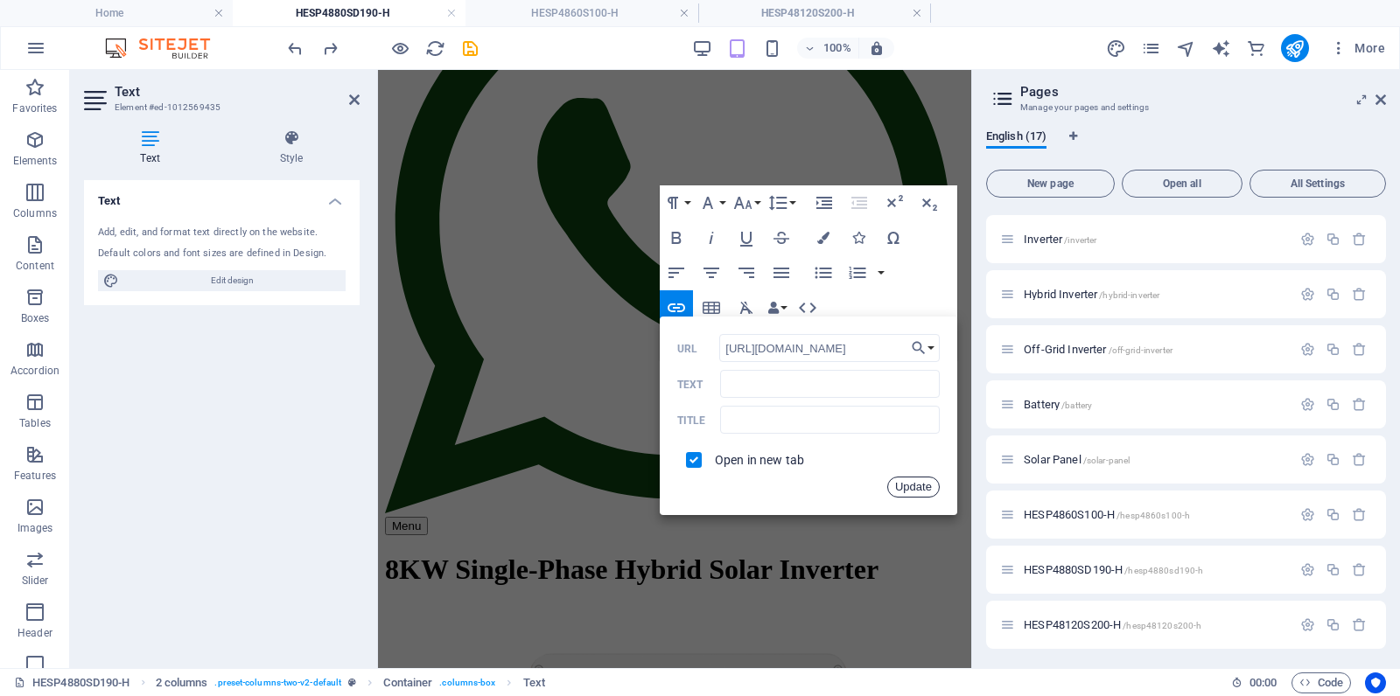
click at [913, 488] on button "Update" at bounding box center [913, 487] width 52 height 21
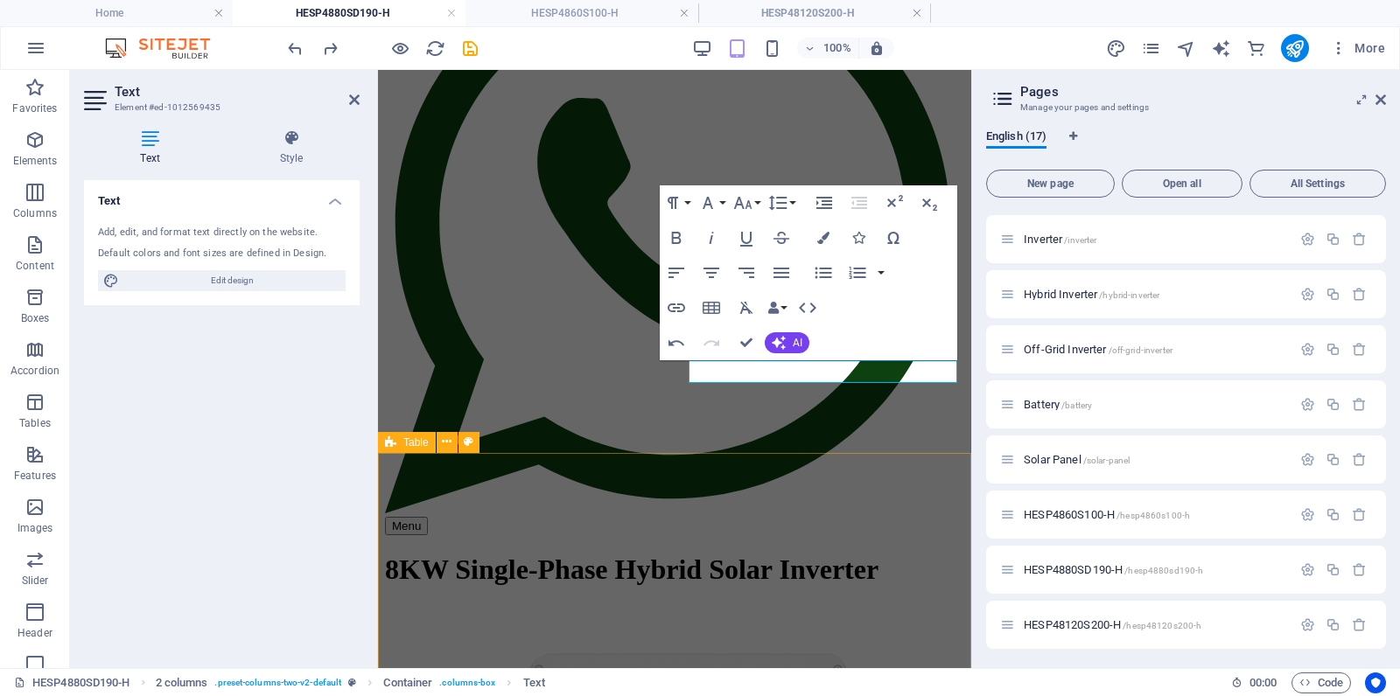
scroll to position [0, 0]
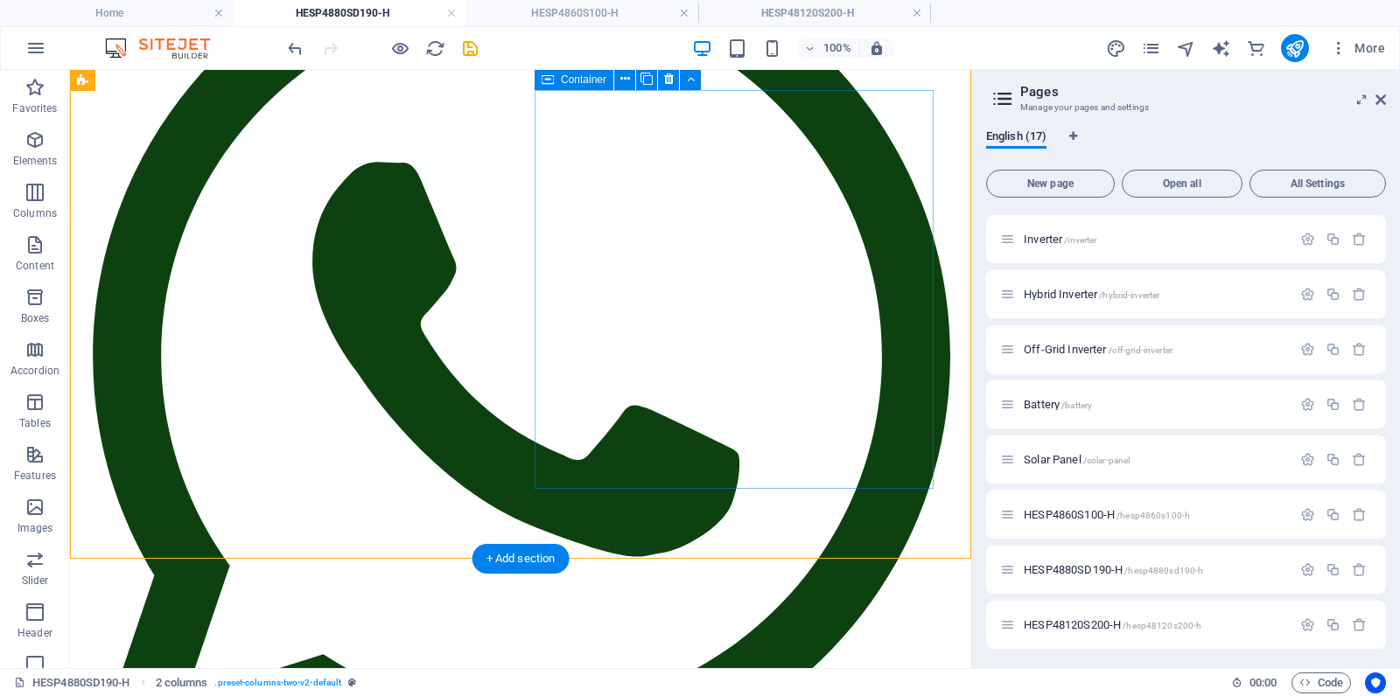
scroll to position [310, 0]
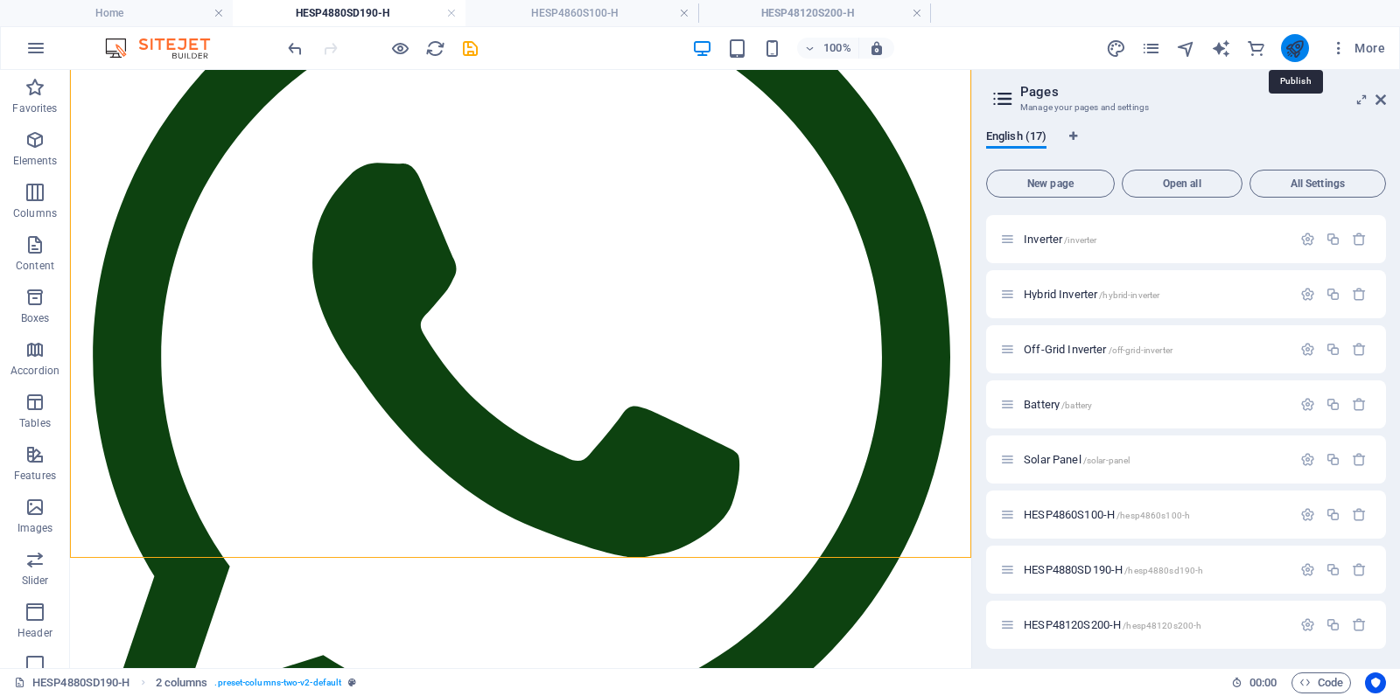
click at [1302, 50] on icon "publish" at bounding box center [1294, 48] width 20 height 20
